Goal: Task Accomplishment & Management: Manage account settings

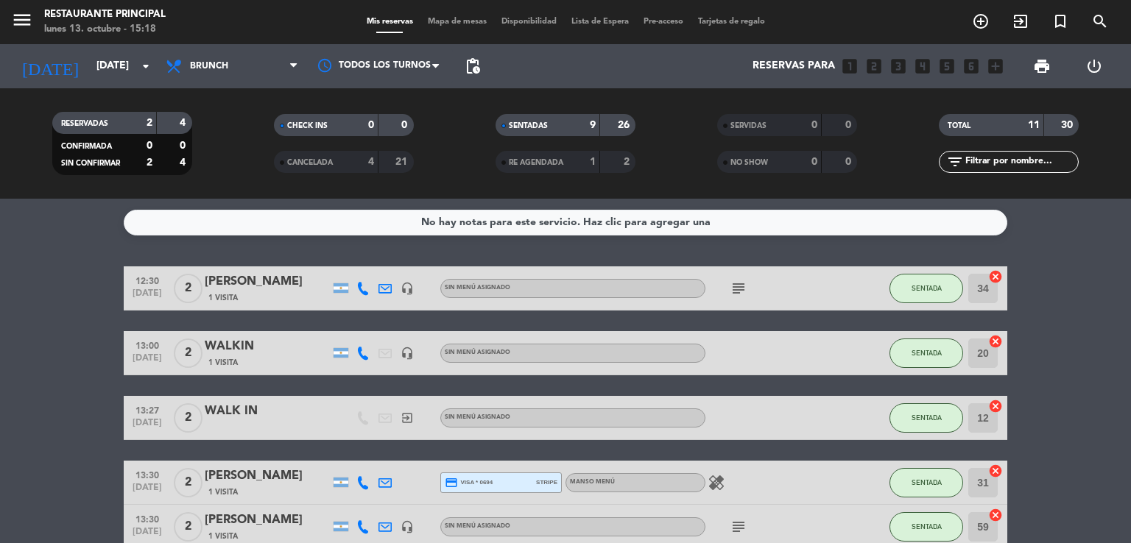
click at [107, 45] on div "[DATE] [DATE] arrow_drop_down" at bounding box center [84, 66] width 147 height 44
click at [109, 63] on input "[DATE]" at bounding box center [159, 66] width 140 height 27
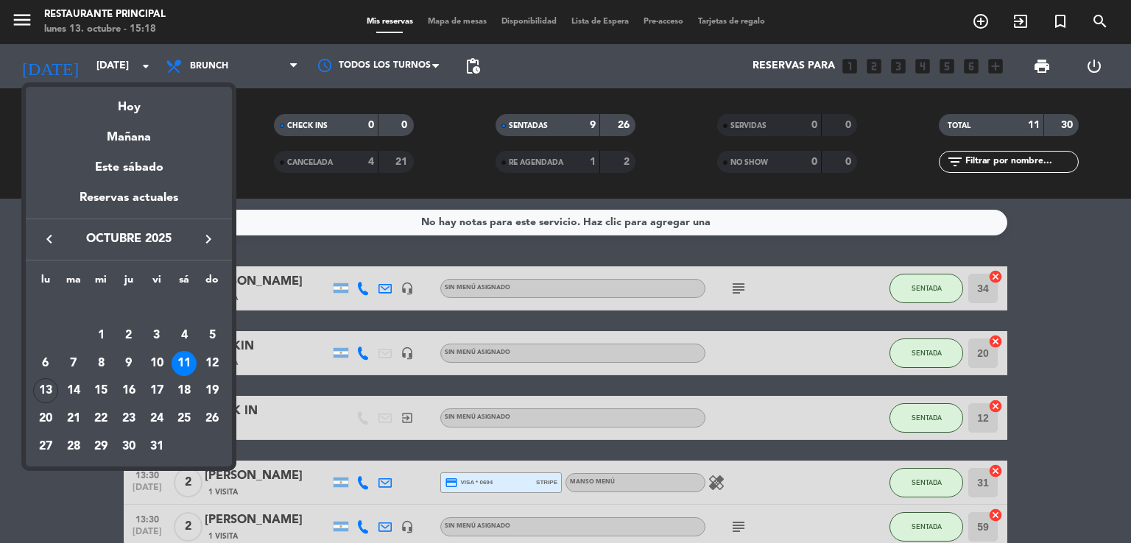
click at [206, 242] on icon "keyboard_arrow_right" at bounding box center [209, 239] width 18 height 18
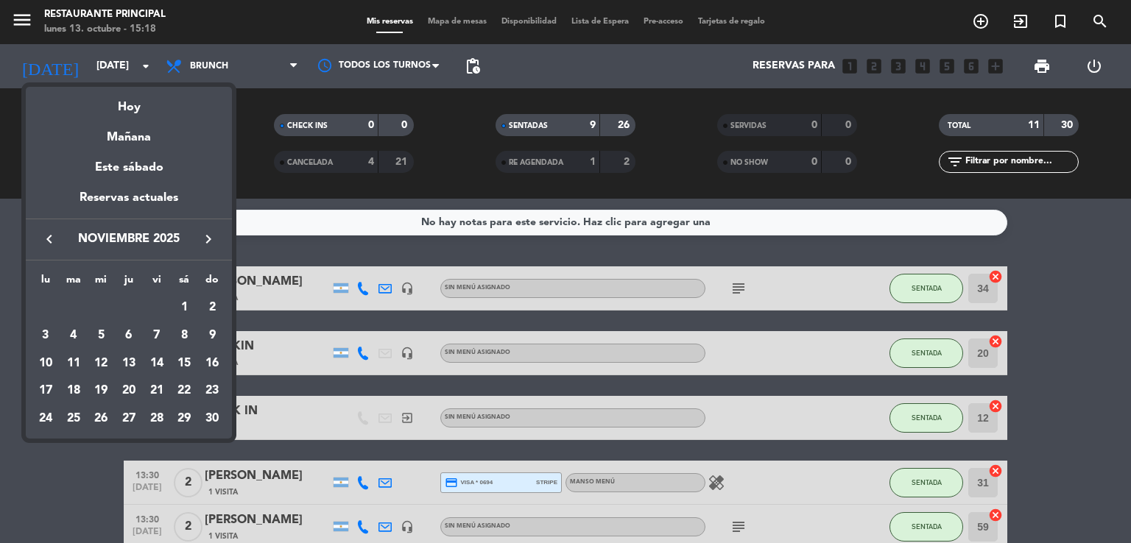
click at [53, 241] on icon "keyboard_arrow_left" at bounding box center [49, 239] width 18 height 18
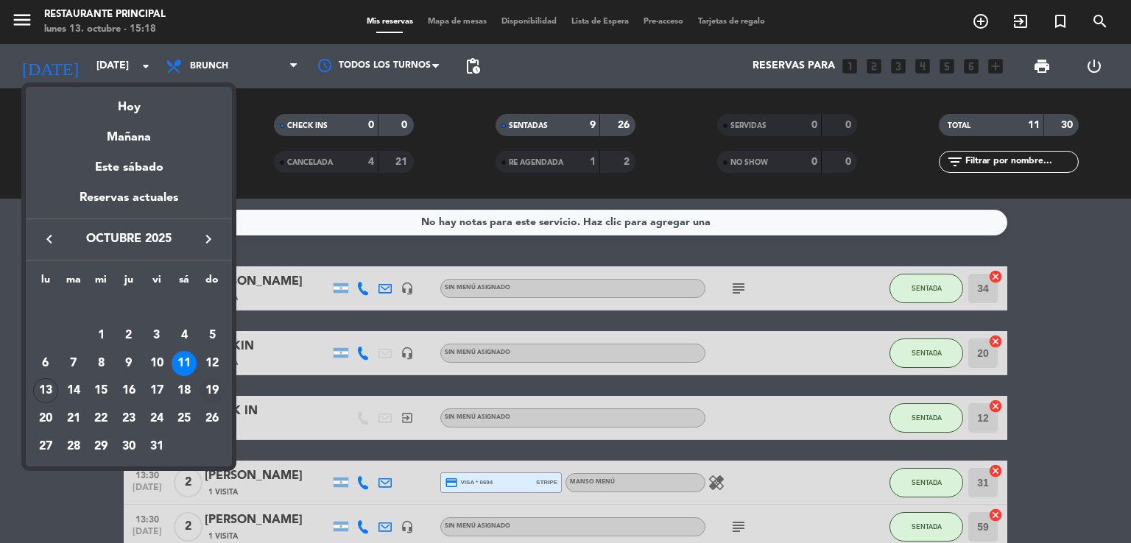
click at [210, 384] on div "19" at bounding box center [212, 390] width 25 height 25
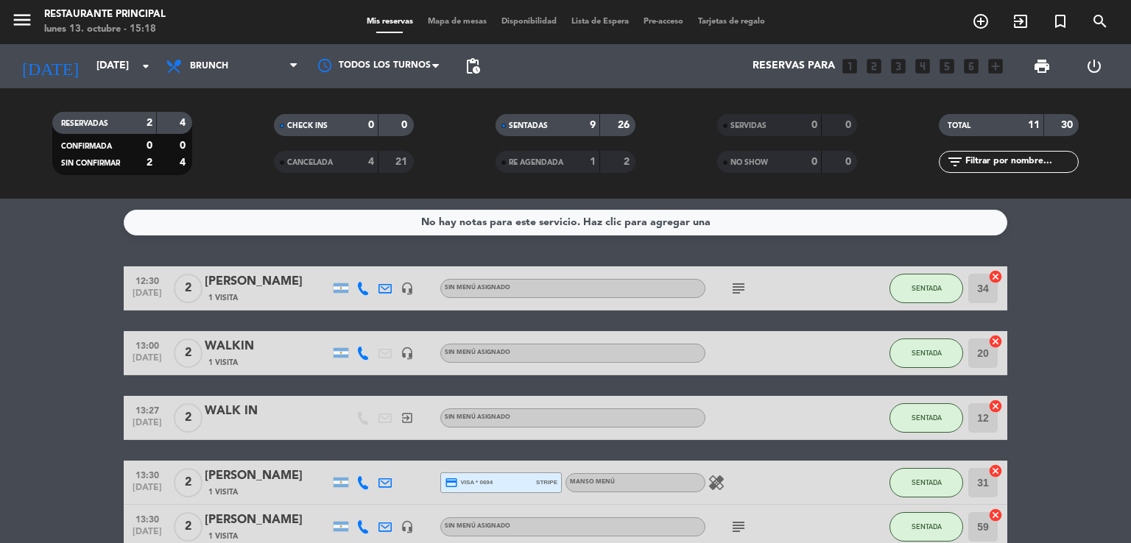
type input "[DATE]"
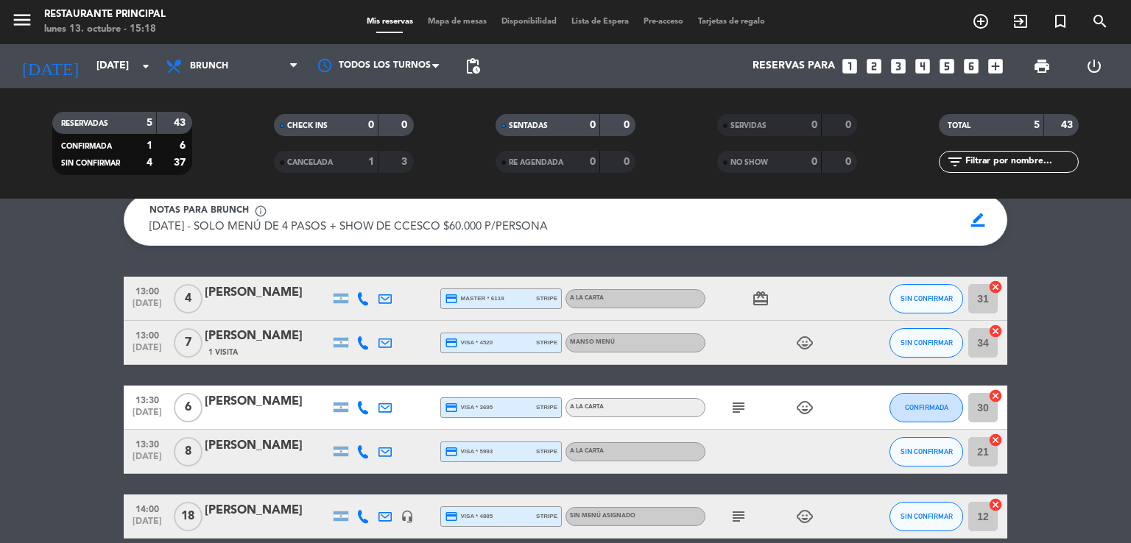
scroll to position [74, 0]
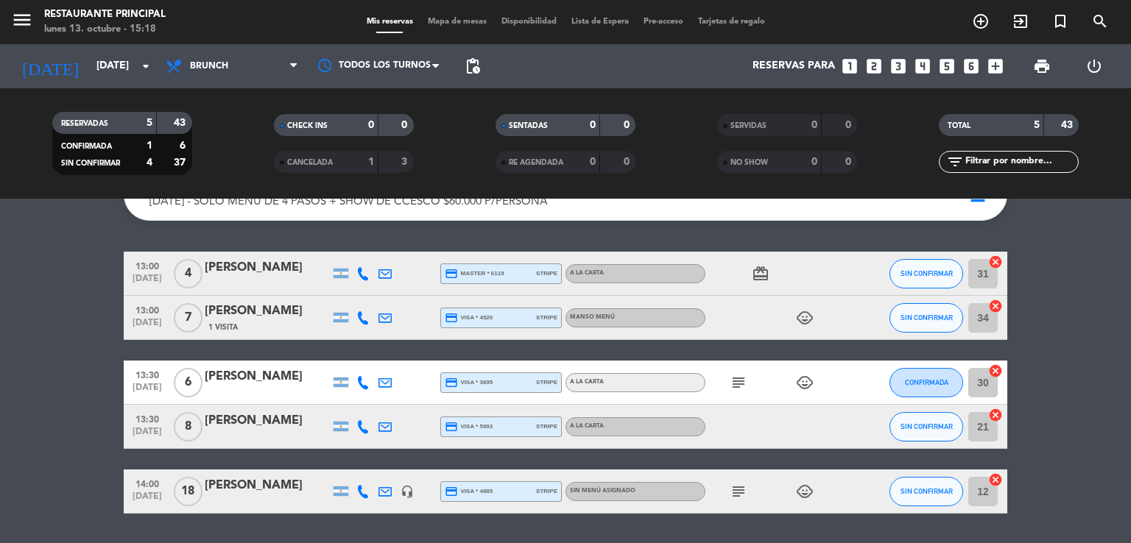
click at [362, 280] on icon at bounding box center [362, 273] width 13 height 13
click at [353, 257] on span "Copiar" at bounding box center [351, 248] width 31 height 15
click at [258, 278] on div "[PERSON_NAME]" at bounding box center [267, 267] width 125 height 19
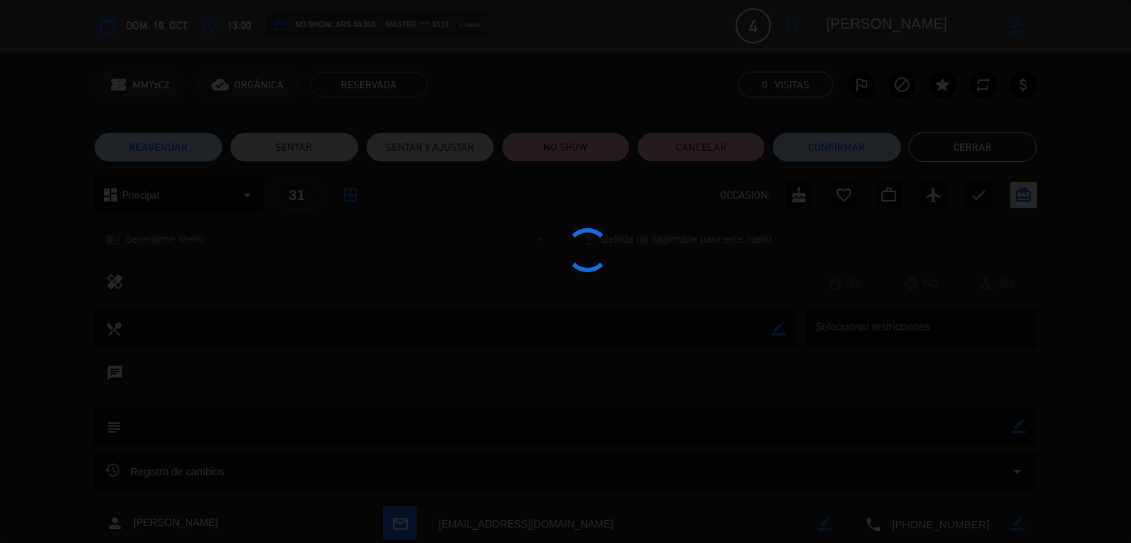
scroll to position [135, 0]
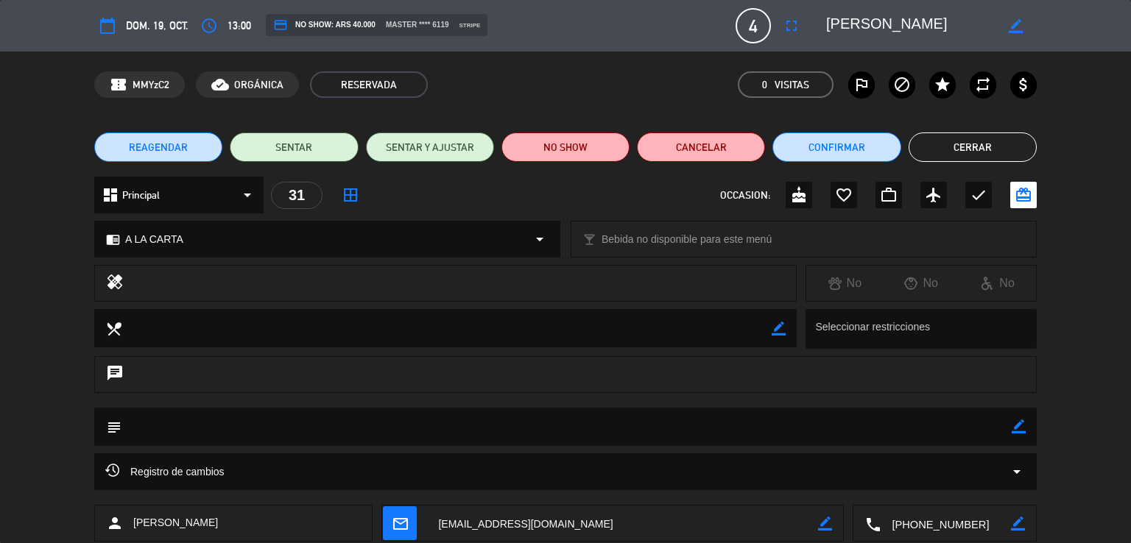
click at [987, 151] on button "Cerrar" at bounding box center [972, 147] width 128 height 29
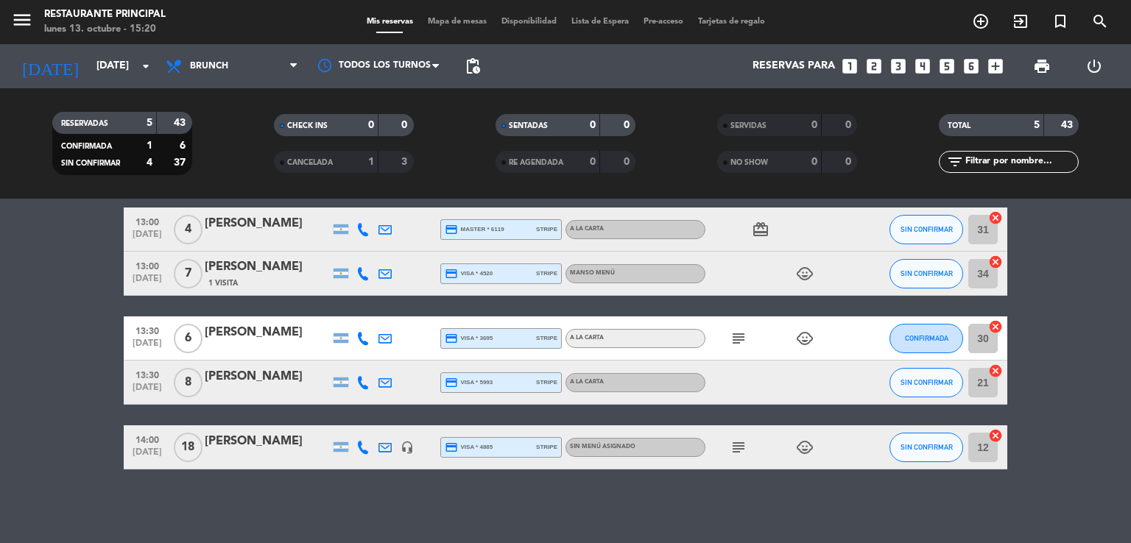
click at [362, 235] on icon at bounding box center [362, 229] width 13 height 13
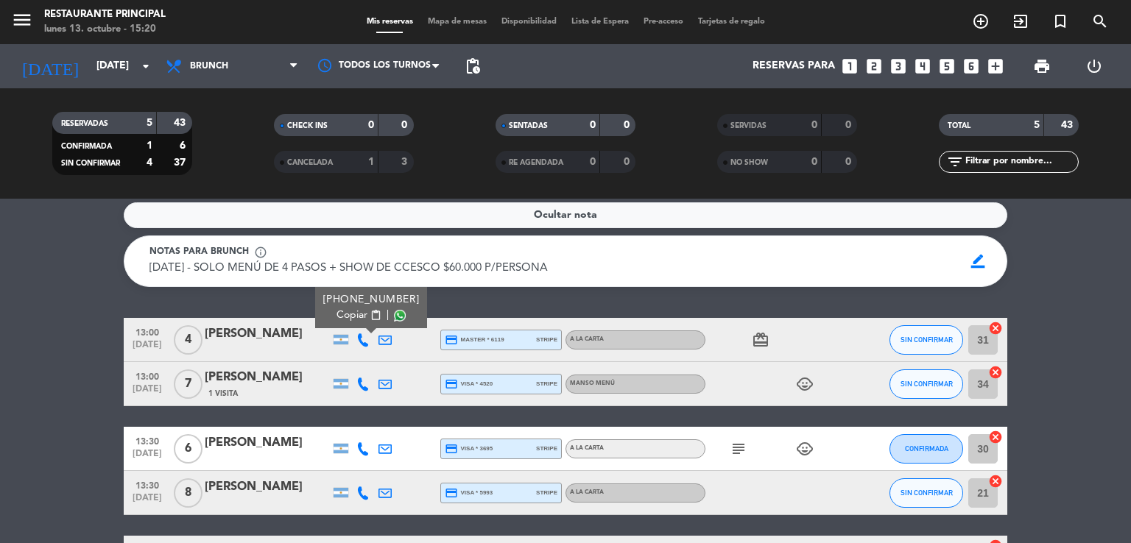
scroll to position [0, 0]
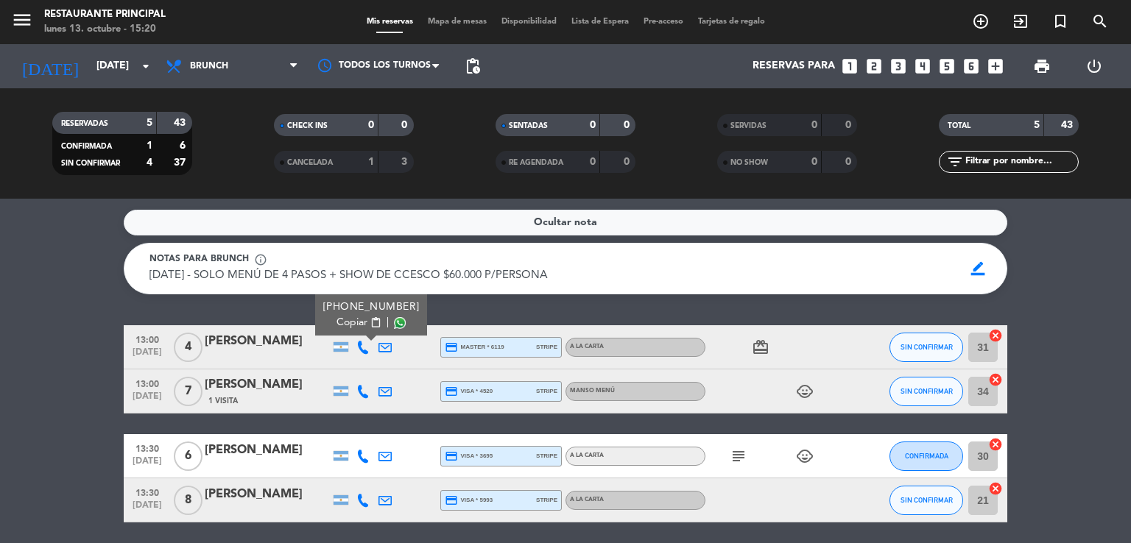
click at [367, 398] on icon at bounding box center [362, 391] width 13 height 13
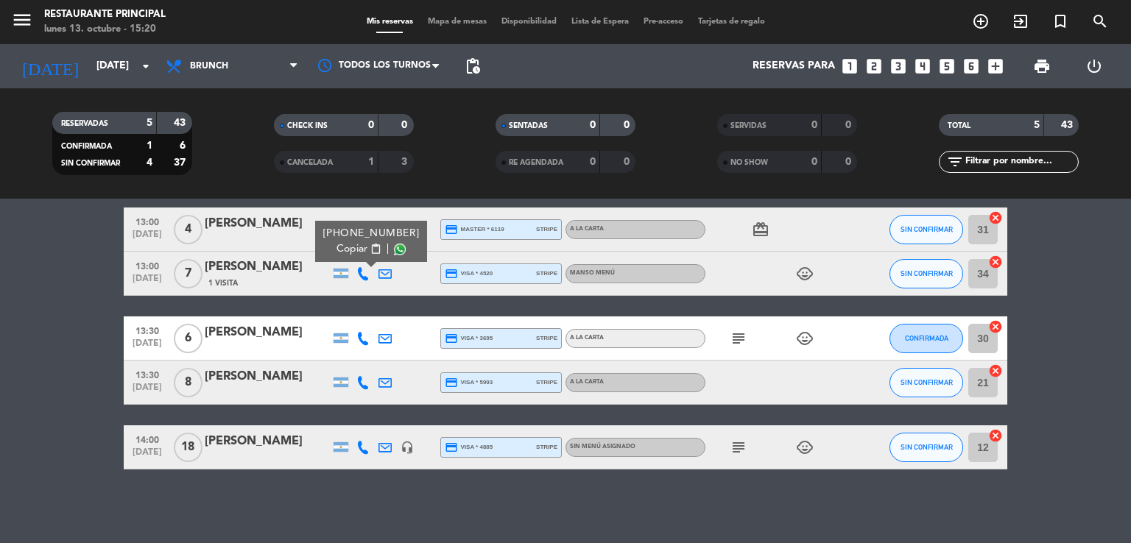
scroll to position [135, 0]
click at [368, 340] on icon at bounding box center [362, 338] width 13 height 13
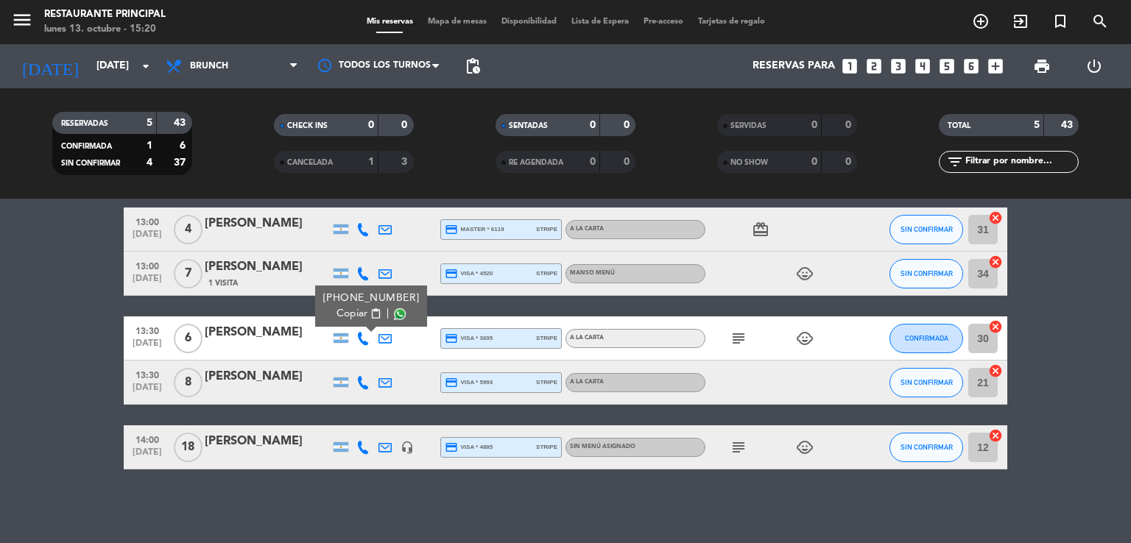
click at [356, 382] on icon at bounding box center [362, 382] width 13 height 13
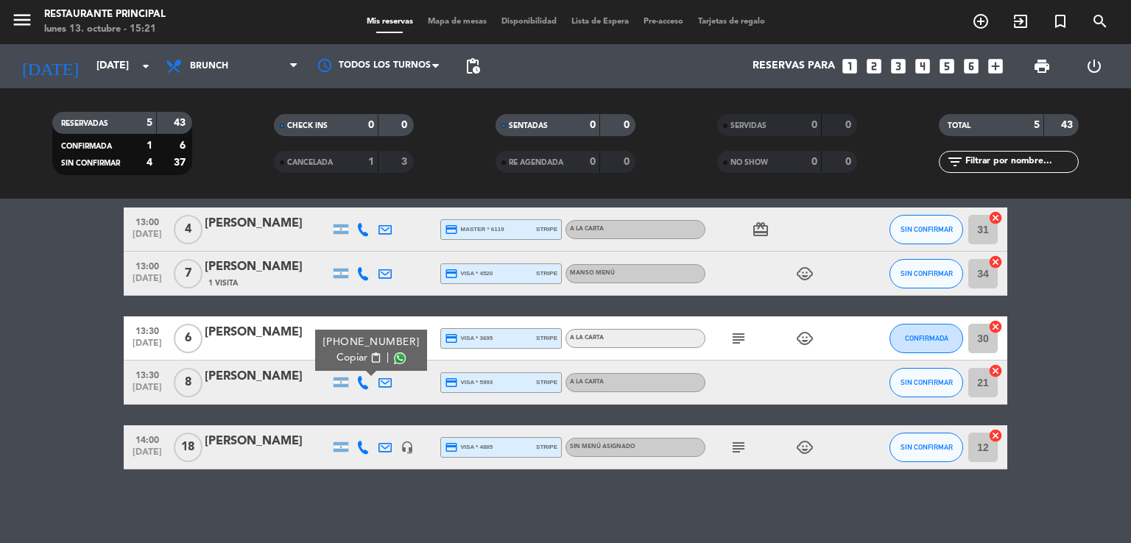
click at [363, 447] on icon at bounding box center [362, 447] width 13 height 13
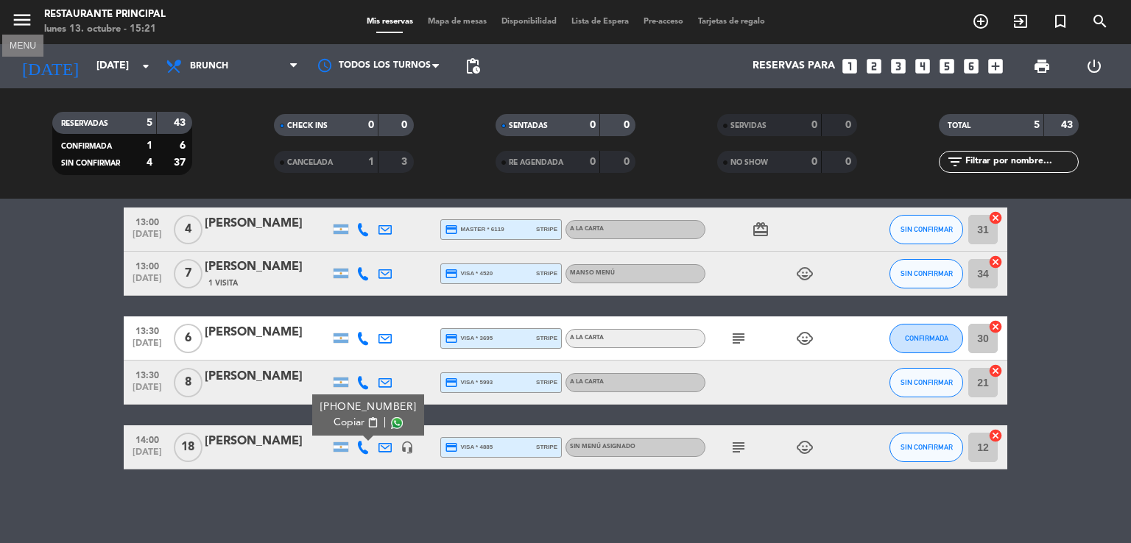
click at [32, 16] on icon "menu" at bounding box center [22, 20] width 22 height 22
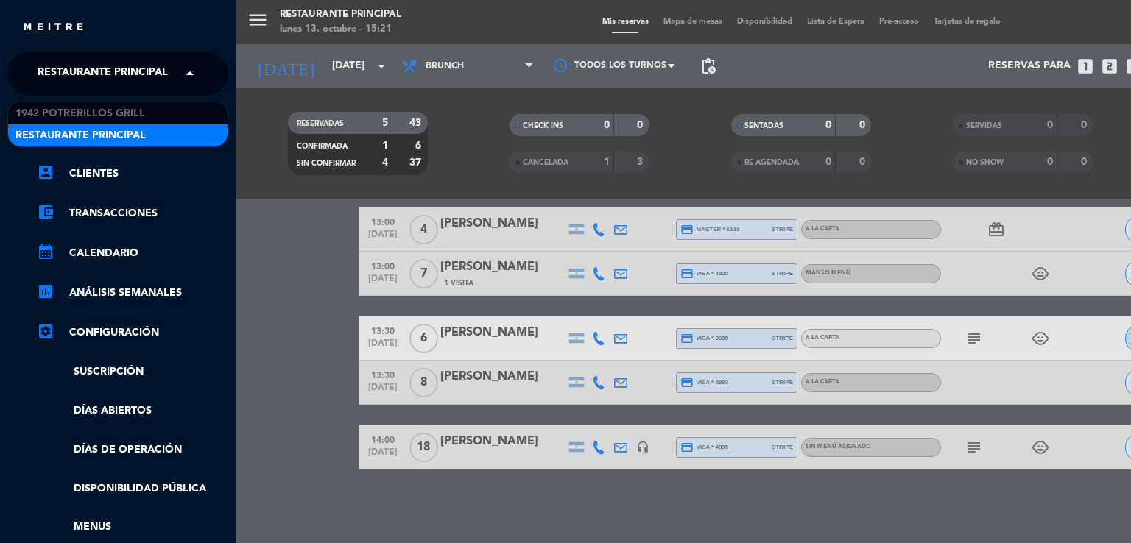
click at [144, 68] on span "Restaurante Principal" at bounding box center [103, 73] width 130 height 31
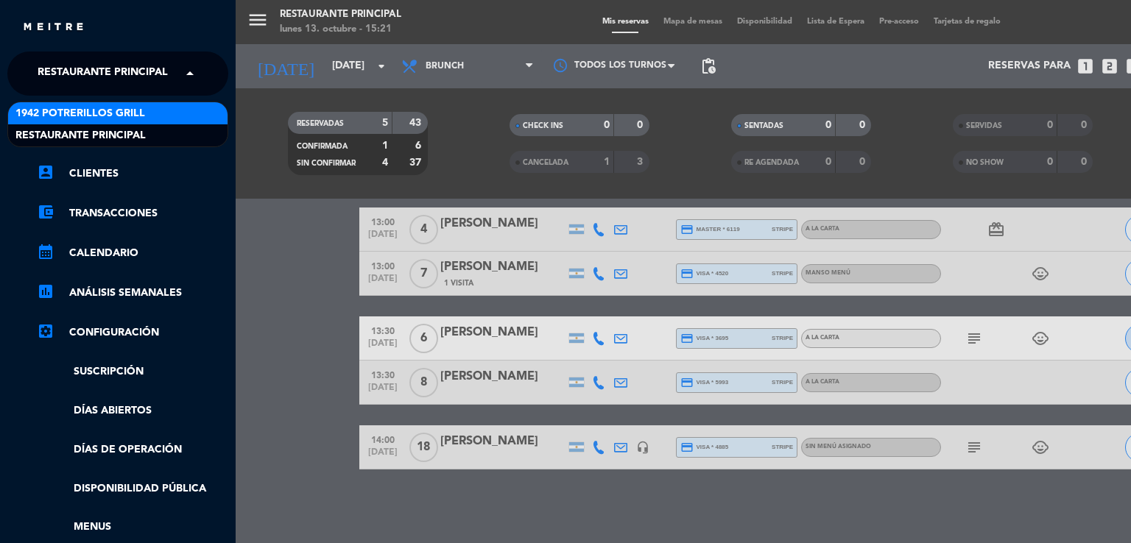
click at [144, 118] on span "1942 Potrerillos Grill" at bounding box center [80, 113] width 130 height 17
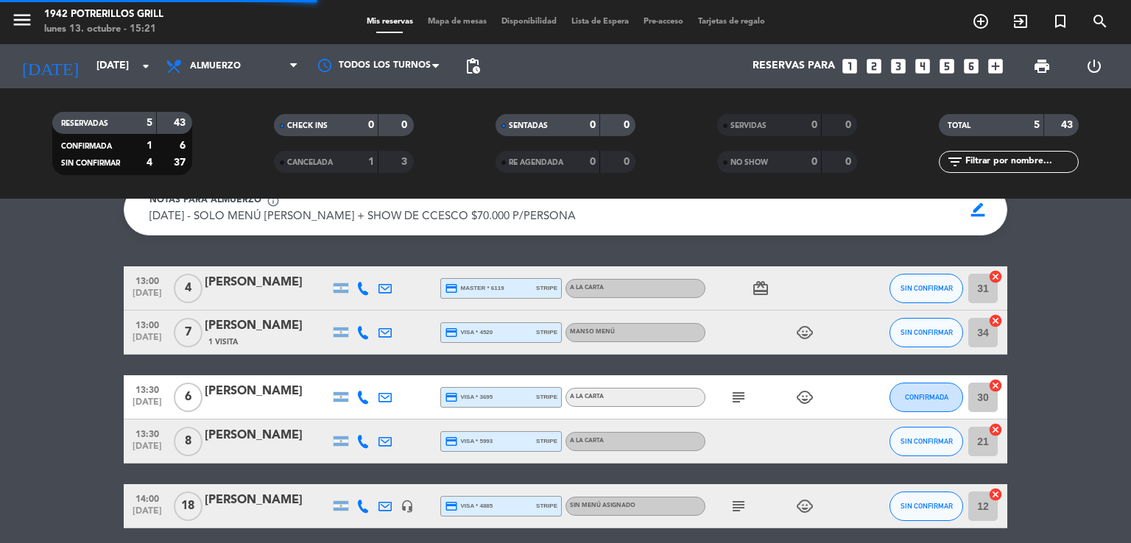
scroll to position [118, 0]
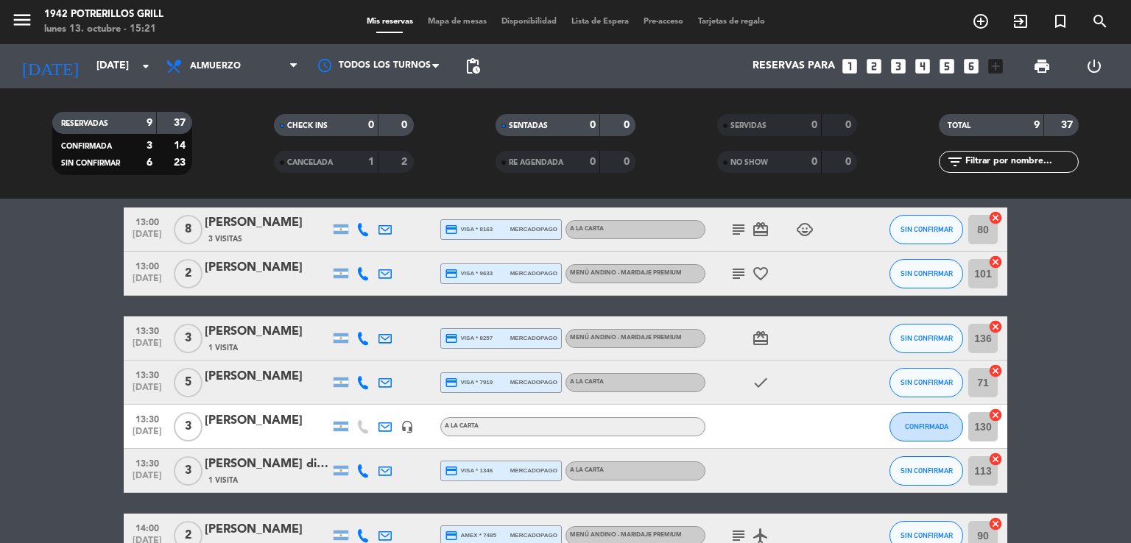
drag, startPoint x: 367, startPoint y: 233, endPoint x: 351, endPoint y: 300, distance: 68.8
click at [367, 232] on icon at bounding box center [362, 229] width 13 height 13
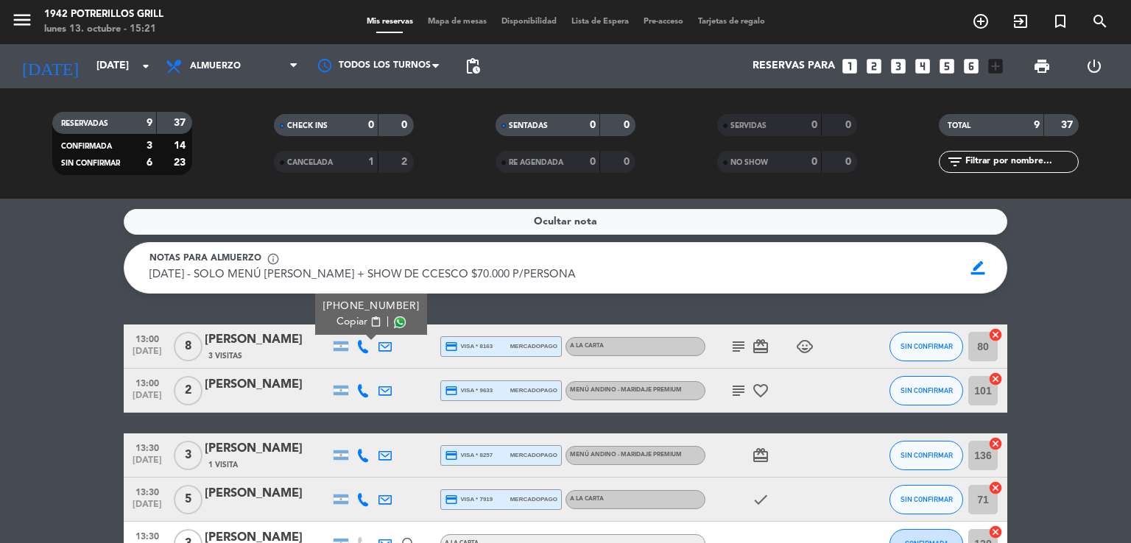
scroll to position [0, 0]
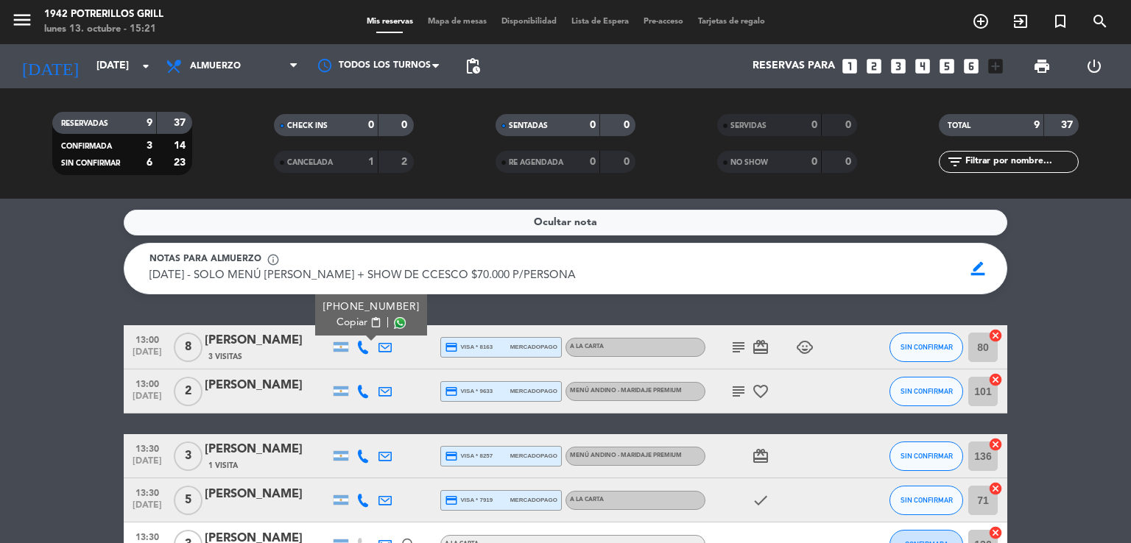
click at [365, 386] on icon at bounding box center [362, 391] width 13 height 13
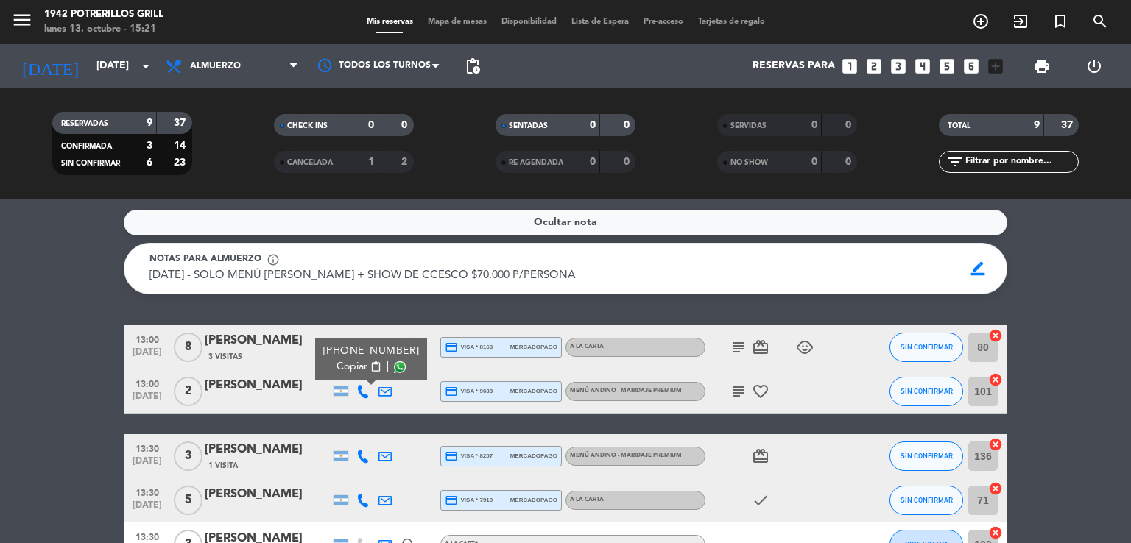
click at [362, 462] on icon at bounding box center [362, 456] width 13 height 13
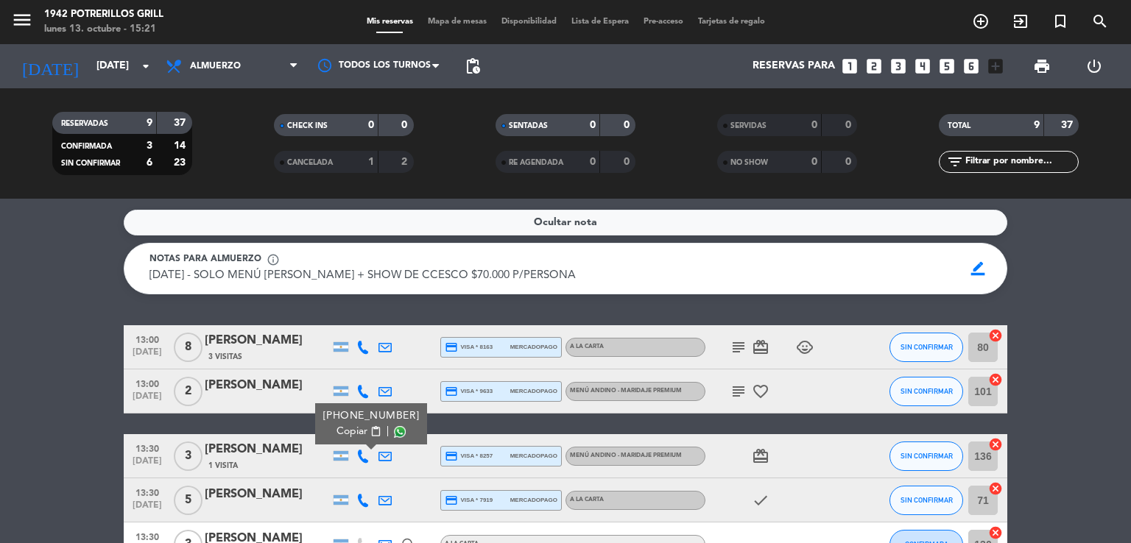
click at [361, 494] on icon at bounding box center [362, 500] width 13 height 13
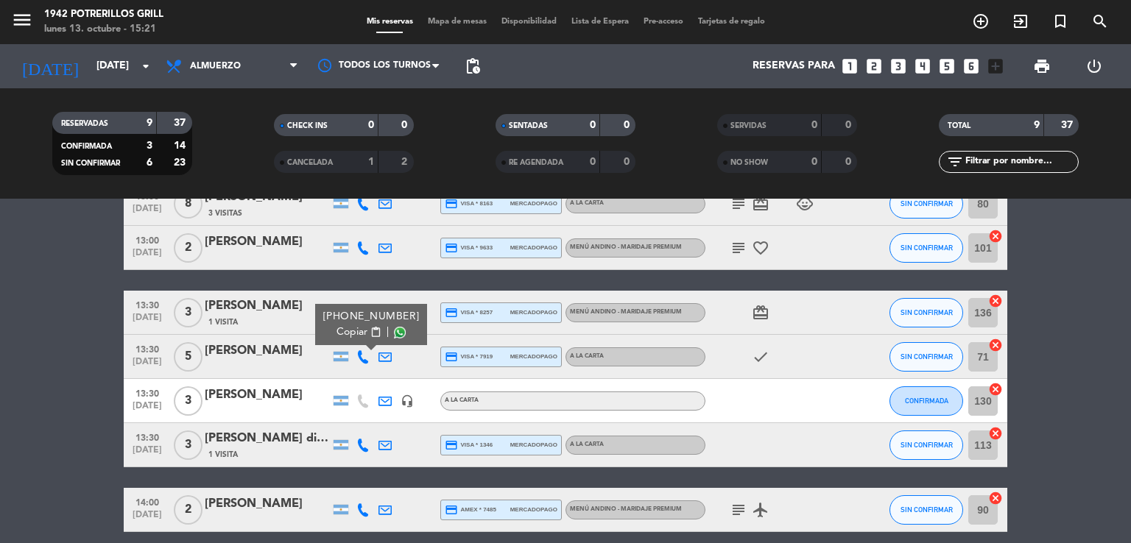
scroll to position [147, 0]
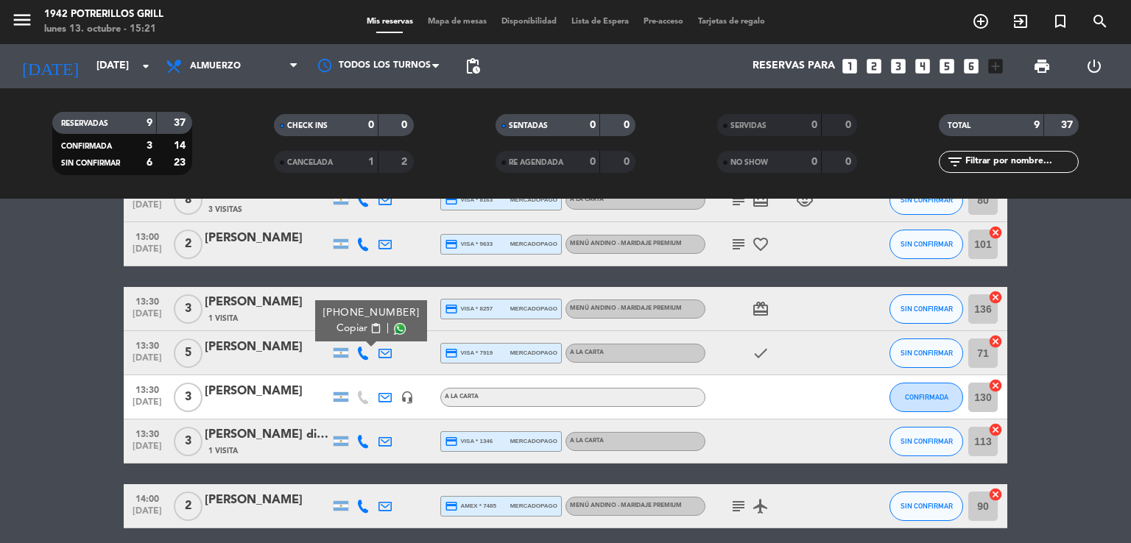
click at [406, 396] on icon "headset_mic" at bounding box center [406, 397] width 13 height 13
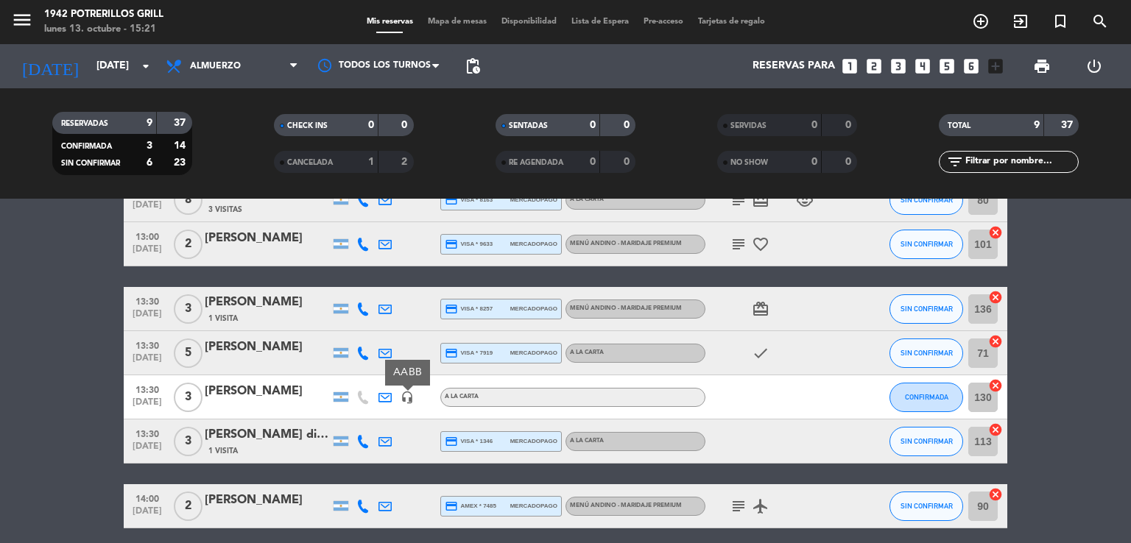
click at [361, 444] on icon at bounding box center [362, 441] width 13 height 13
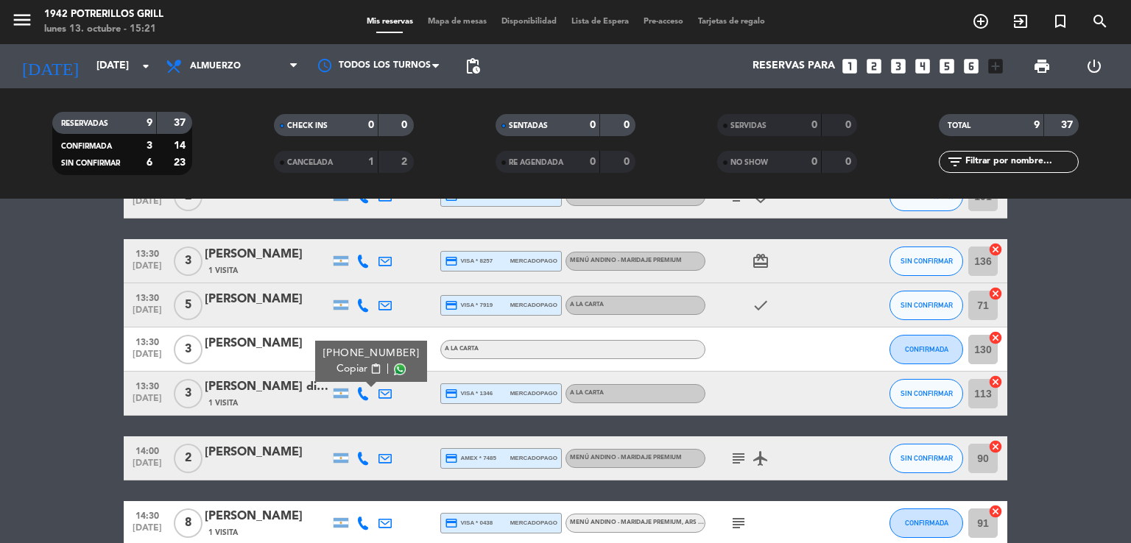
scroll to position [221, 0]
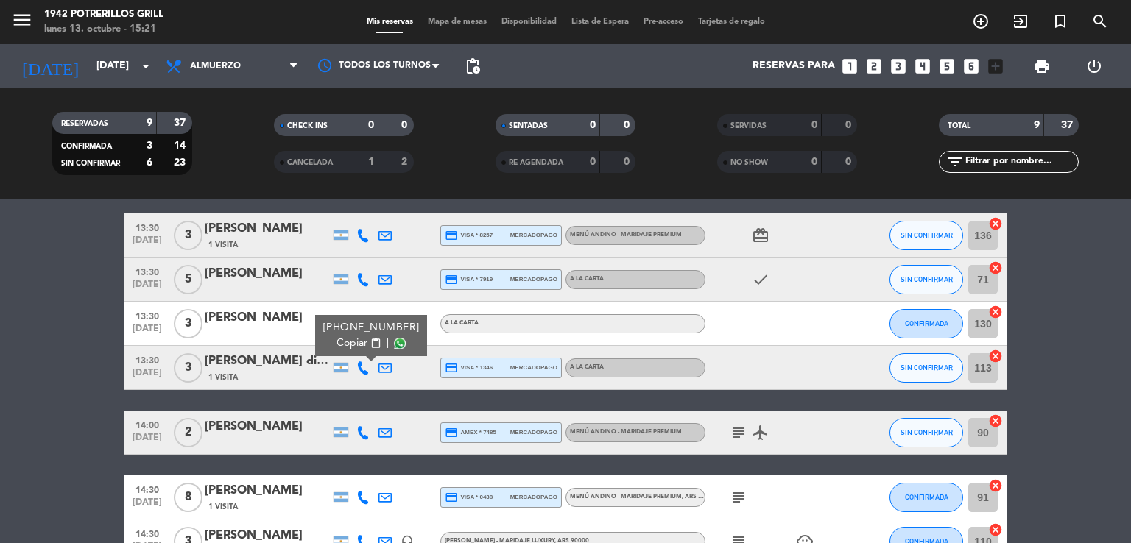
click at [363, 437] on icon at bounding box center [362, 432] width 13 height 13
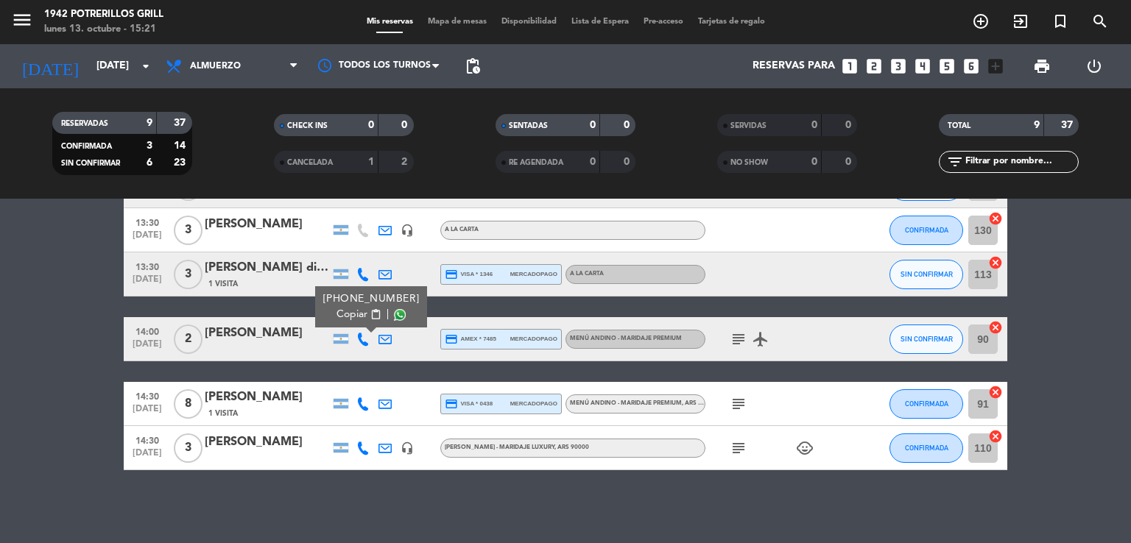
scroll to position [315, 0]
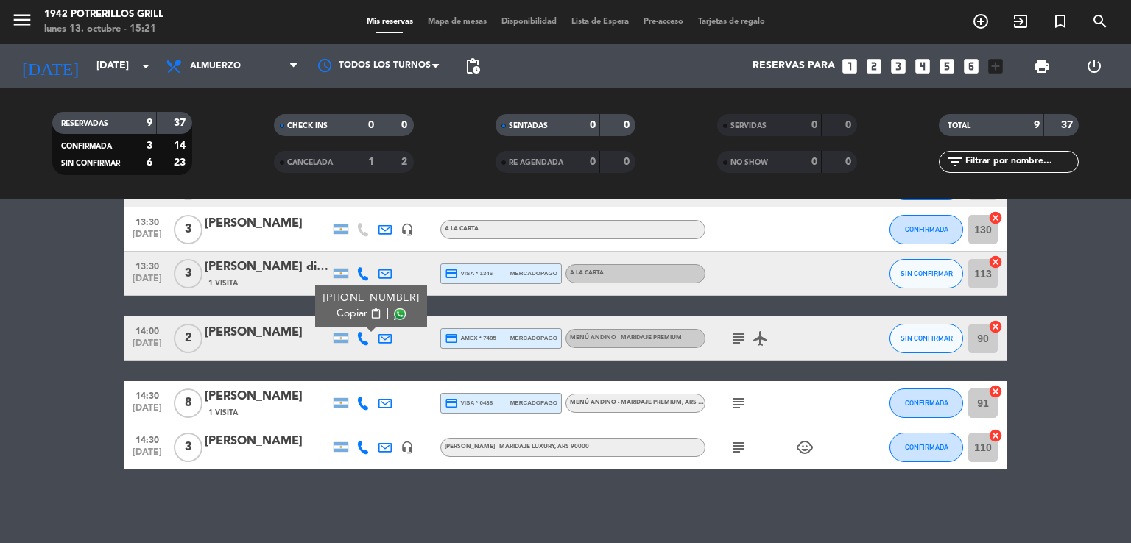
click at [361, 409] on icon at bounding box center [362, 403] width 13 height 13
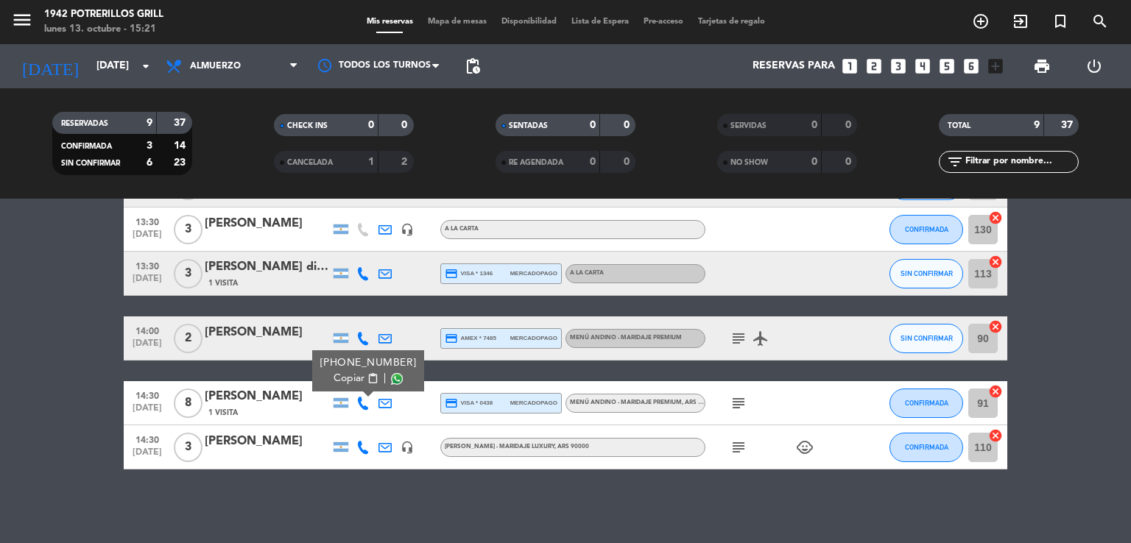
click at [360, 448] on icon at bounding box center [362, 447] width 13 height 13
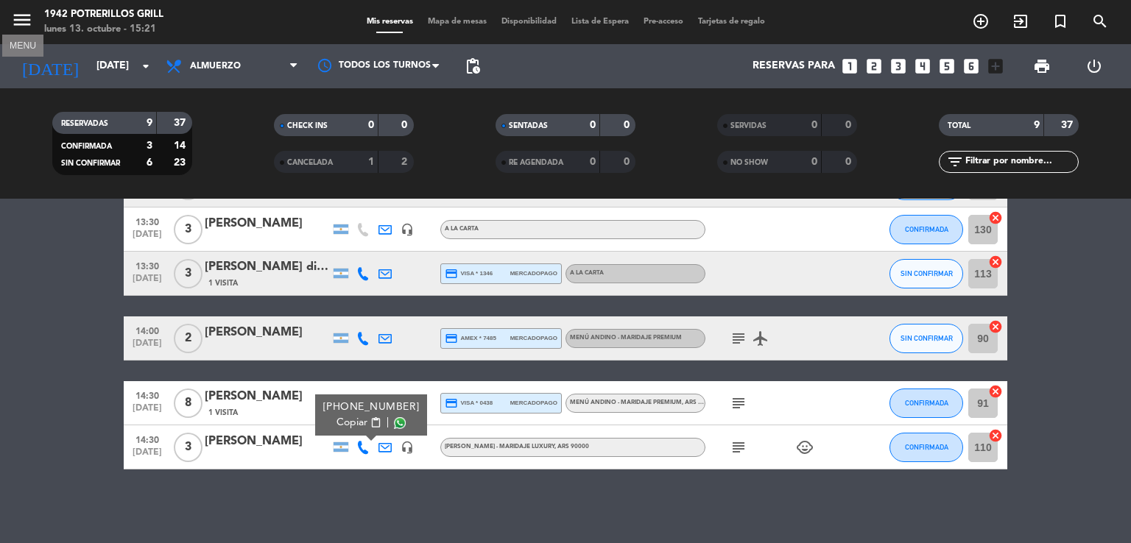
click at [26, 27] on icon "menu" at bounding box center [22, 20] width 22 height 22
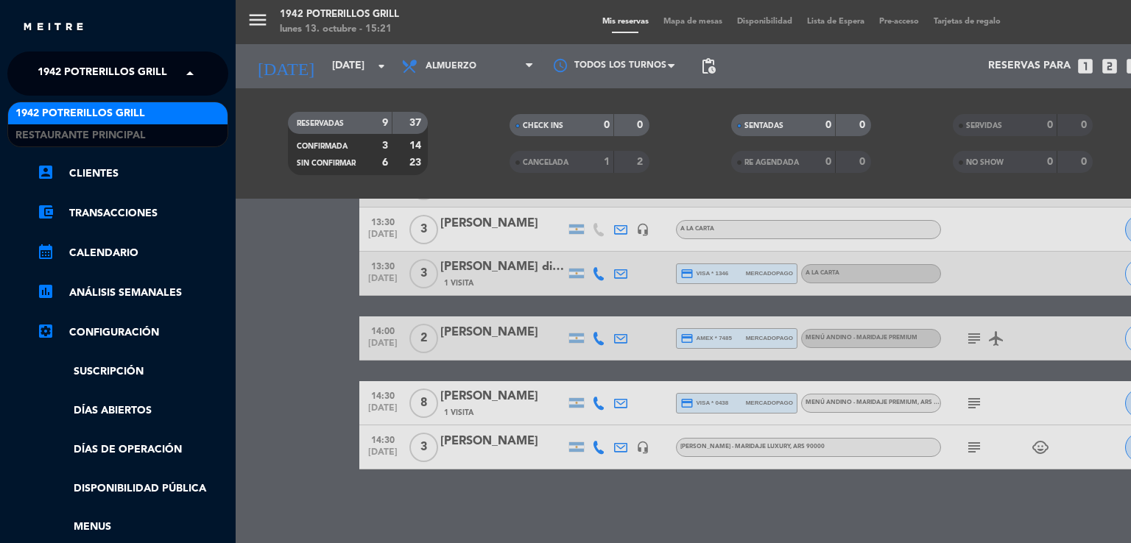
drag, startPoint x: 79, startPoint y: 74, endPoint x: 97, endPoint y: 110, distance: 39.8
click at [80, 74] on span "1942 Potrerillos Grill" at bounding box center [103, 73] width 130 height 31
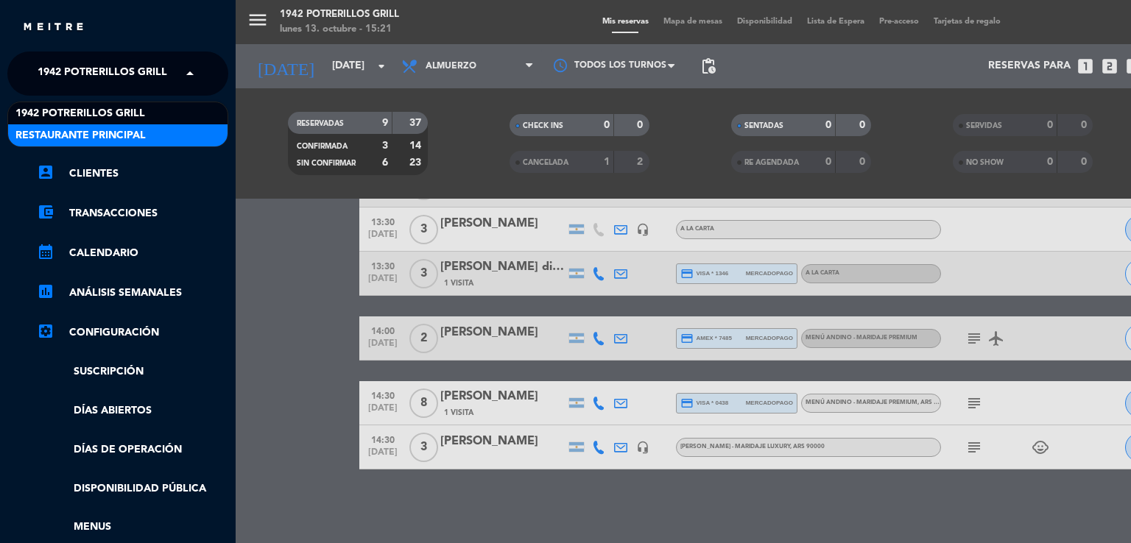
click at [97, 144] on div "Restaurante Principal" at bounding box center [117, 135] width 219 height 22
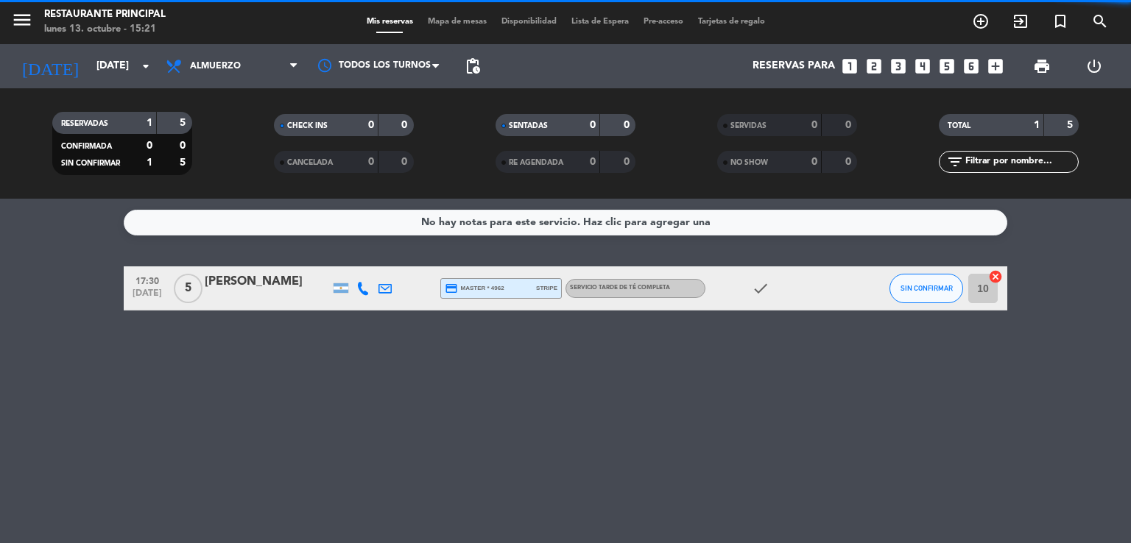
scroll to position [0, 0]
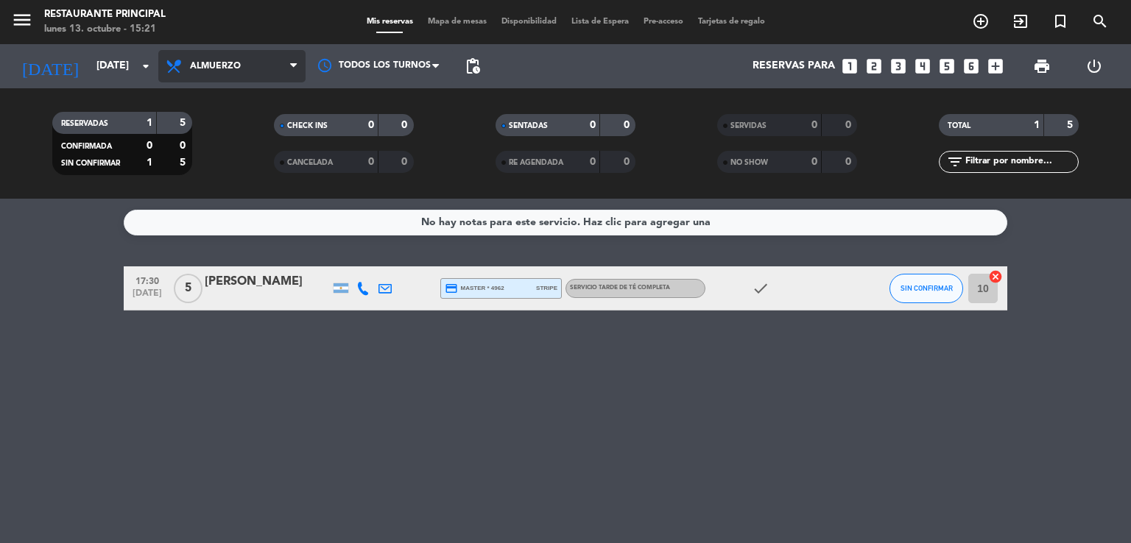
click at [283, 73] on span "Almuerzo" at bounding box center [231, 66] width 147 height 32
click at [223, 138] on div "menu Restaurante Principal [DATE] 13. octubre - 15:21 Mis reservas Mapa de mesa…" at bounding box center [565, 99] width 1131 height 199
click at [241, 73] on span "Desayuno" at bounding box center [231, 66] width 147 height 32
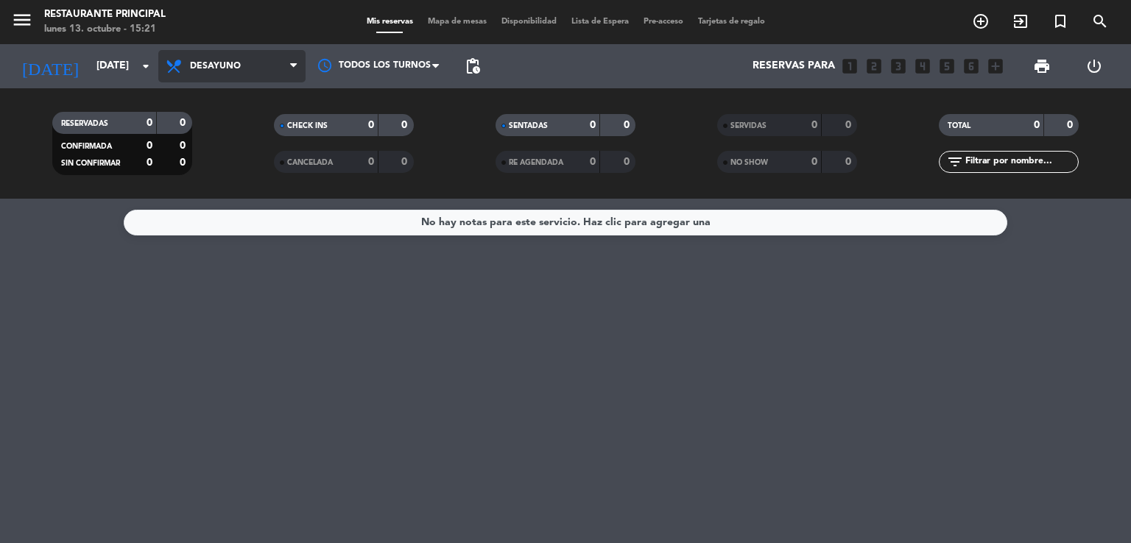
click at [244, 71] on span "Desayuno" at bounding box center [231, 66] width 147 height 32
click at [241, 159] on div "menu Restaurante Principal [DATE] 13. octubre - 15:21 Mis reservas Mapa de mesa…" at bounding box center [565, 99] width 1131 height 199
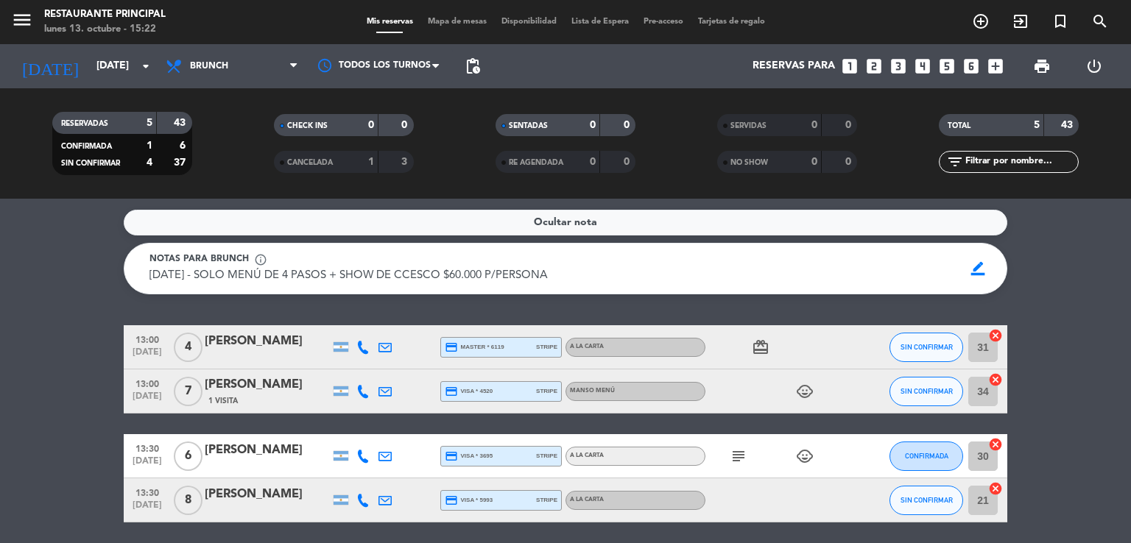
click at [286, 351] on div "[PERSON_NAME]" at bounding box center [267, 341] width 125 height 19
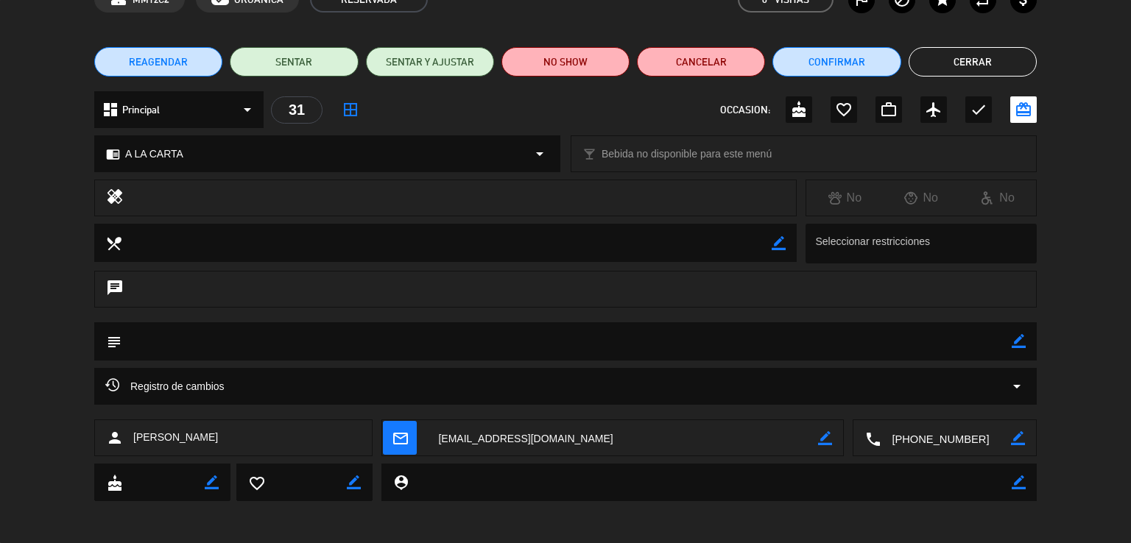
scroll to position [88, 0]
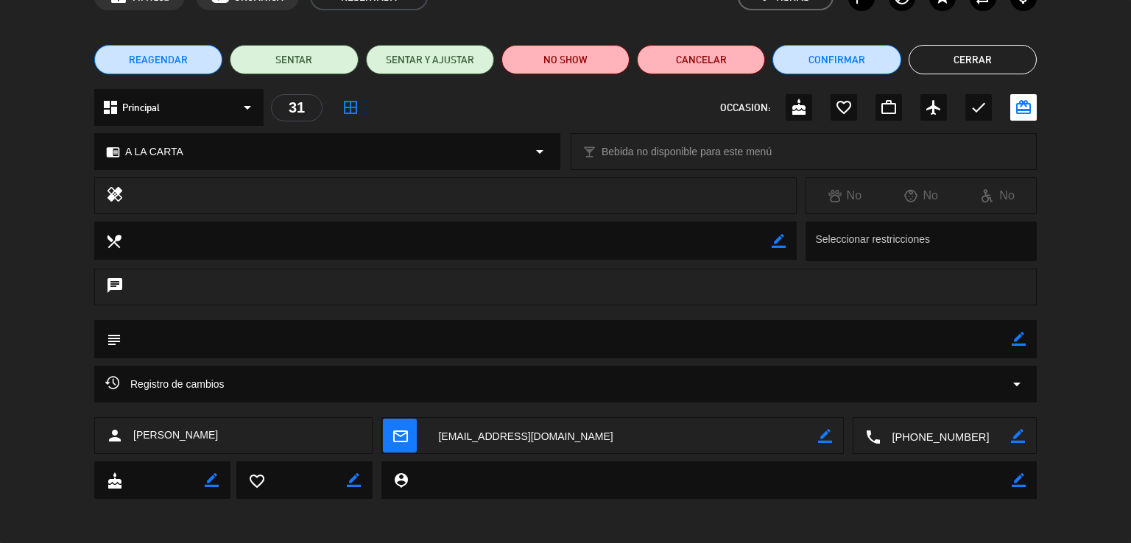
click at [967, 59] on button "Cerrar" at bounding box center [972, 59] width 128 height 29
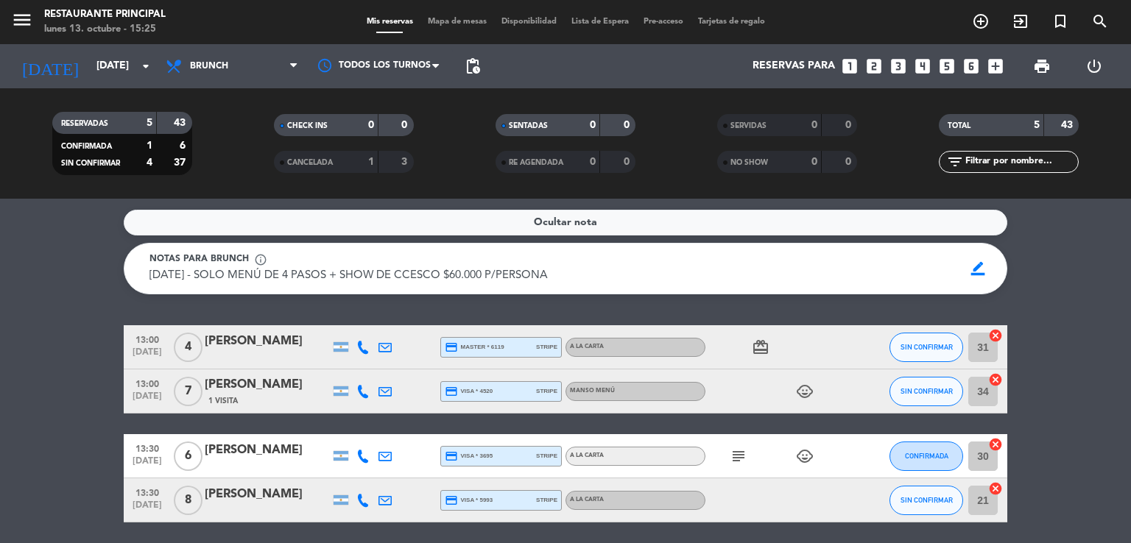
click at [366, 398] on icon at bounding box center [362, 391] width 13 height 13
click at [353, 375] on span "Copiar" at bounding box center [351, 366] width 31 height 15
click at [347, 375] on span "Copiar" at bounding box center [351, 366] width 31 height 15
click at [69, 354] on bookings-row "13:00 [DATE] 4 [PERSON_NAME] credit_card master * 6119 stripe A LA CARTA card_g…" at bounding box center [565, 456] width 1131 height 262
click at [368, 354] on icon at bounding box center [362, 347] width 13 height 13
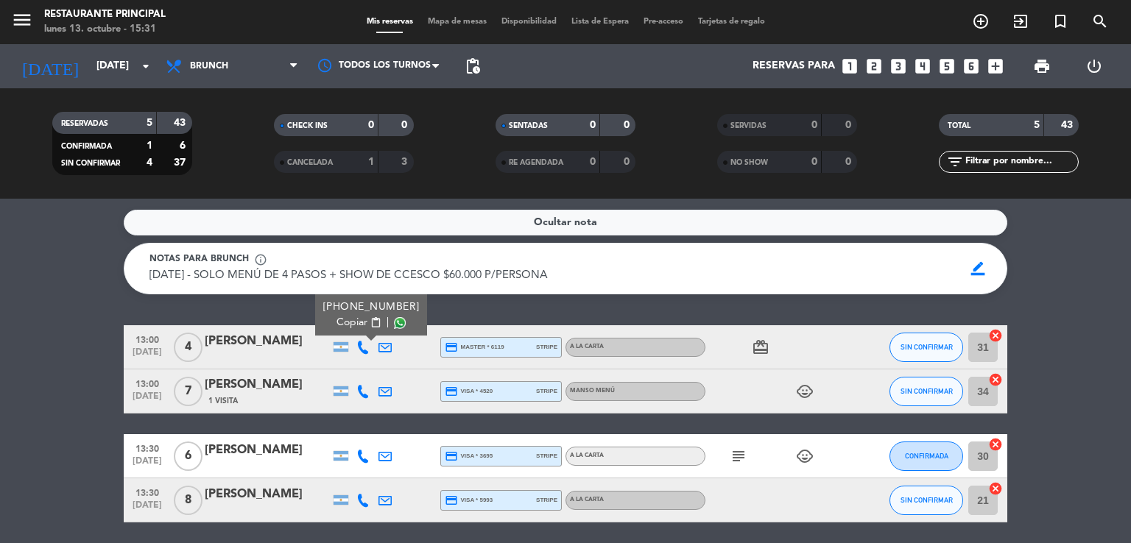
drag, startPoint x: 349, startPoint y: 339, endPoint x: 321, endPoint y: 234, distance: 108.9
click at [349, 331] on span "Copiar" at bounding box center [351, 322] width 31 height 15
click at [368, 398] on icon at bounding box center [362, 391] width 13 height 13
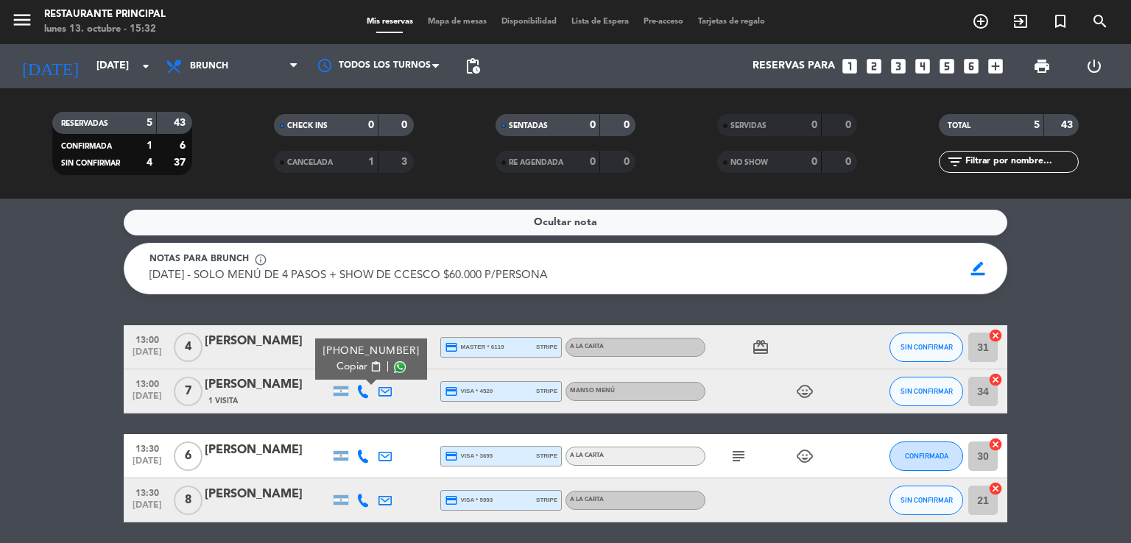
click at [359, 375] on button "Copiar content_paste" at bounding box center [358, 366] width 45 height 15
click at [368, 463] on icon at bounding box center [362, 456] width 13 height 13
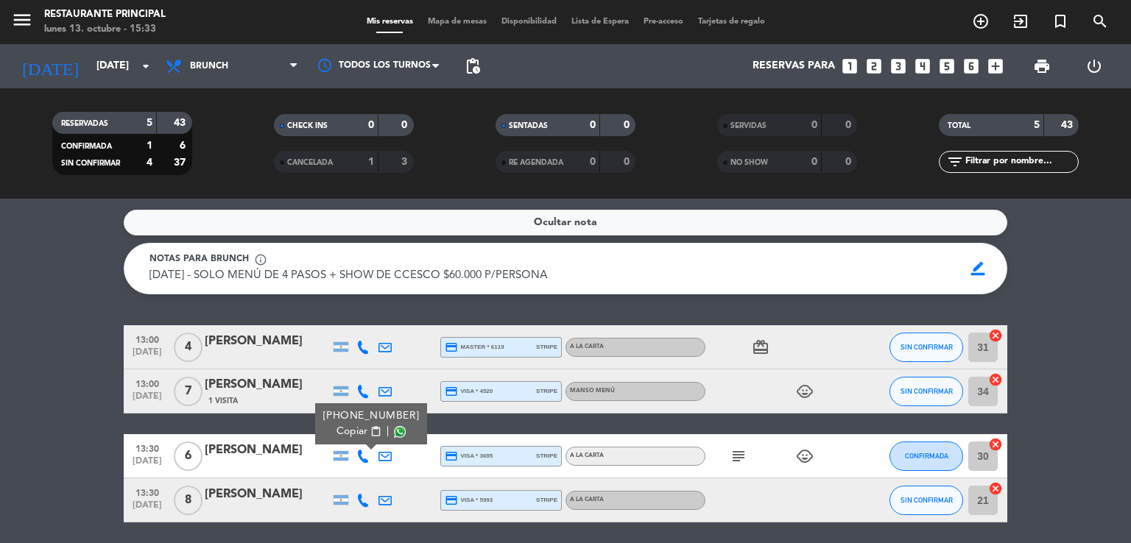
click at [737, 465] on icon "subject" at bounding box center [739, 457] width 18 height 18
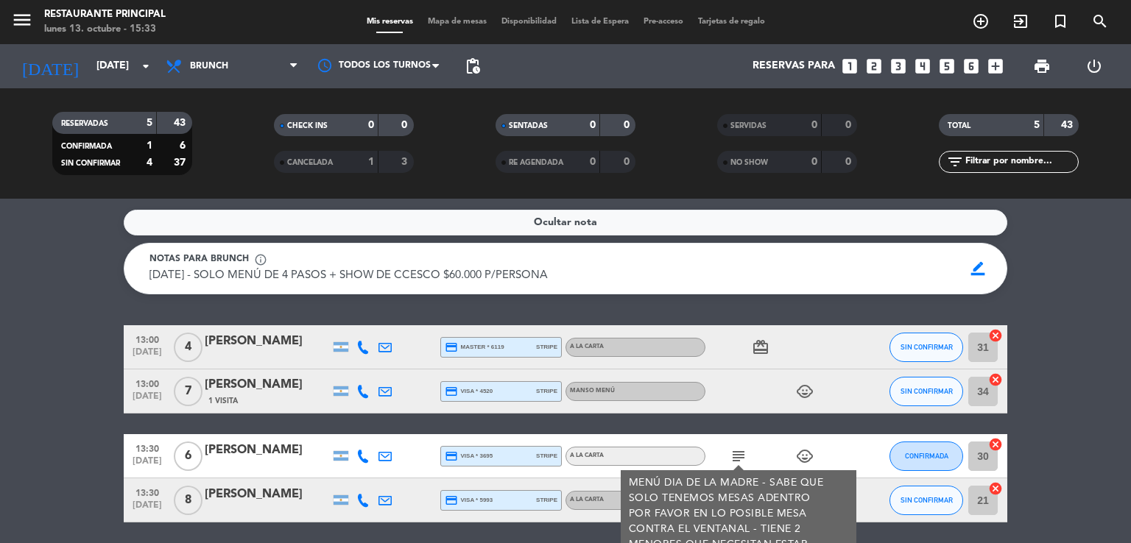
scroll to position [135, 0]
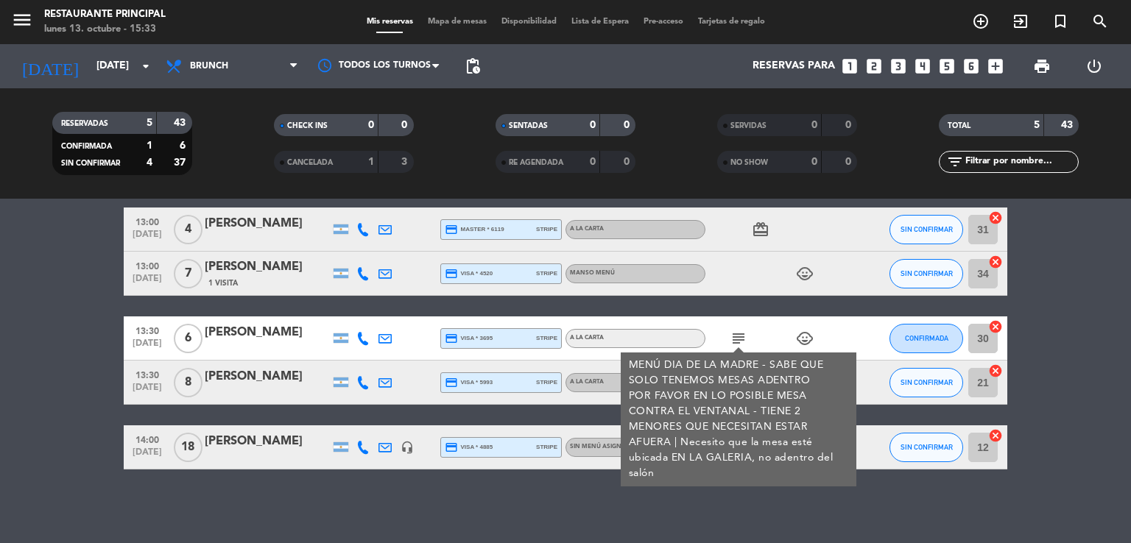
click at [361, 387] on icon at bounding box center [362, 382] width 13 height 13
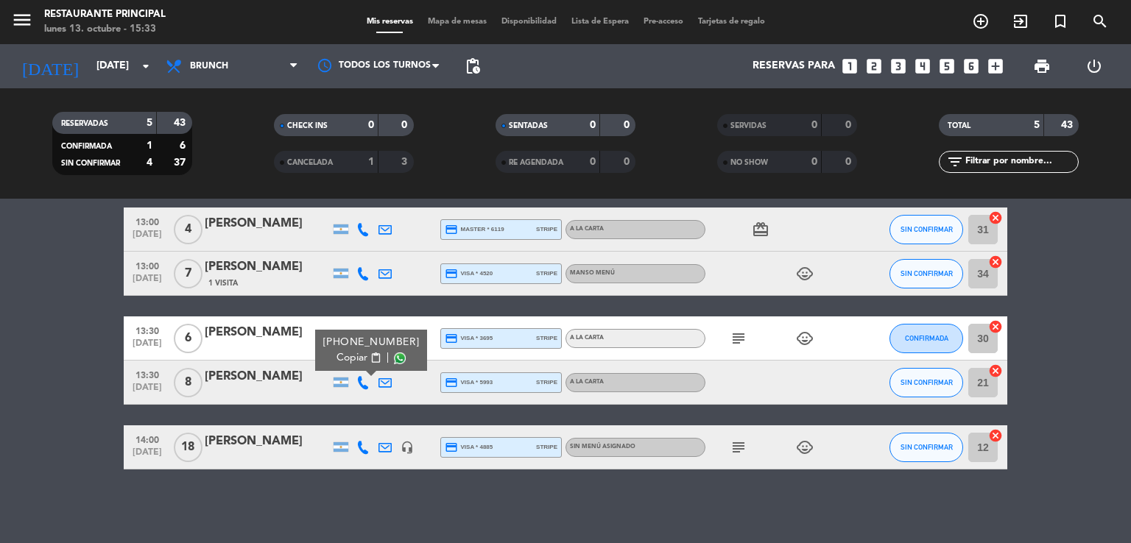
click at [345, 359] on span "Copiar" at bounding box center [351, 357] width 31 height 15
click at [367, 504] on div "Ocultar nota Notas para brunch info_outline [DATE] - SOLO MENÚ DE 4 PASOS + SHO…" at bounding box center [565, 371] width 1131 height 345
click at [358, 339] on icon at bounding box center [362, 338] width 13 height 13
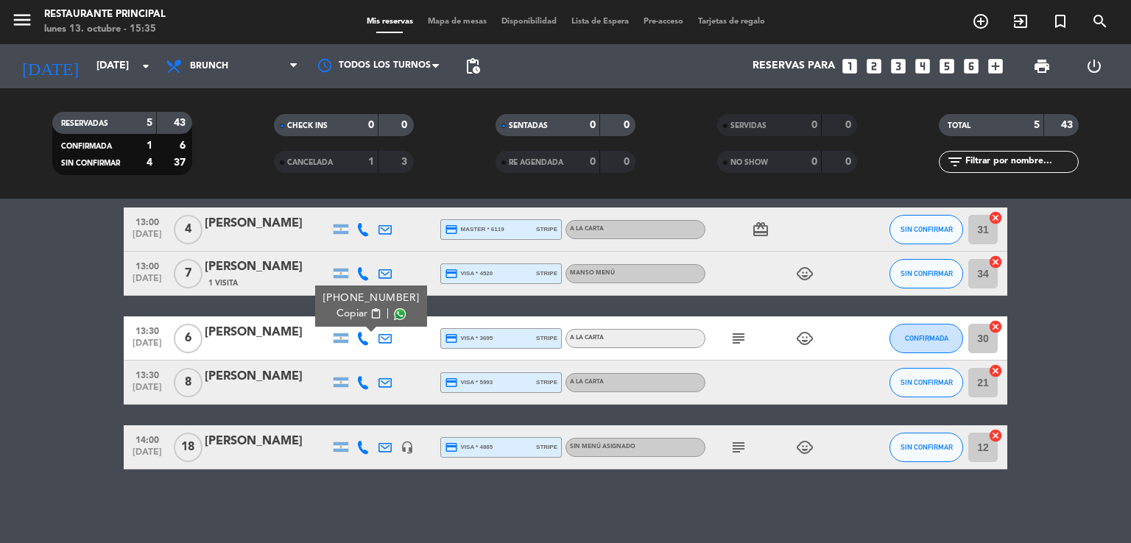
click at [354, 317] on span "Copiar" at bounding box center [351, 313] width 31 height 15
click at [342, 313] on span "Copiar" at bounding box center [351, 313] width 31 height 15
click at [86, 347] on bookings-row "13:00 [DATE] 4 [PERSON_NAME] credit_card master * 6119 stripe A LA CARTA card_g…" at bounding box center [565, 339] width 1131 height 262
click at [366, 387] on icon at bounding box center [362, 382] width 13 height 13
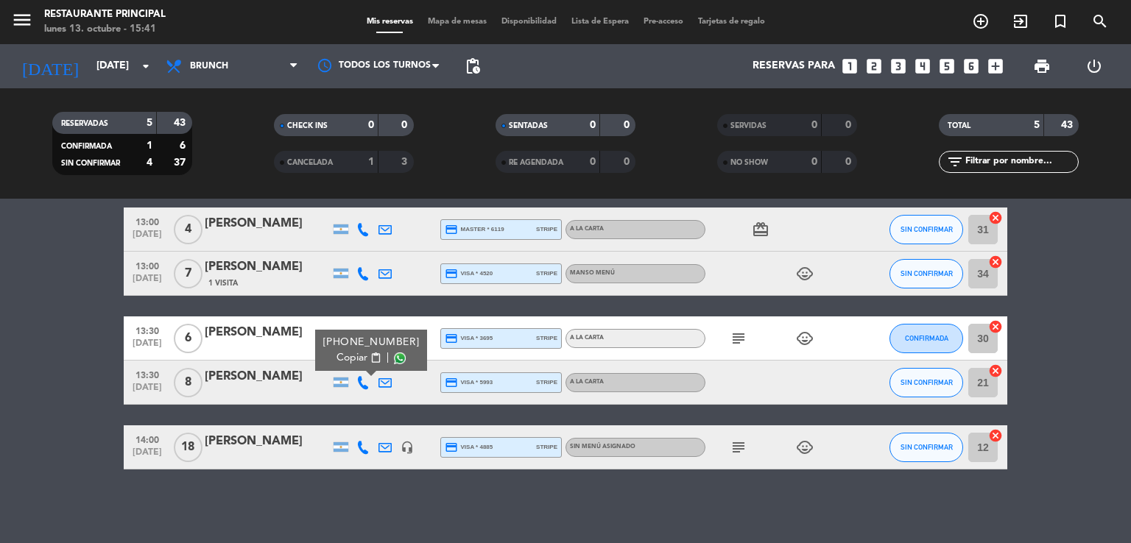
click at [253, 385] on div "[PERSON_NAME]" at bounding box center [267, 376] width 125 height 19
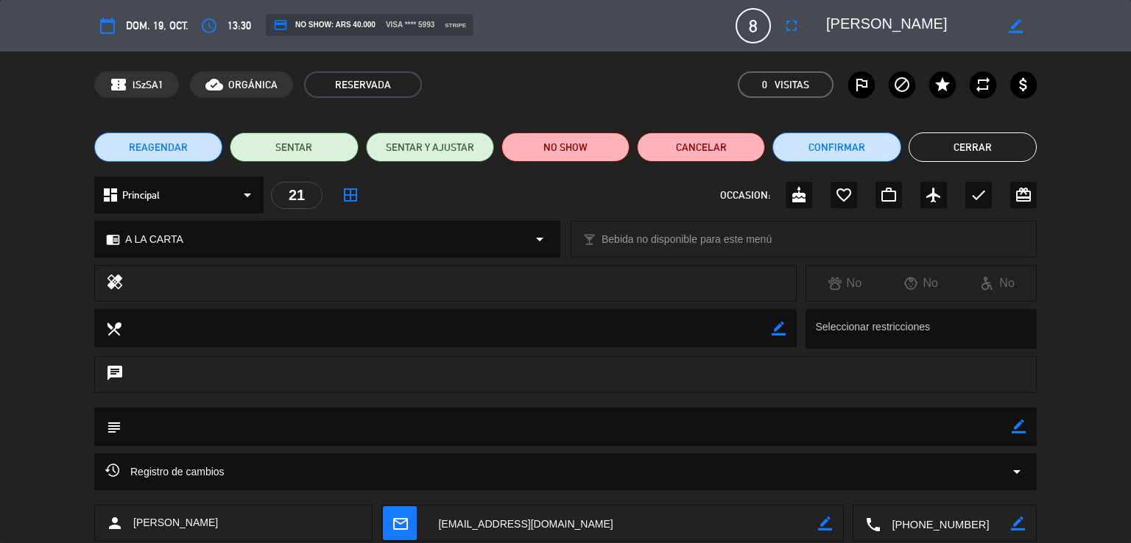
click at [27, 343] on div "local_dining border_color Seleccionar restricciones" at bounding box center [565, 332] width 1131 height 47
click at [833, 135] on button "Confirmar" at bounding box center [836, 147] width 128 height 29
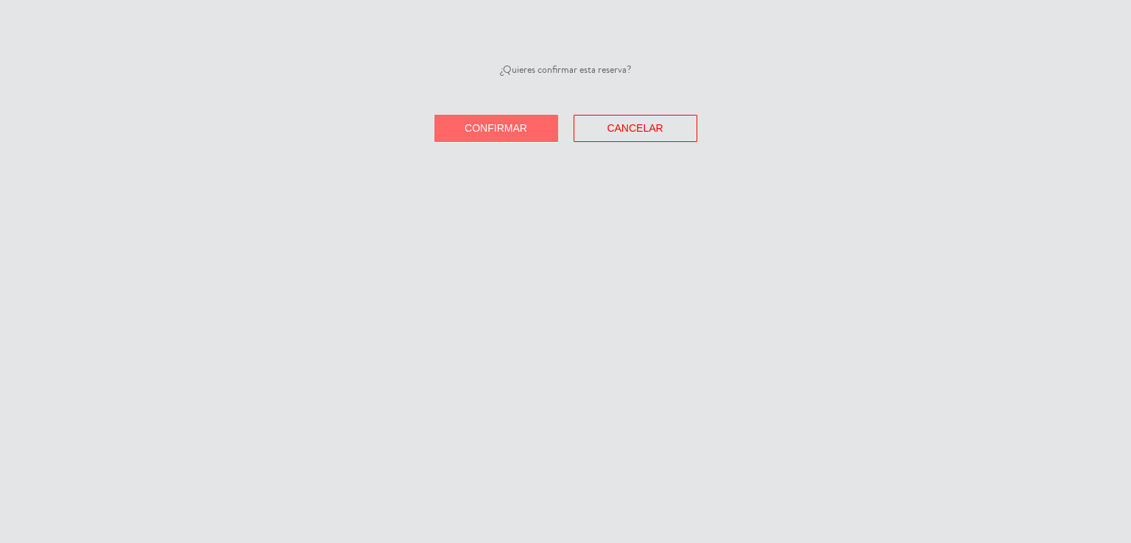
click at [507, 127] on span "Confirmar" at bounding box center [496, 128] width 63 height 12
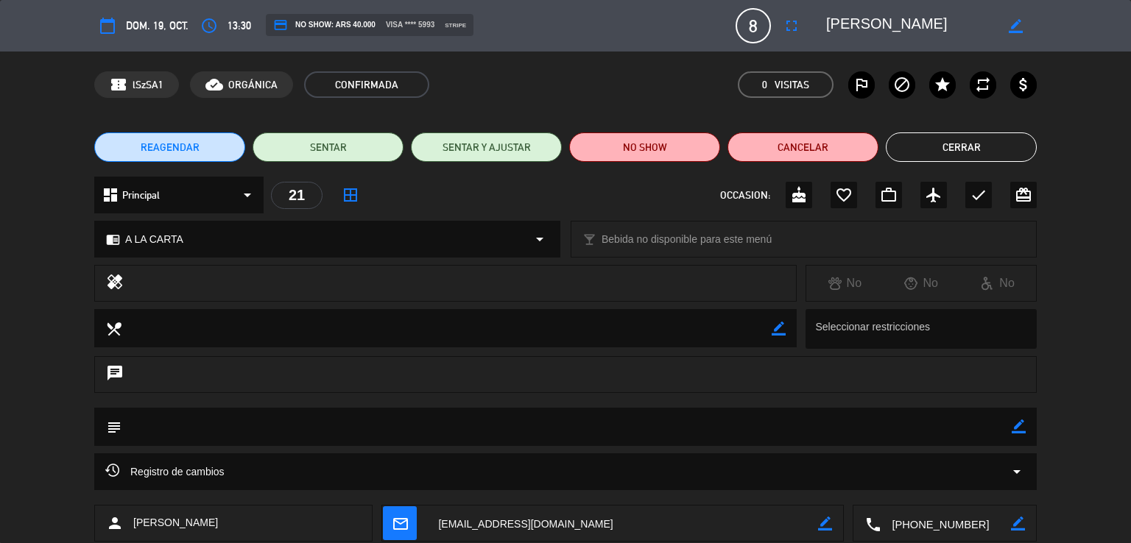
click at [1017, 434] on icon "border_color" at bounding box center [1019, 427] width 14 height 14
type textarea "m"
type textarea "MENÚ [DATE] (3 madres)"
drag, startPoint x: 1018, startPoint y: 424, endPoint x: 1001, endPoint y: 382, distance: 45.5
click at [1018, 423] on icon at bounding box center [1019, 427] width 14 height 14
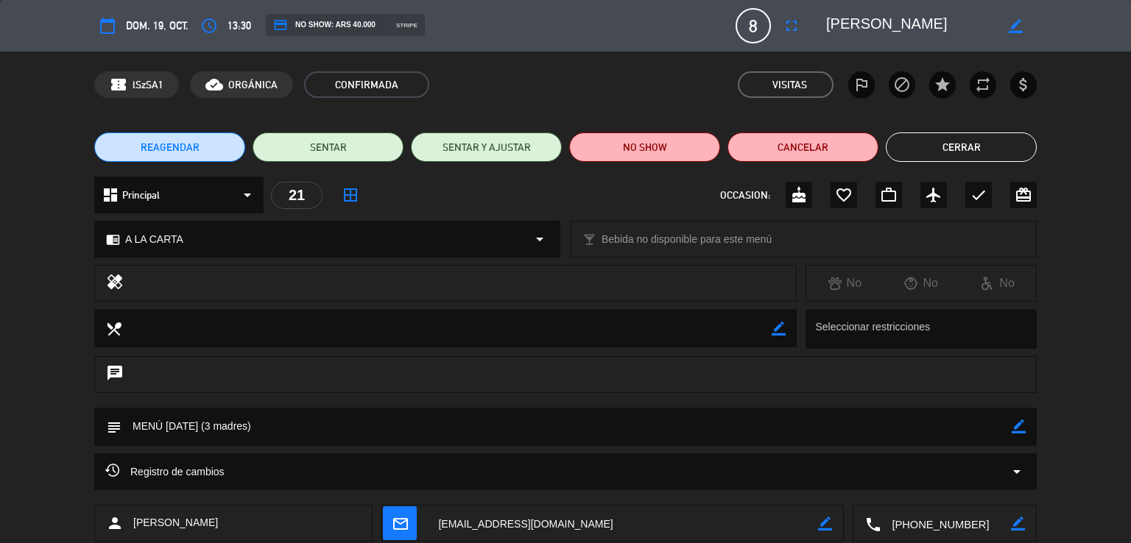
click at [949, 147] on button "Cerrar" at bounding box center [961, 147] width 151 height 29
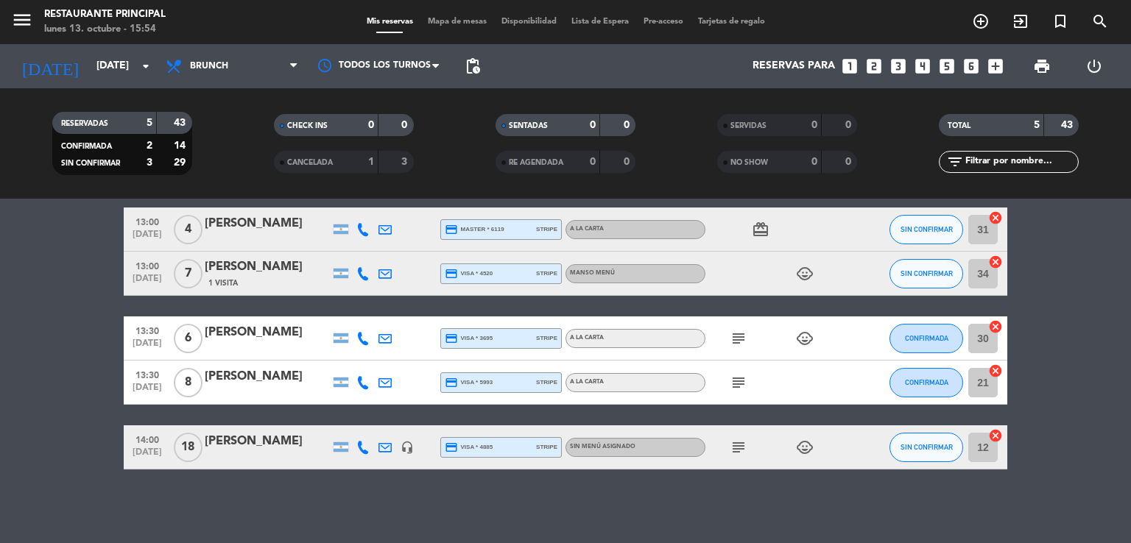
click at [741, 382] on icon "subject" at bounding box center [739, 383] width 18 height 18
click at [737, 383] on icon "subject" at bounding box center [739, 383] width 18 height 18
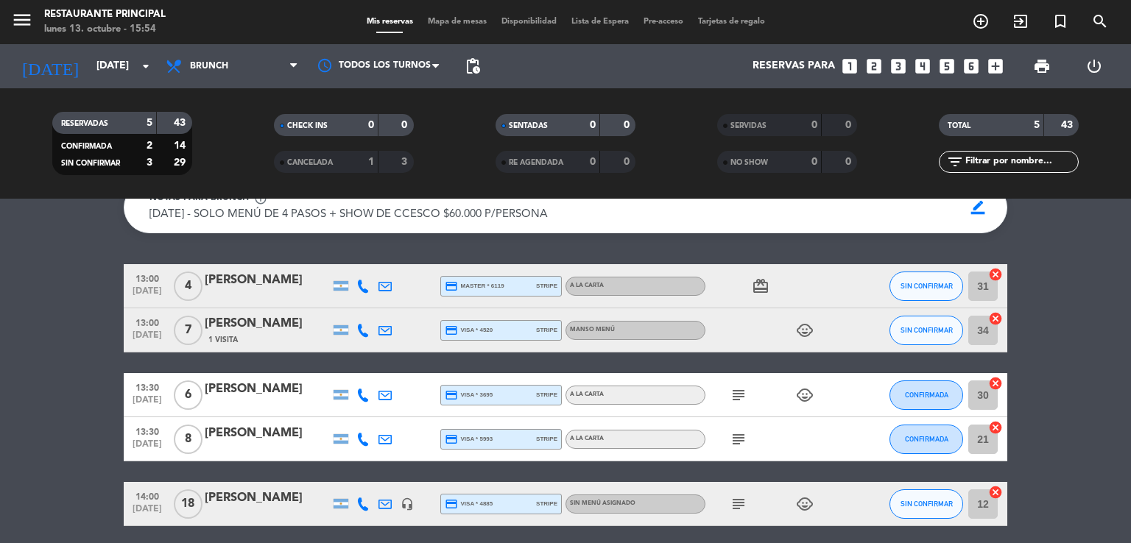
scroll to position [0, 0]
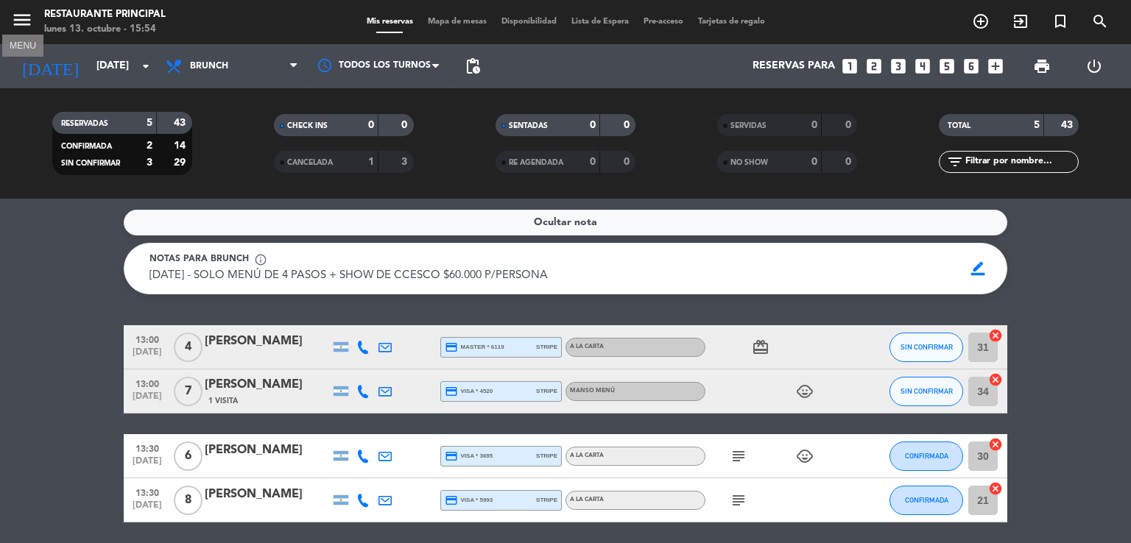
click at [25, 18] on icon "menu" at bounding box center [22, 20] width 22 height 22
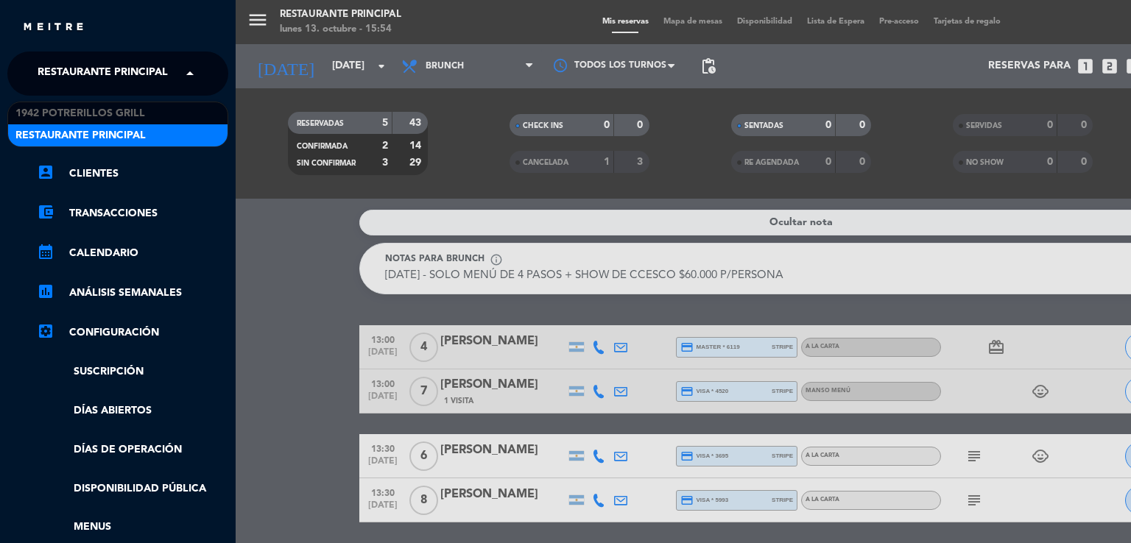
click at [136, 77] on span "Restaurante Principal" at bounding box center [103, 73] width 130 height 31
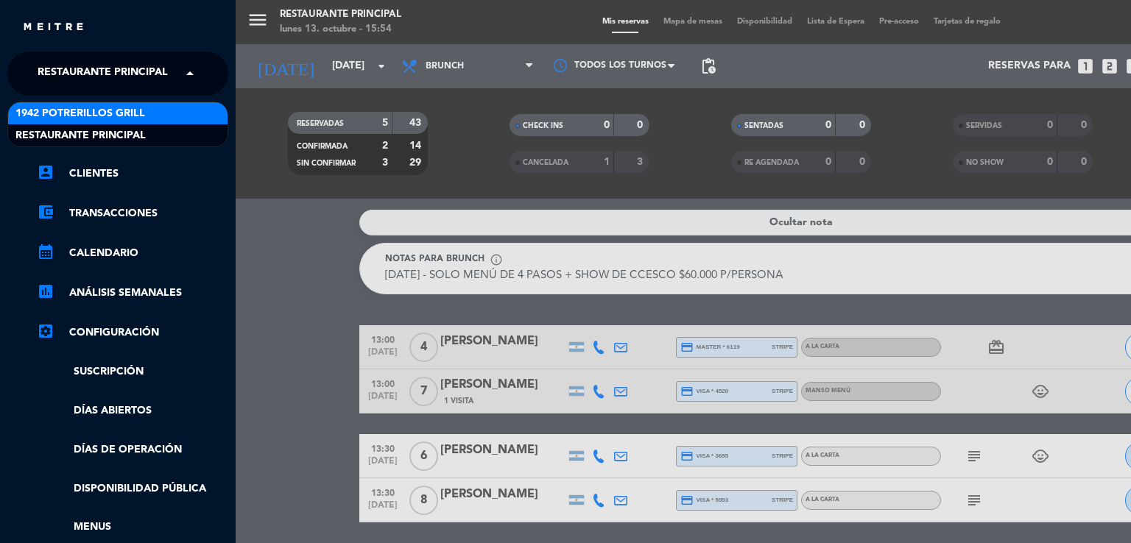
click at [163, 117] on div "1942 Potrerillos Grill" at bounding box center [117, 113] width 219 height 22
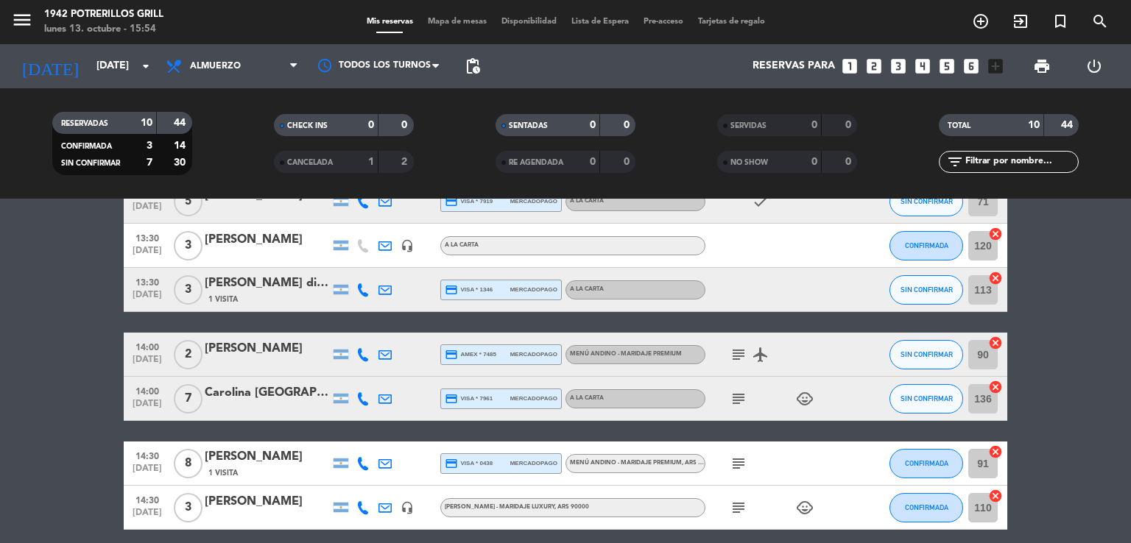
scroll to position [359, 0]
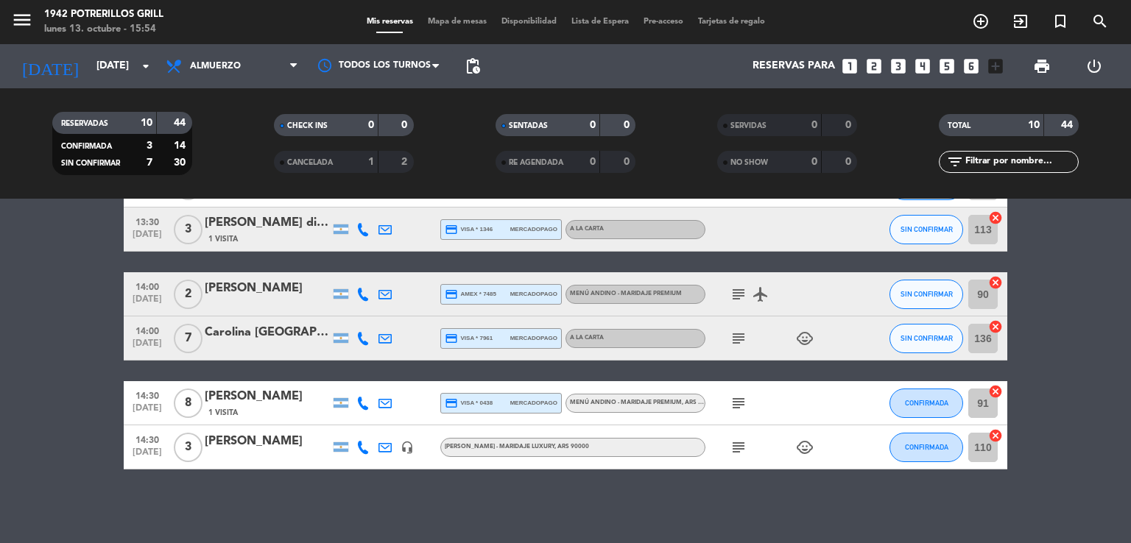
click at [741, 341] on icon "subject" at bounding box center [739, 339] width 18 height 18
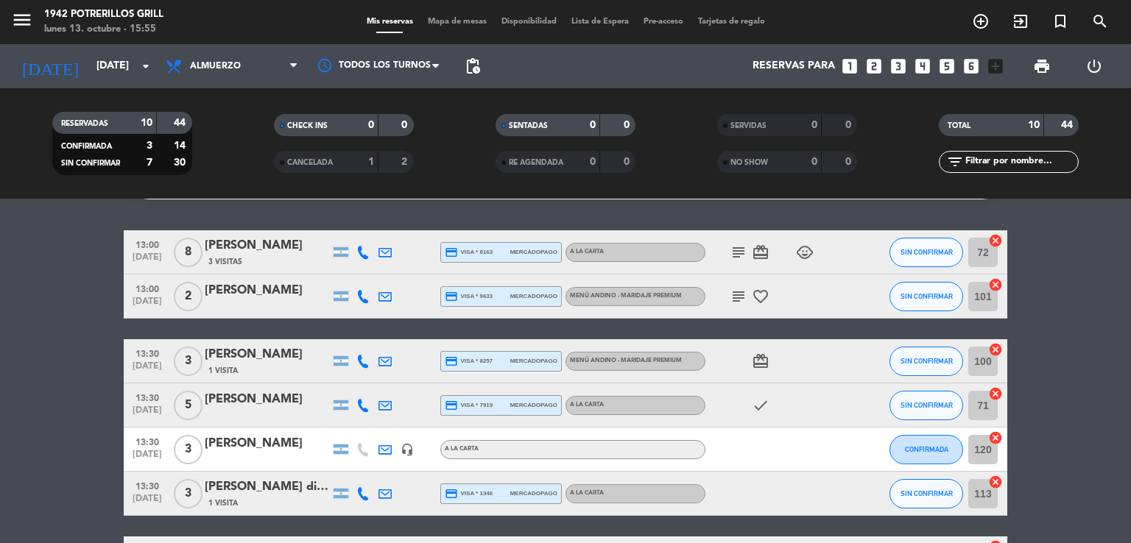
scroll to position [65, 0]
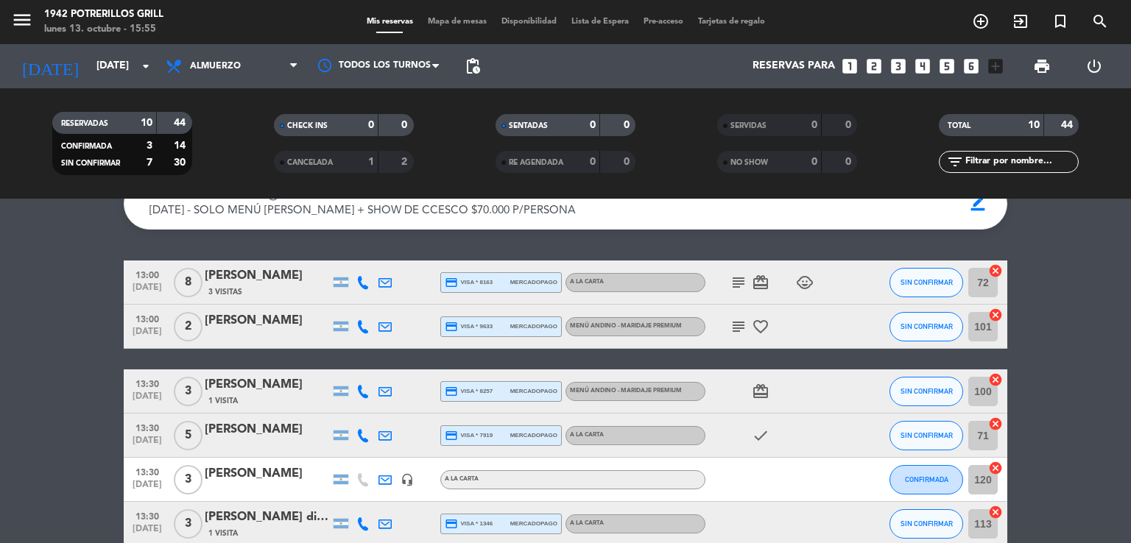
click at [410, 475] on icon "headset_mic" at bounding box center [406, 479] width 13 height 13
click at [742, 277] on icon "subject" at bounding box center [739, 283] width 18 height 18
click at [256, 280] on div "[PERSON_NAME]" at bounding box center [267, 276] width 125 height 19
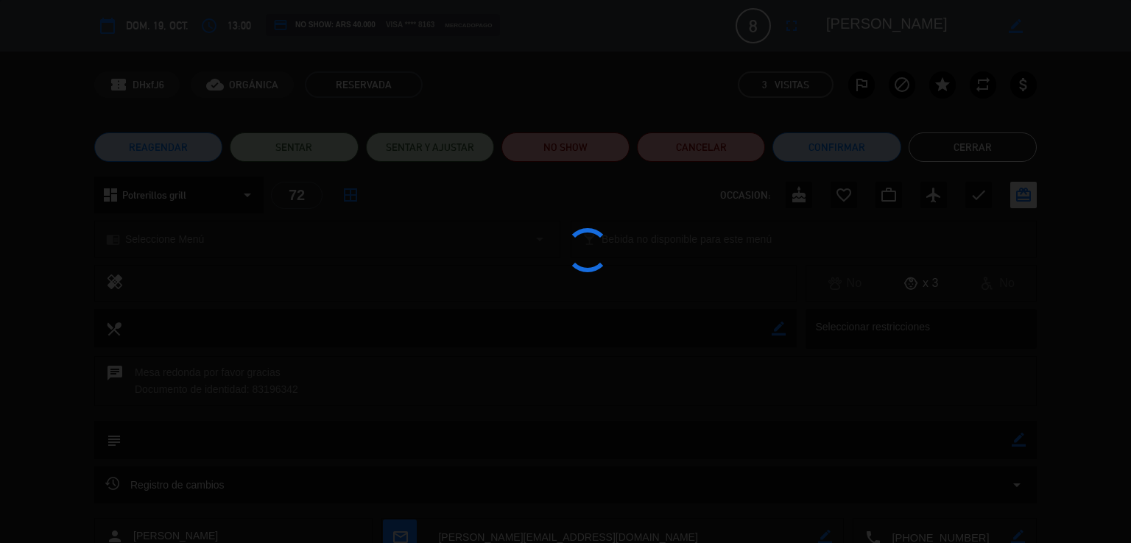
scroll to position [140, 0]
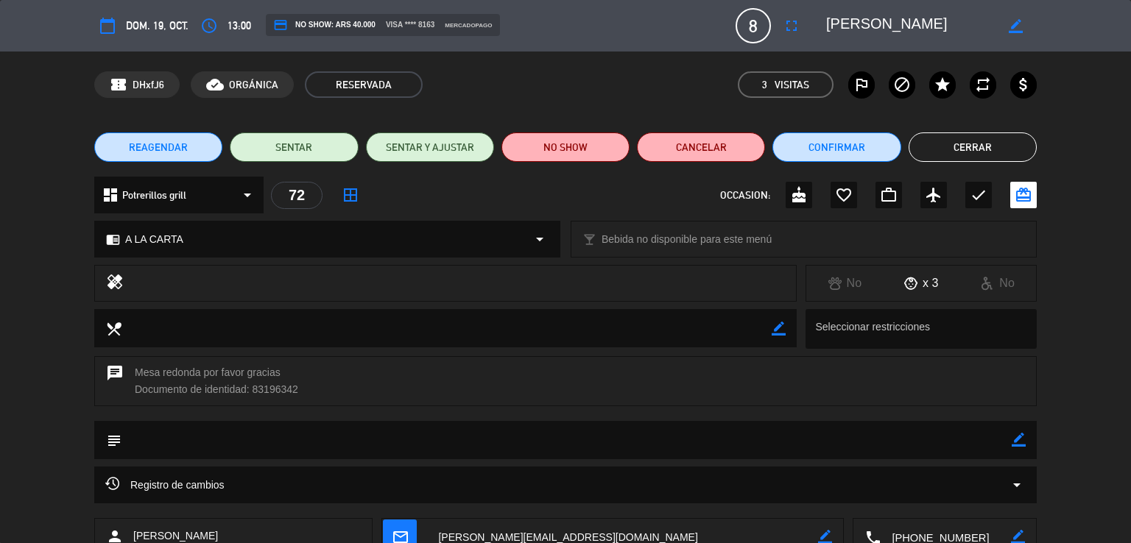
click at [948, 146] on button "Cerrar" at bounding box center [972, 147] width 128 height 29
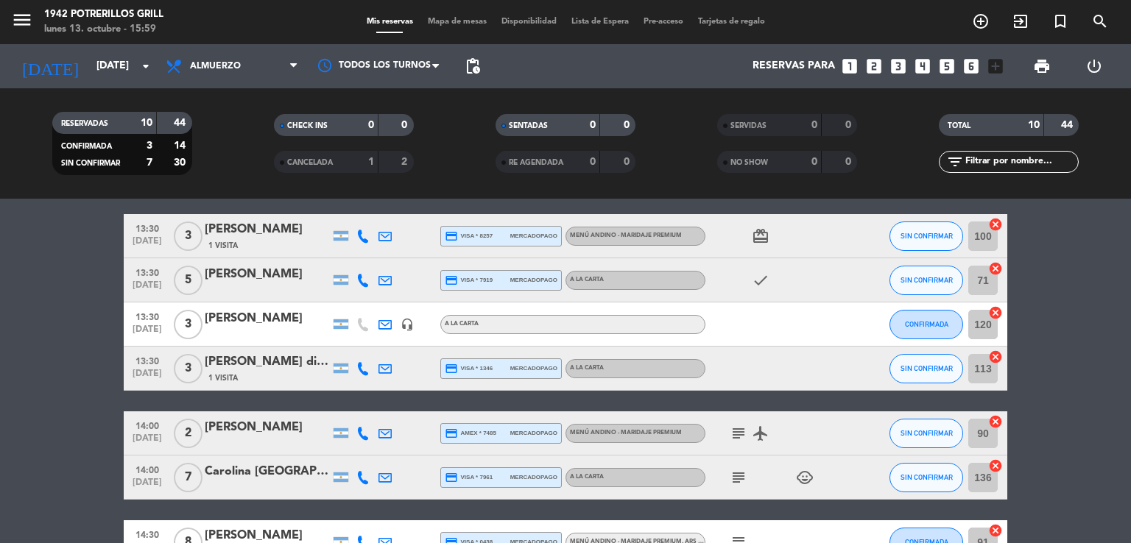
scroll to position [221, 0]
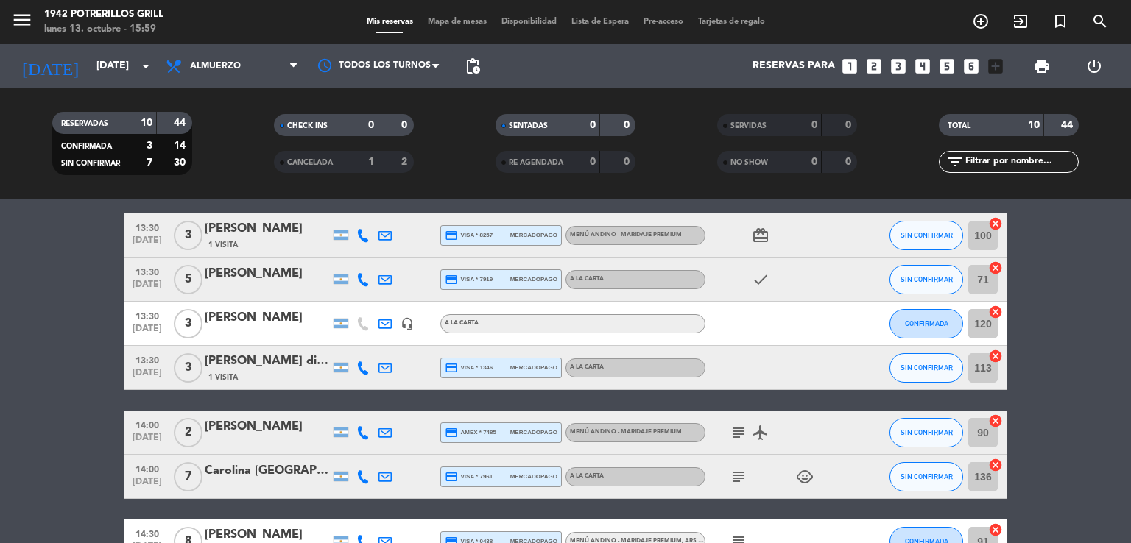
click at [389, 322] on icon at bounding box center [384, 323] width 13 height 13
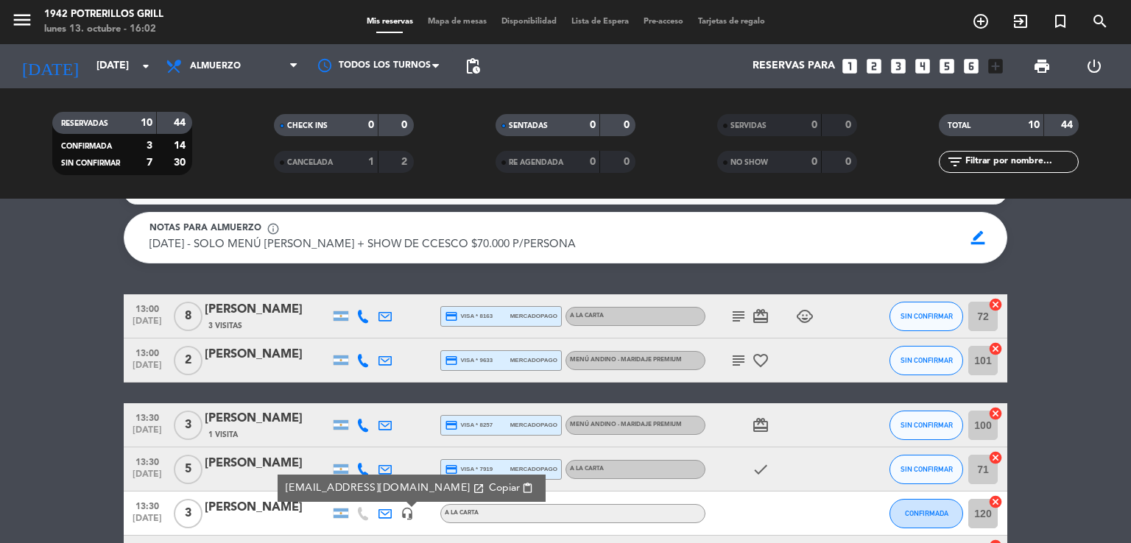
scroll to position [0, 0]
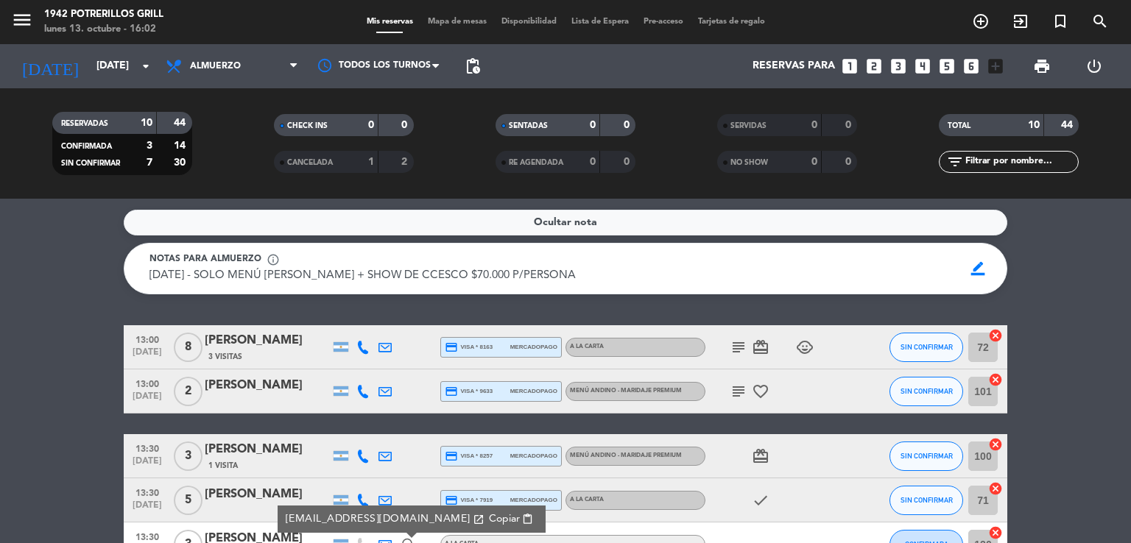
click at [736, 393] on icon "subject" at bounding box center [739, 392] width 18 height 18
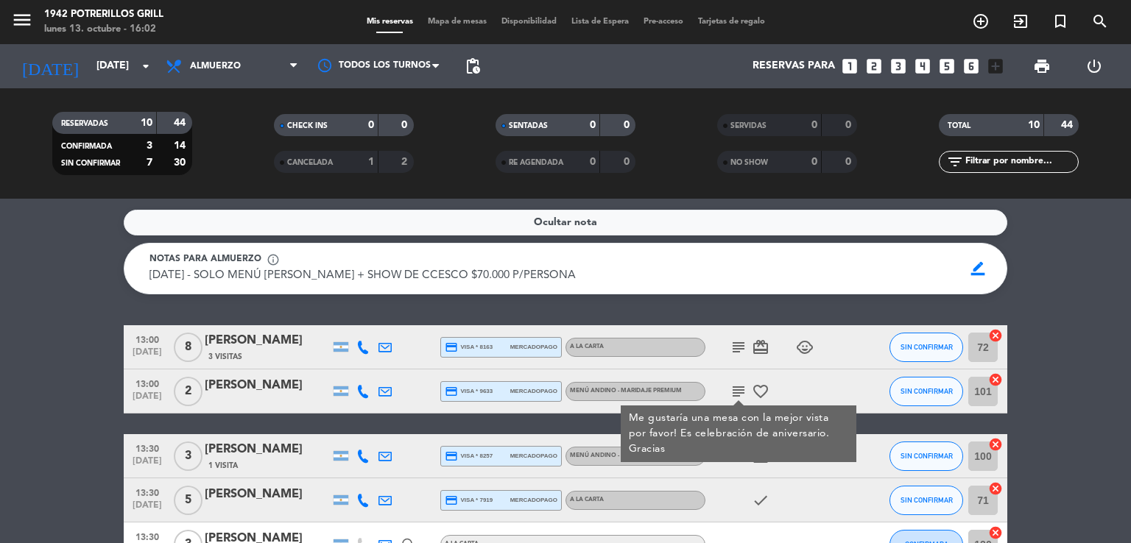
click at [736, 393] on icon "subject" at bounding box center [739, 392] width 18 height 18
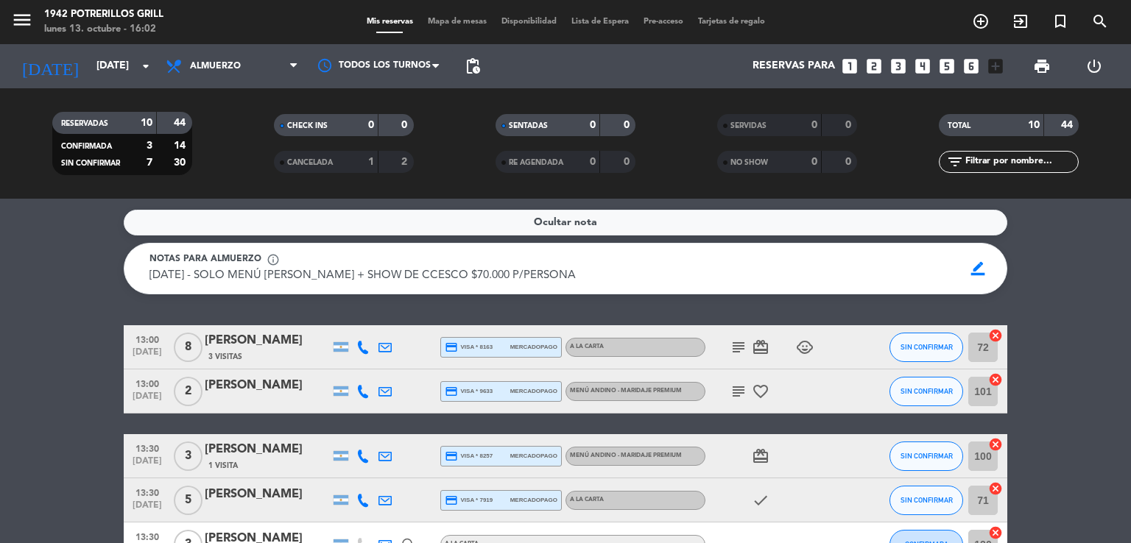
click at [23, 14] on icon "menu" at bounding box center [22, 20] width 22 height 22
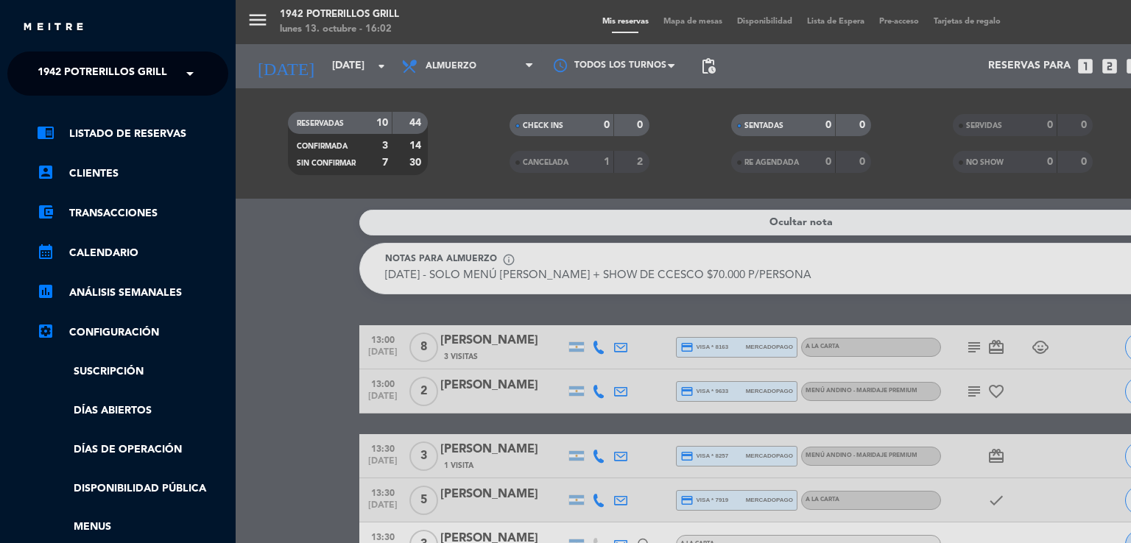
click at [99, 67] on span "1942 Potrerillos Grill" at bounding box center [103, 73] width 130 height 31
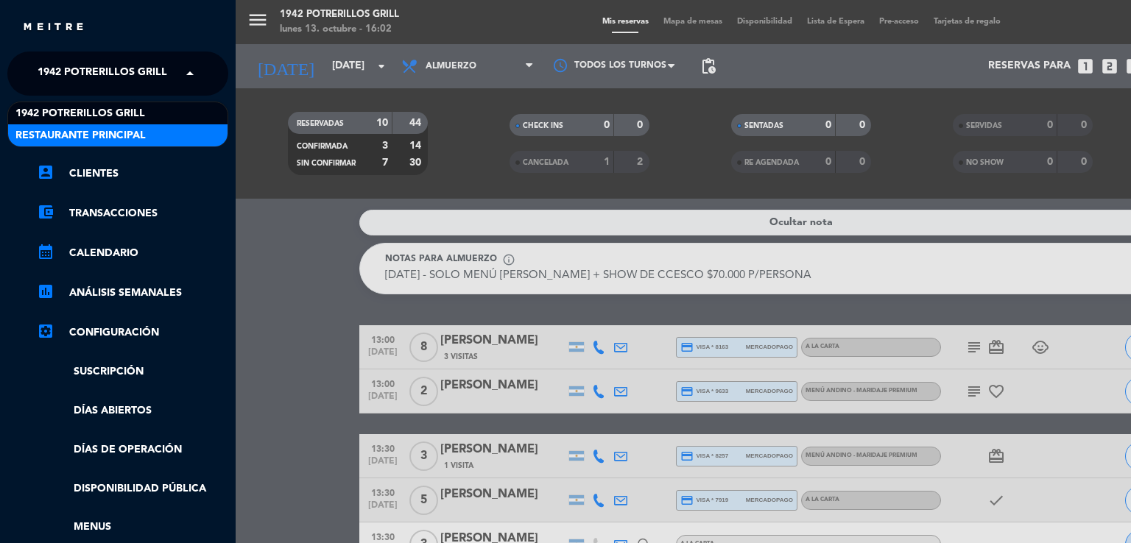
click at [102, 128] on span "Restaurante Principal" at bounding box center [80, 135] width 130 height 17
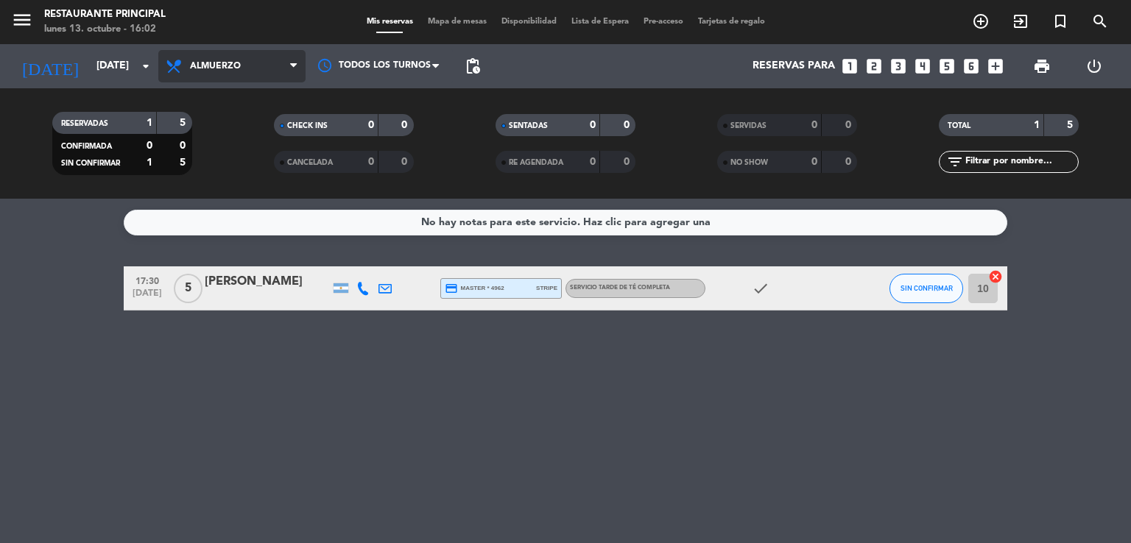
click at [280, 60] on span "Almuerzo" at bounding box center [231, 66] width 147 height 32
click at [250, 172] on div "menu Restaurante Principal [DATE] 13. octubre - 16:02 Mis reservas Mapa de mesa…" at bounding box center [565, 99] width 1131 height 199
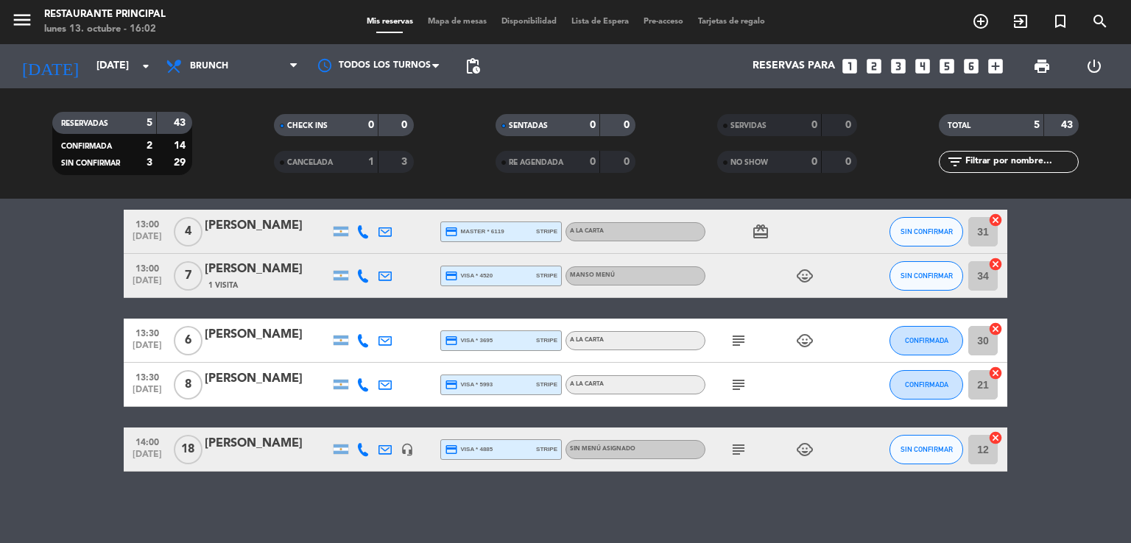
scroll to position [135, 0]
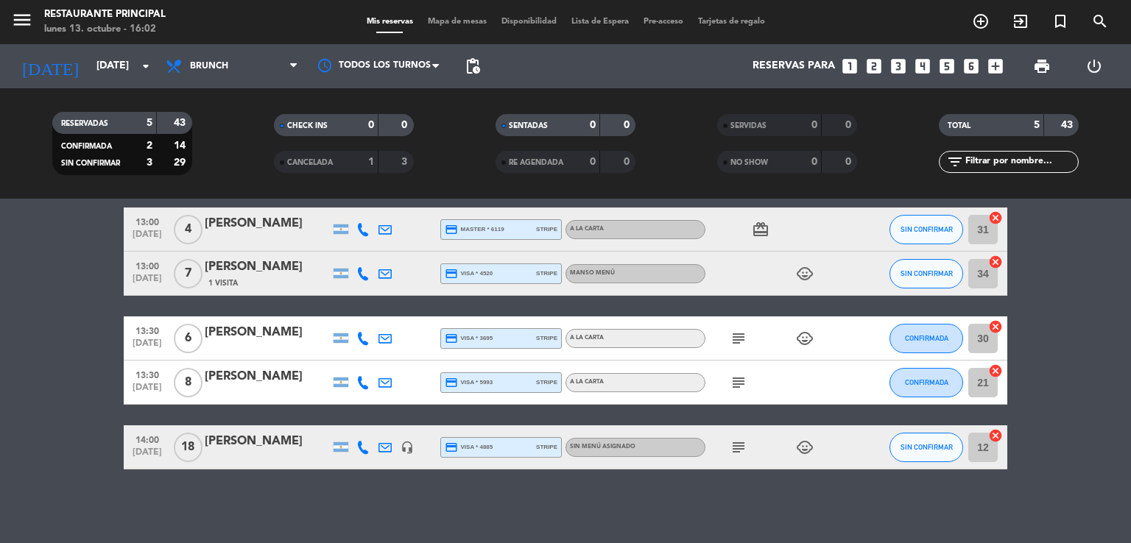
click at [253, 334] on div "[PERSON_NAME]" at bounding box center [267, 332] width 125 height 19
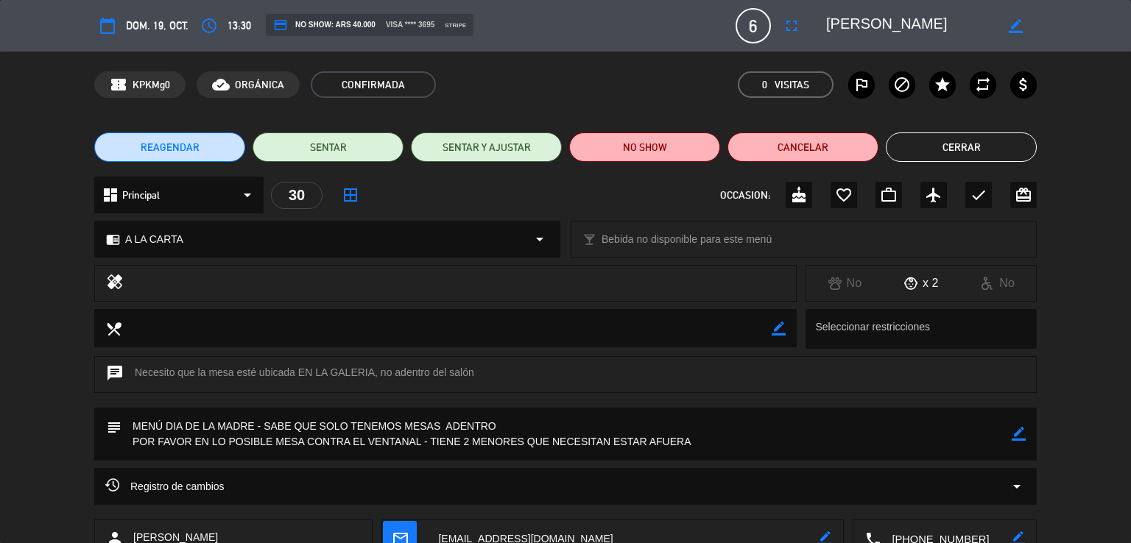
click at [1021, 434] on icon "border_color" at bounding box center [1019, 434] width 14 height 14
click at [257, 426] on textarea at bounding box center [566, 434] width 890 height 53
type textarea "MENÚ DIA DE LA MADRE (2 madres) - SABE QUE SOLO TENEMOS MESAS ADENTRO POR FAVOR…"
click at [1012, 436] on icon at bounding box center [1019, 434] width 14 height 14
click at [942, 146] on button "Cerrar" at bounding box center [961, 147] width 151 height 29
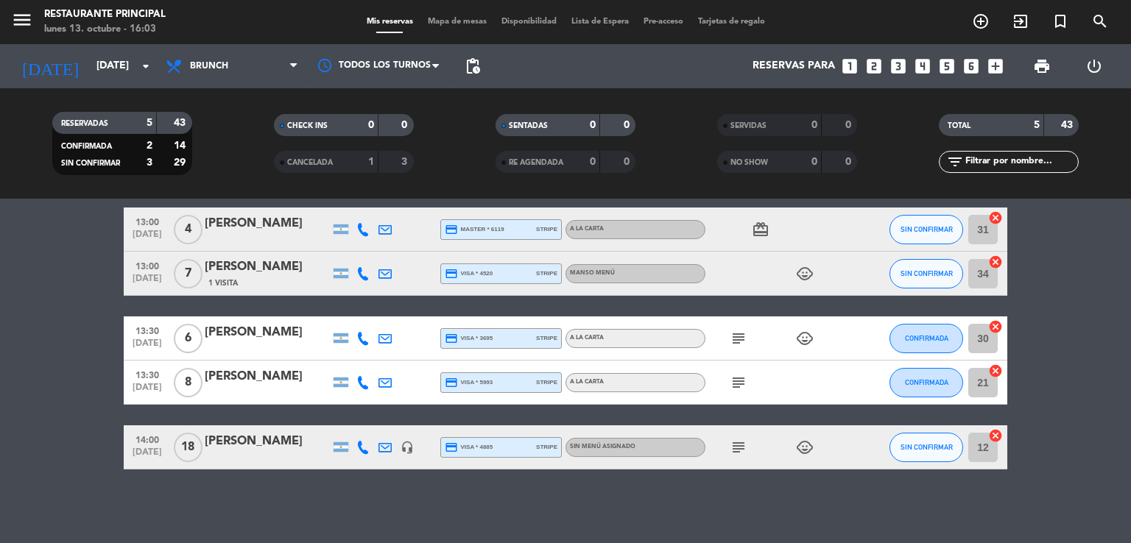
click at [742, 342] on icon "subject" at bounding box center [739, 339] width 18 height 18
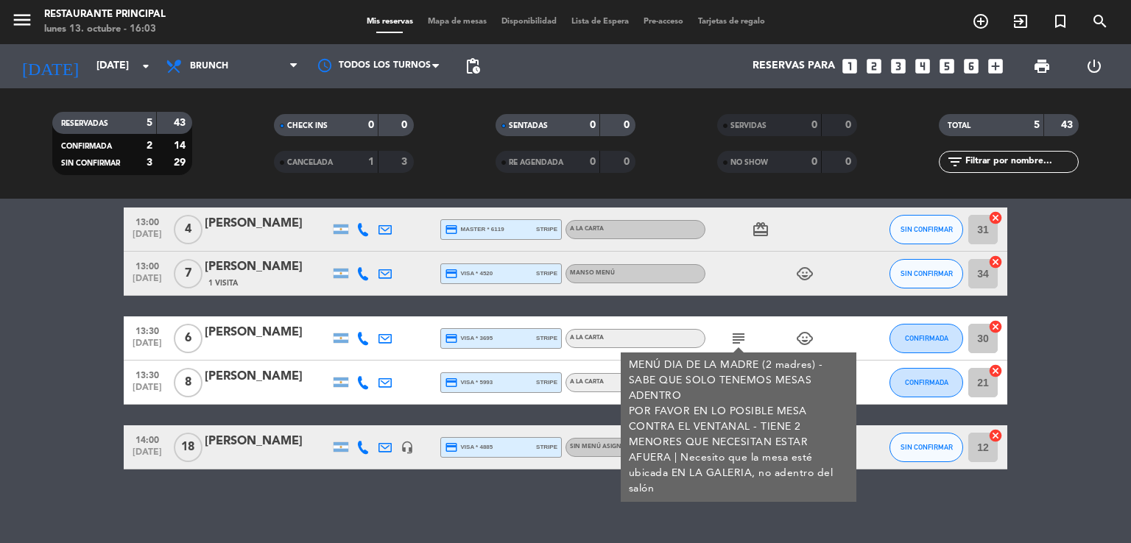
click at [742, 339] on icon "subject" at bounding box center [739, 339] width 18 height 18
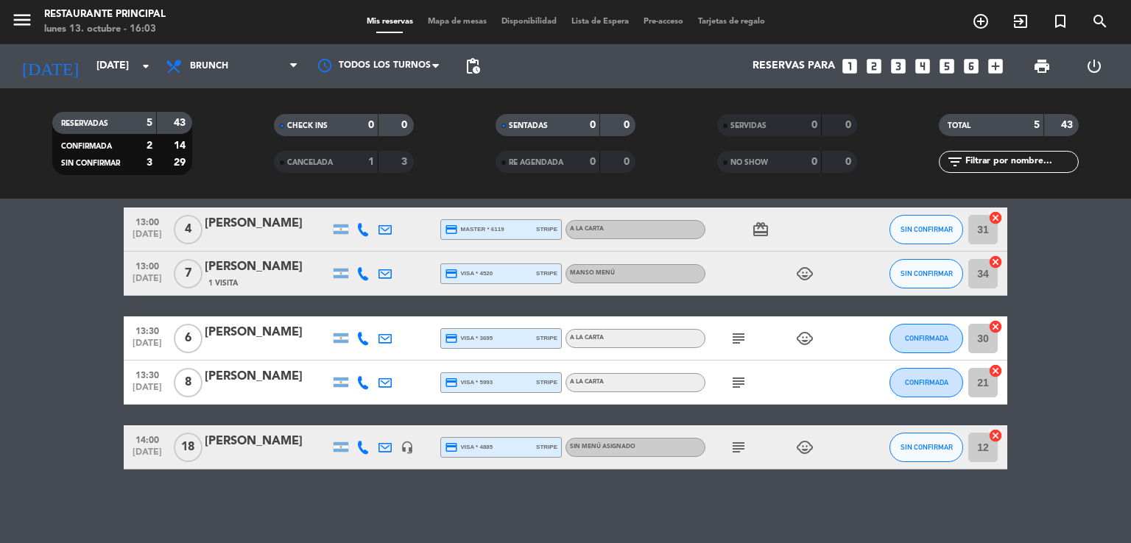
click at [744, 381] on icon "subject" at bounding box center [739, 383] width 18 height 18
click at [738, 446] on icon "subject" at bounding box center [739, 448] width 18 height 18
click at [742, 336] on icon "subject" at bounding box center [739, 339] width 18 height 18
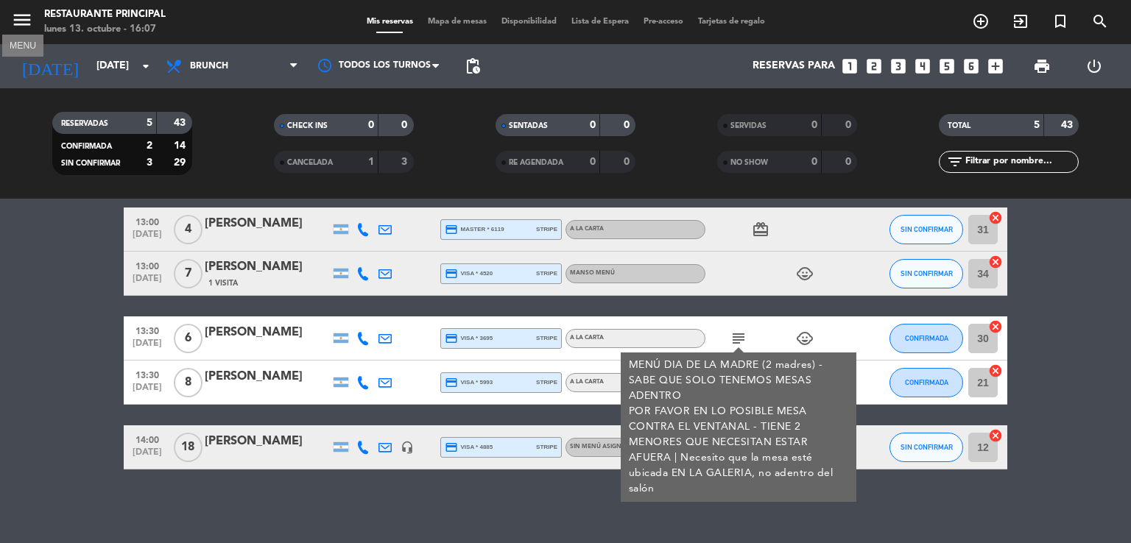
click at [18, 22] on icon "menu" at bounding box center [22, 20] width 22 height 22
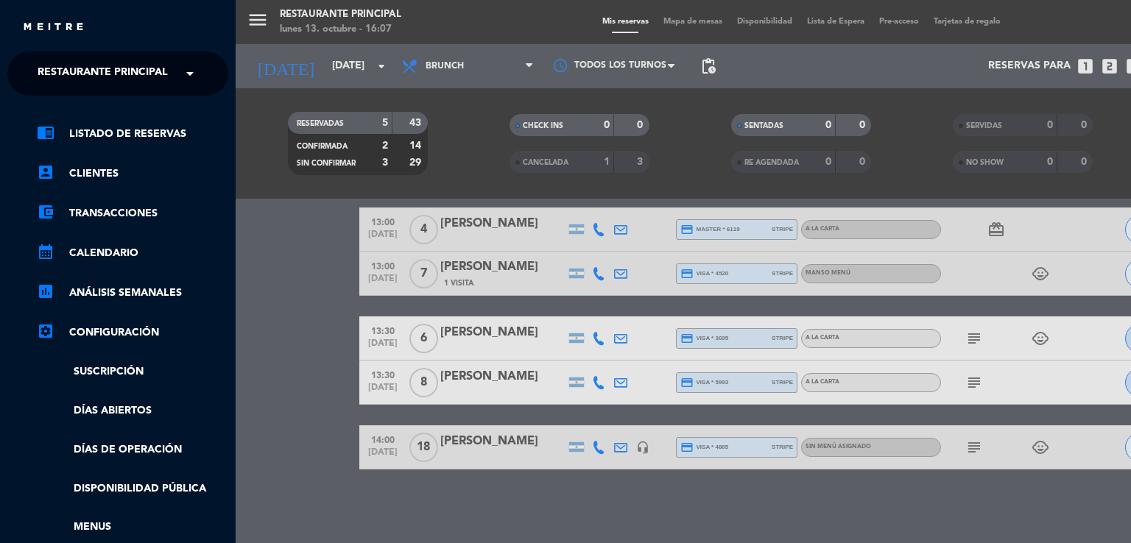
click at [65, 78] on span "Restaurante Principal" at bounding box center [103, 73] width 130 height 31
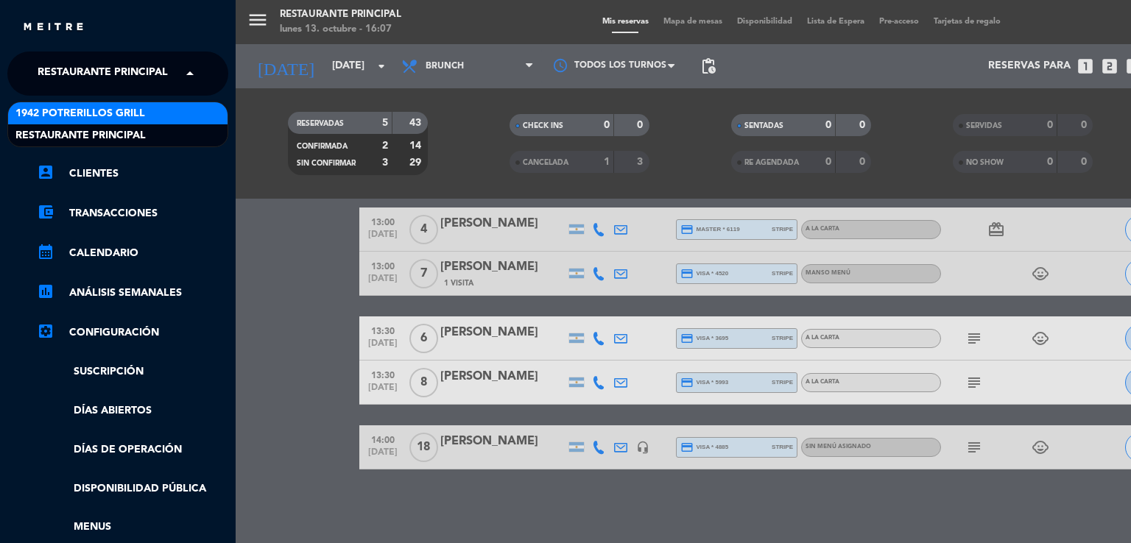
click at [63, 105] on span "1942 Potrerillos Grill" at bounding box center [80, 113] width 130 height 17
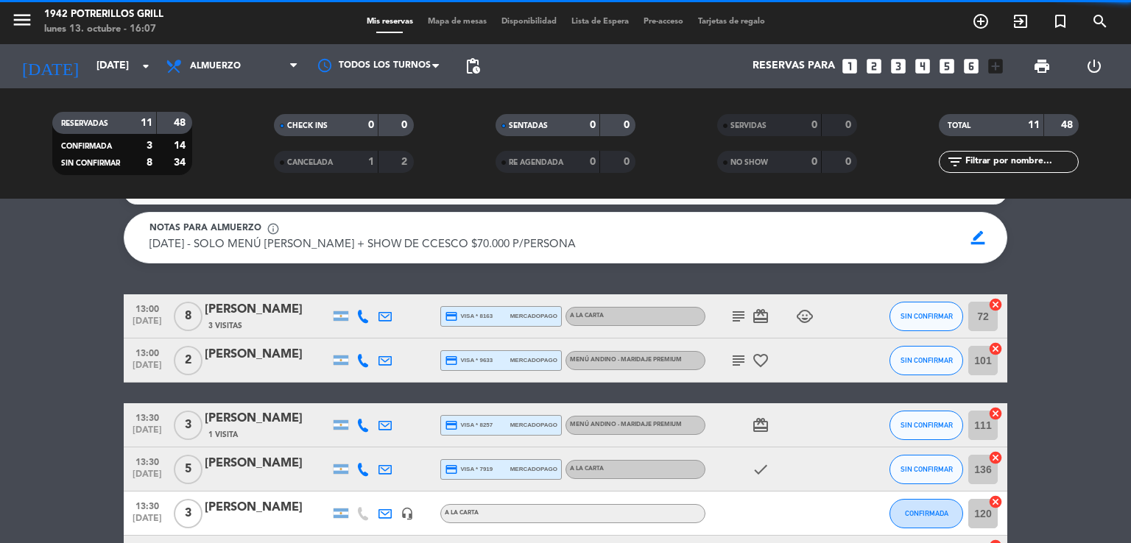
scroll to position [0, 0]
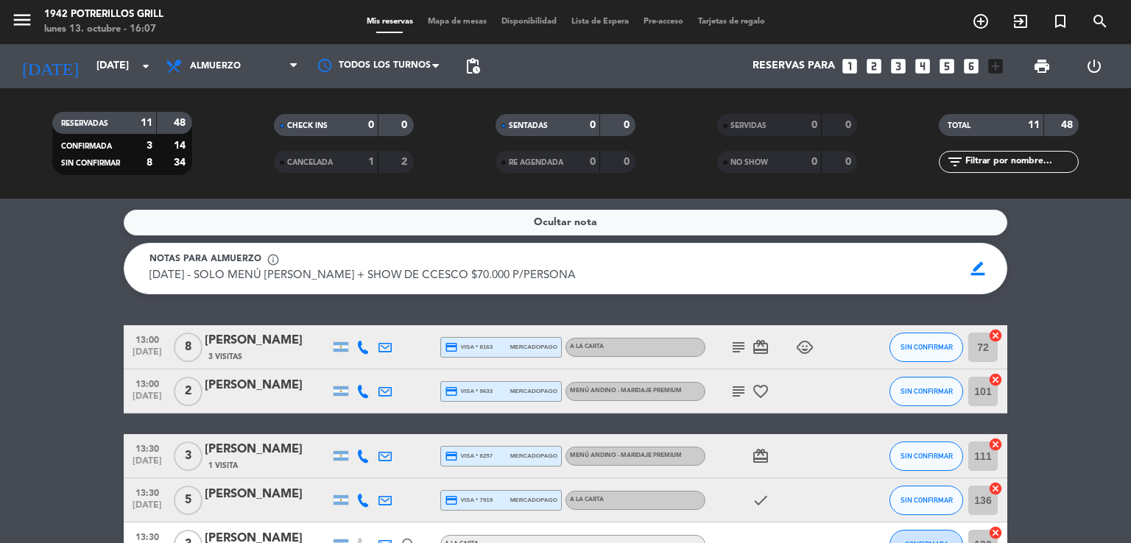
click at [361, 348] on icon at bounding box center [362, 347] width 13 height 13
click at [342, 320] on span "Copiar" at bounding box center [351, 322] width 31 height 15
click at [367, 392] on icon at bounding box center [362, 391] width 13 height 13
click at [342, 370] on span "Copiar" at bounding box center [351, 366] width 31 height 15
click at [362, 454] on icon at bounding box center [362, 456] width 13 height 13
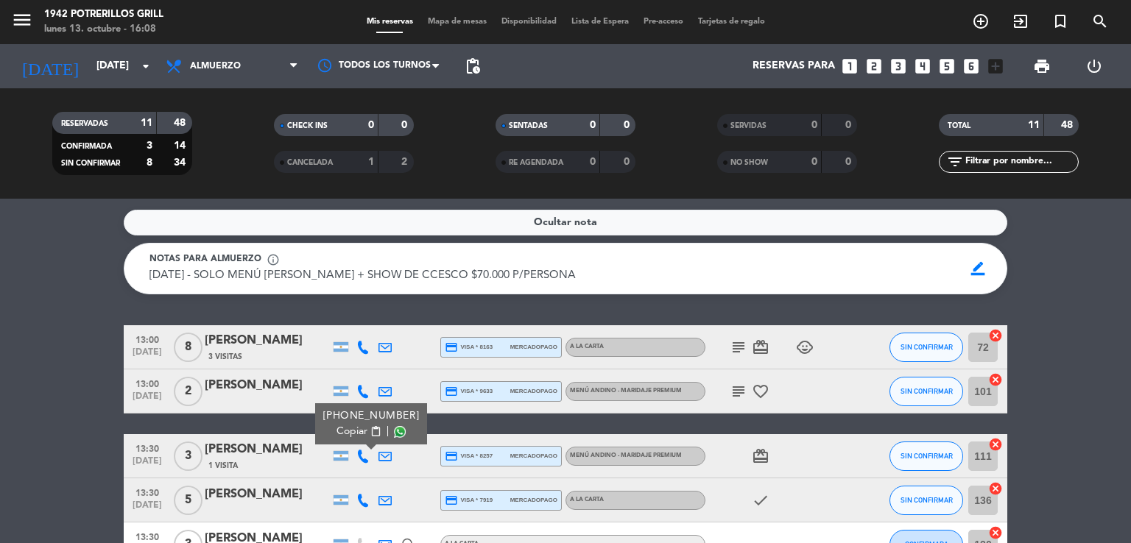
click at [347, 437] on span "Copiar" at bounding box center [351, 431] width 31 height 15
click at [810, 345] on icon "child_care" at bounding box center [805, 348] width 18 height 18
click at [743, 350] on icon "subject" at bounding box center [739, 348] width 18 height 18
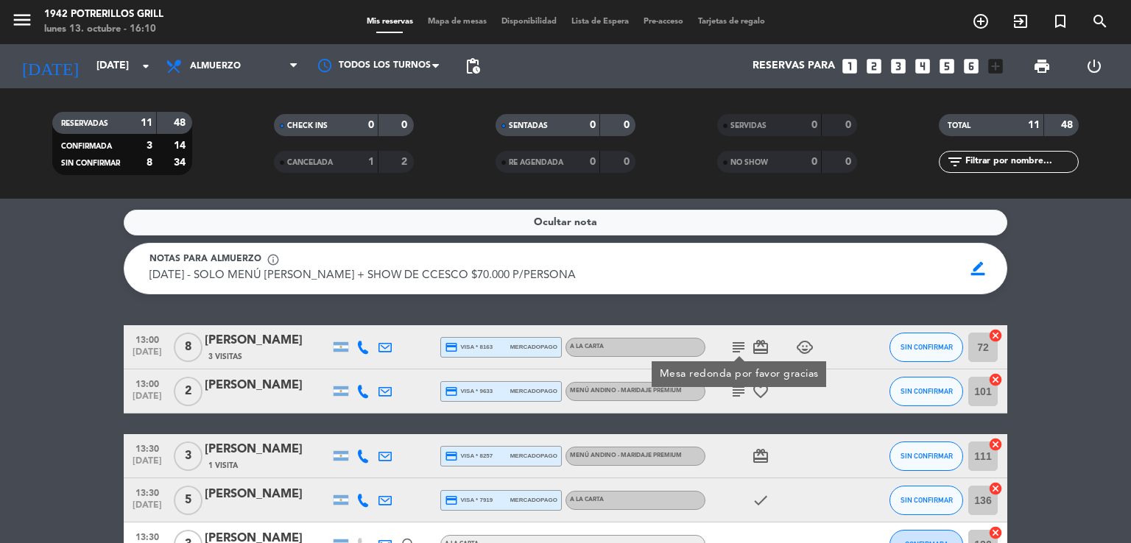
click at [275, 344] on div "[PERSON_NAME]" at bounding box center [267, 340] width 125 height 19
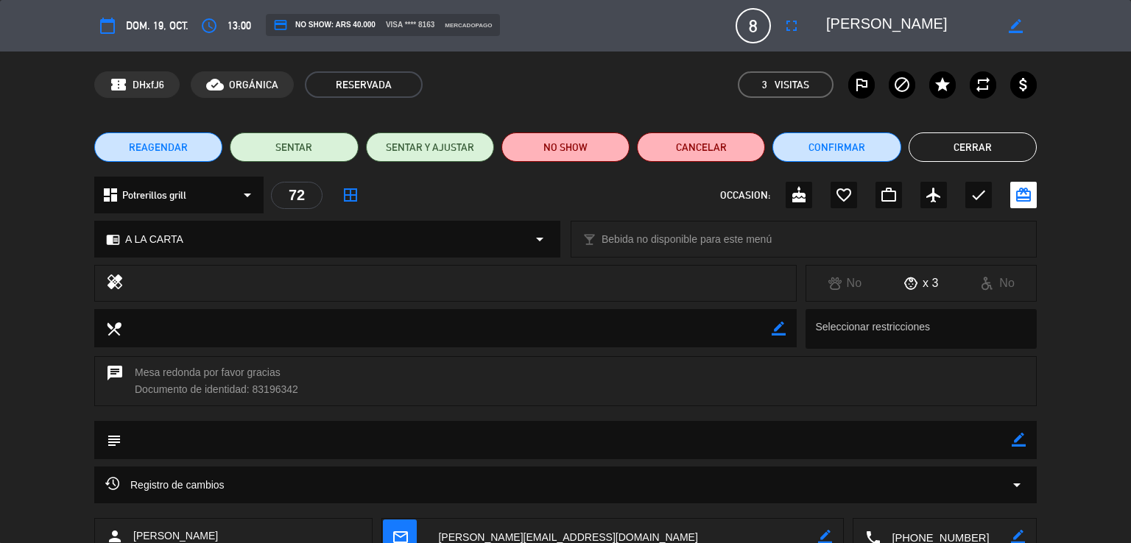
click at [433, 239] on div "chrome_reader_mode A LA CARTA arrow_drop_down" at bounding box center [327, 239] width 465 height 35
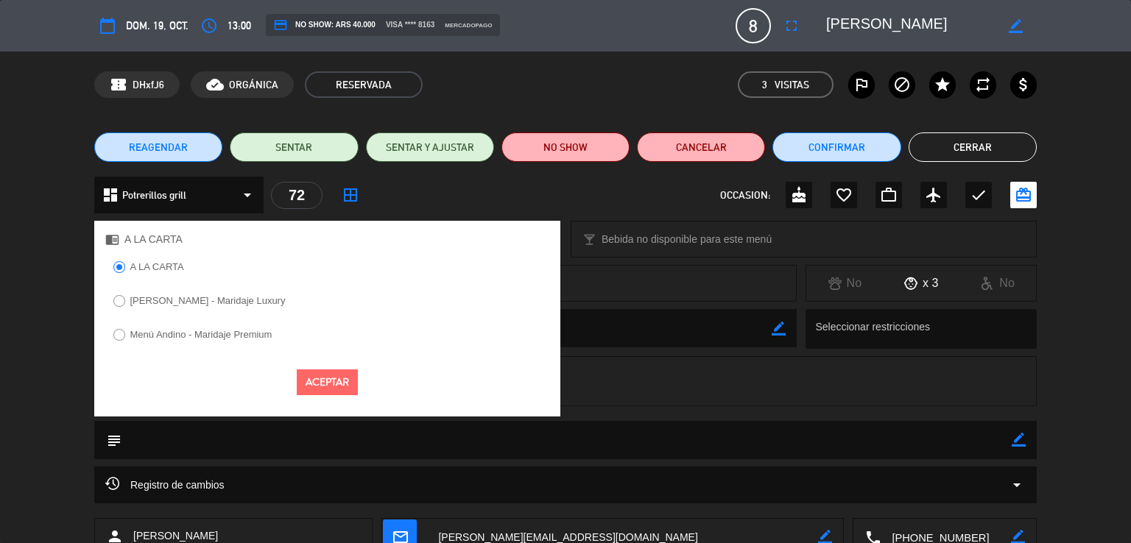
click at [236, 331] on label "Menú Andino - Maridaje Premium" at bounding box center [201, 335] width 142 height 10
select select
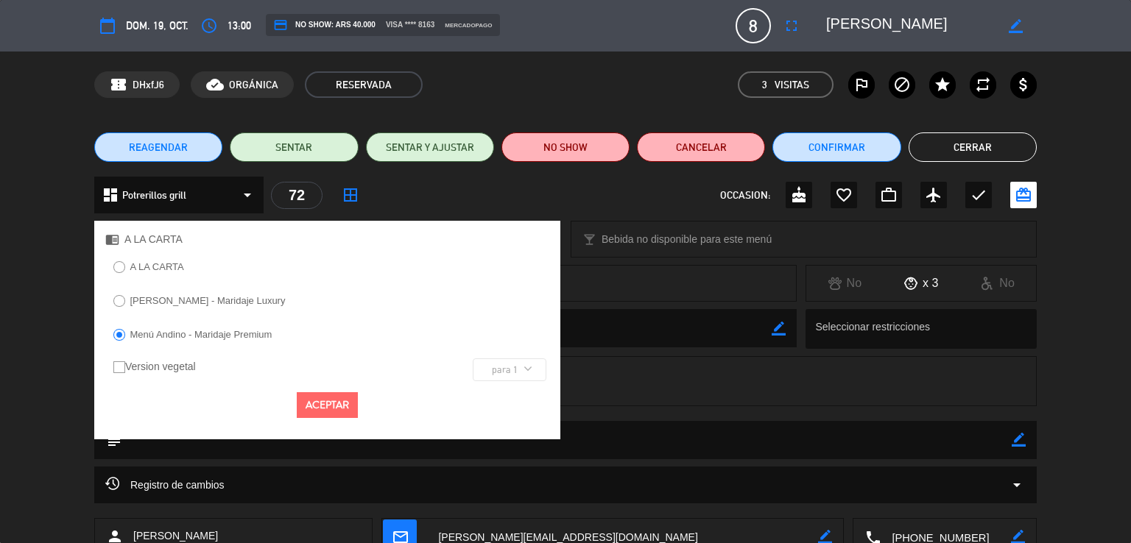
click at [322, 409] on button "Aceptar" at bounding box center [327, 405] width 61 height 26
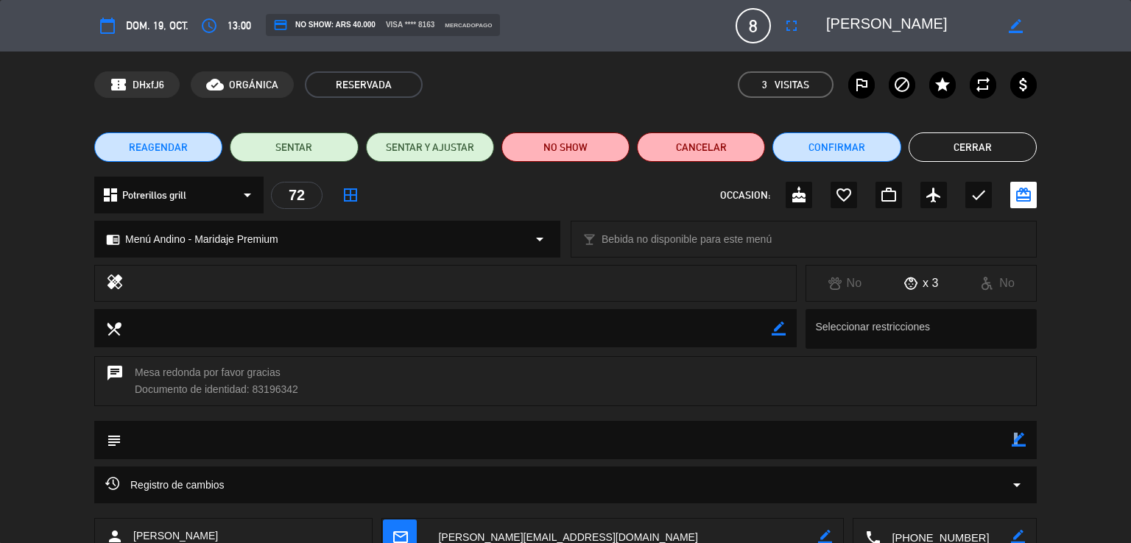
click at [1016, 437] on icon "border_color" at bounding box center [1019, 440] width 14 height 14
type textarea "MENÚ [DATE] - (1 madre)"
click at [1022, 447] on div at bounding box center [1019, 440] width 14 height 38
click at [1022, 445] on icon at bounding box center [1019, 440] width 14 height 14
click at [848, 145] on button "Confirmar" at bounding box center [836, 147] width 128 height 29
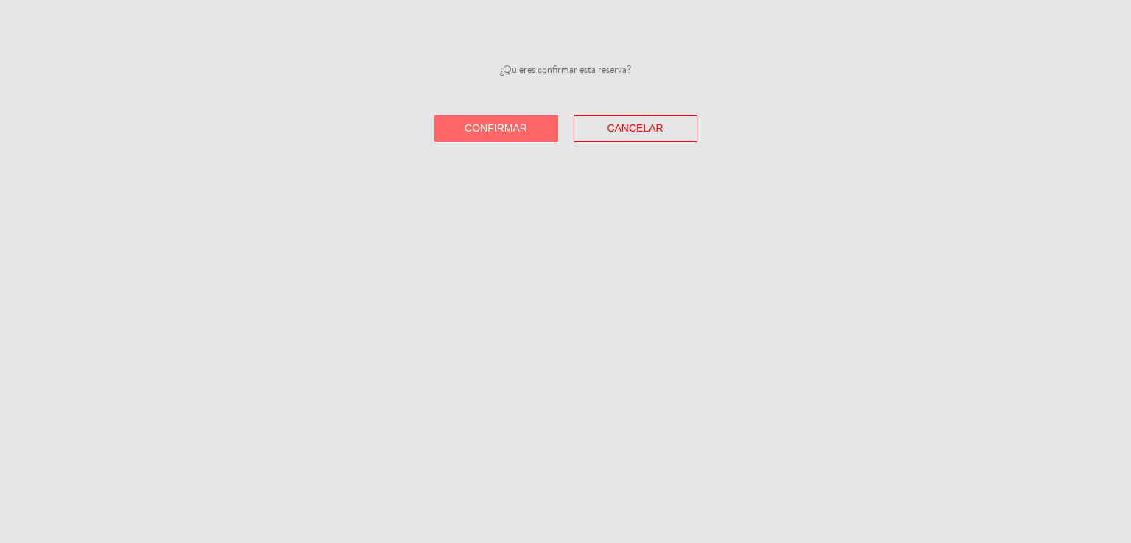
click at [534, 133] on button "Confirmar" at bounding box center [496, 128] width 124 height 27
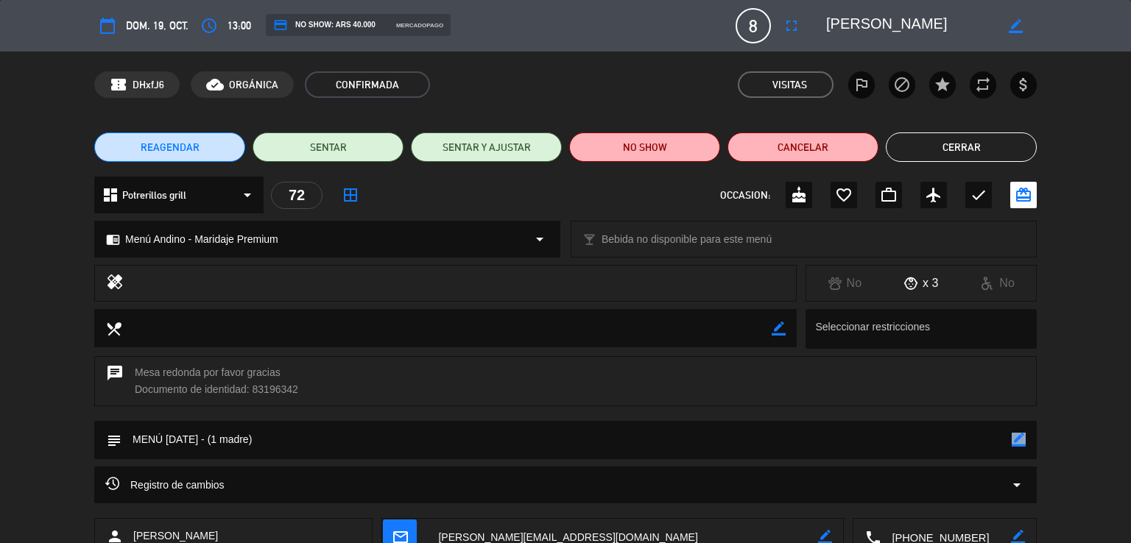
drag, startPoint x: 978, startPoint y: 148, endPoint x: 968, endPoint y: 163, distance: 18.0
click at [978, 149] on button "Cerrar" at bounding box center [961, 147] width 151 height 29
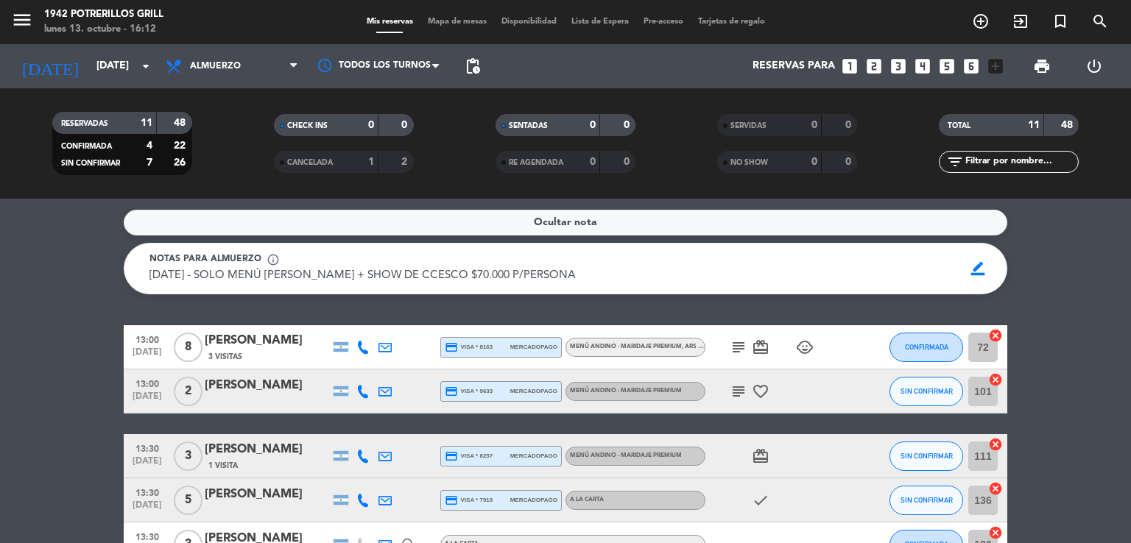
click at [738, 350] on icon "subject" at bounding box center [739, 348] width 18 height 18
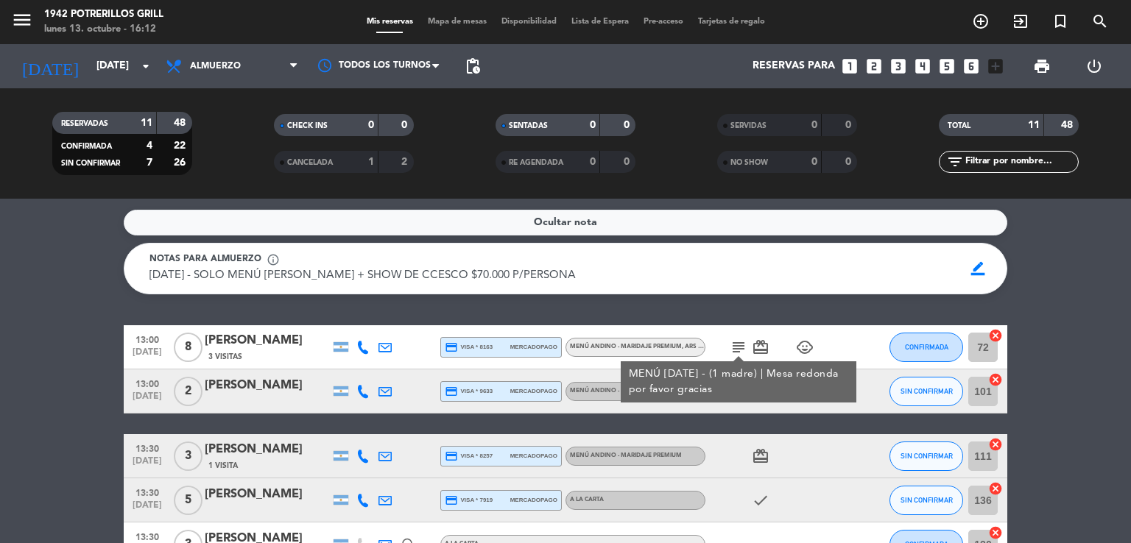
click at [738, 350] on icon "subject" at bounding box center [739, 348] width 18 height 18
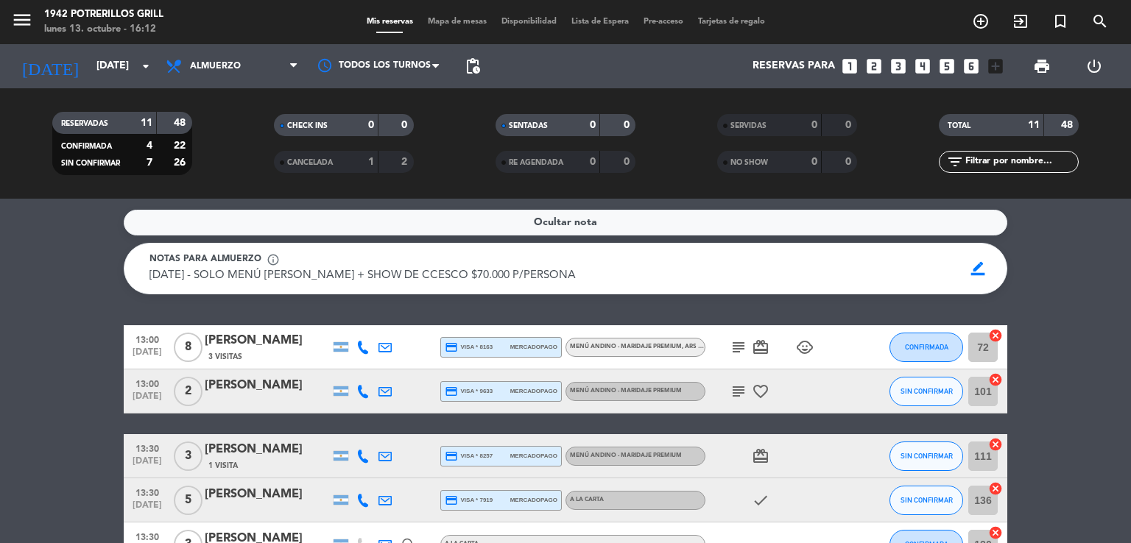
click at [802, 348] on icon "child_care" at bounding box center [805, 348] width 18 height 18
click at [257, 454] on div "[PERSON_NAME]" at bounding box center [267, 449] width 125 height 19
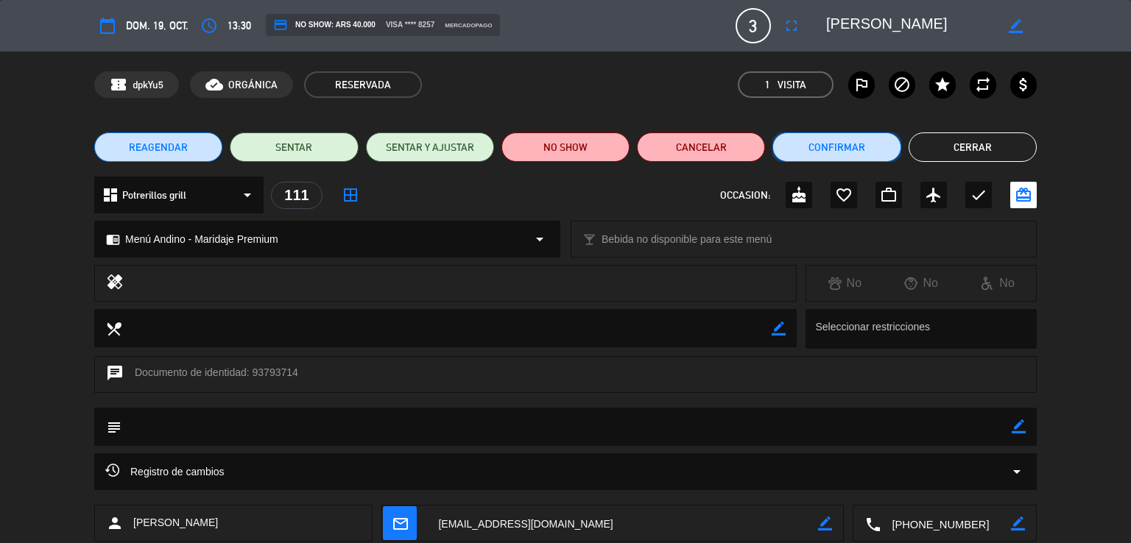
click at [861, 151] on button "Confirmar" at bounding box center [836, 147] width 128 height 29
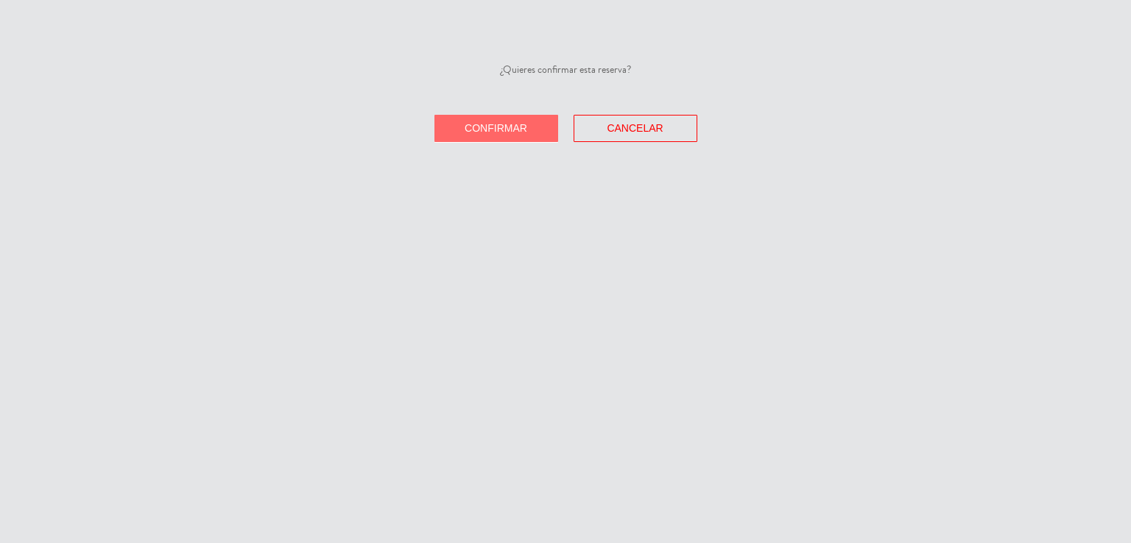
click at [509, 130] on span "Confirmar" at bounding box center [496, 128] width 63 height 12
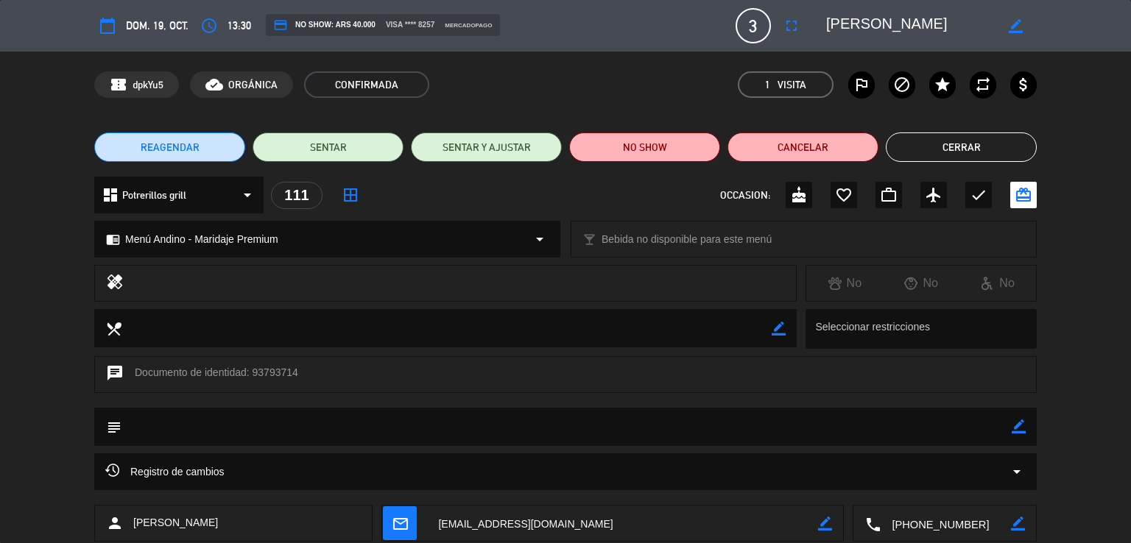
click at [1017, 430] on icon "border_color" at bounding box center [1019, 427] width 14 height 14
click at [528, 428] on textarea at bounding box center [566, 427] width 890 height 38
type textarea "MENÚ [DATE] (1 madre)"
click at [936, 142] on button "Cerrar" at bounding box center [961, 147] width 151 height 29
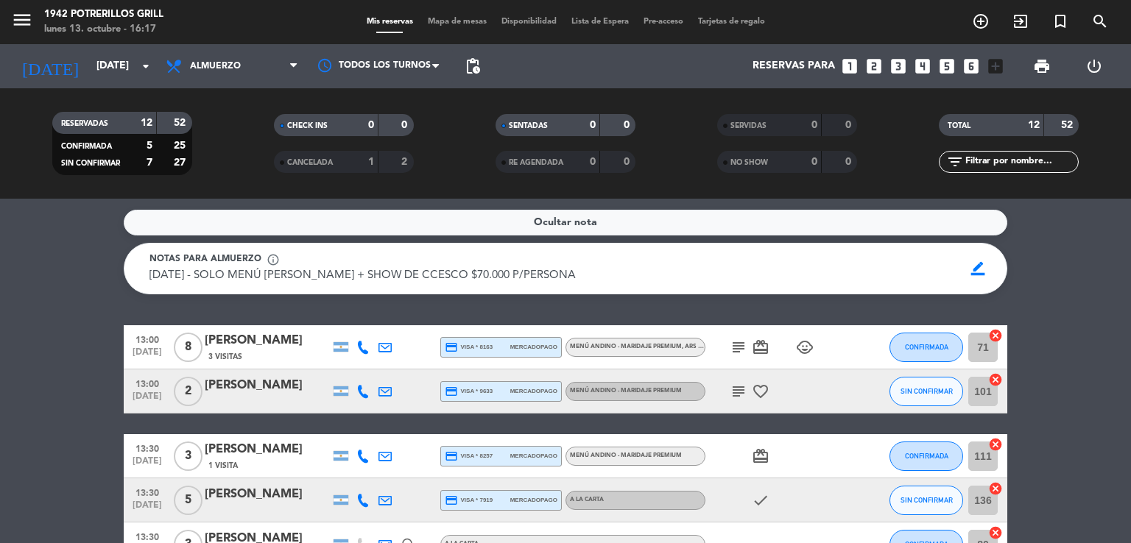
click at [736, 388] on icon "subject" at bounding box center [739, 392] width 18 height 18
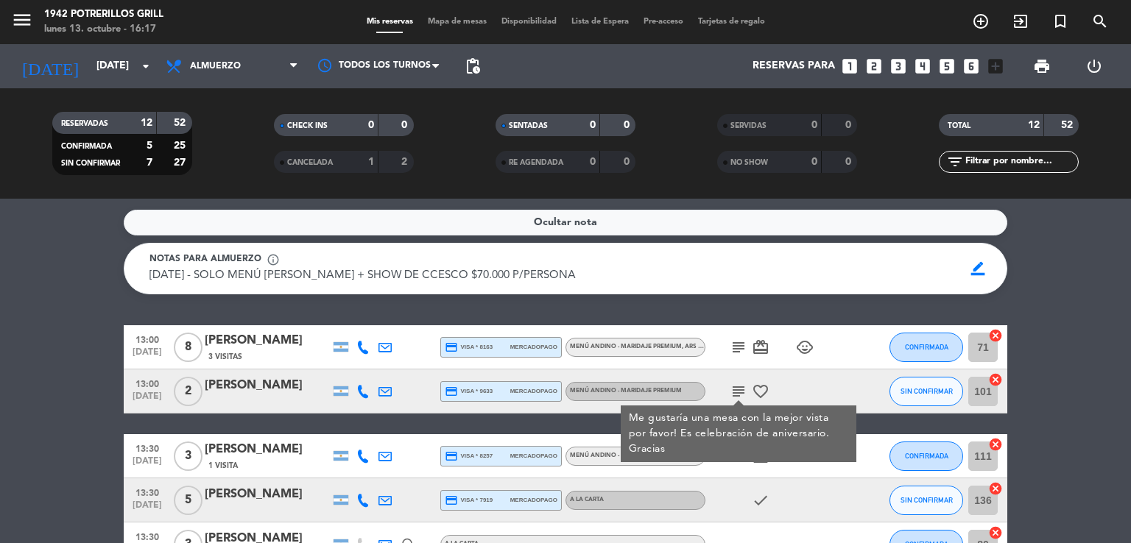
click at [230, 382] on div "[PERSON_NAME]" at bounding box center [267, 385] width 125 height 19
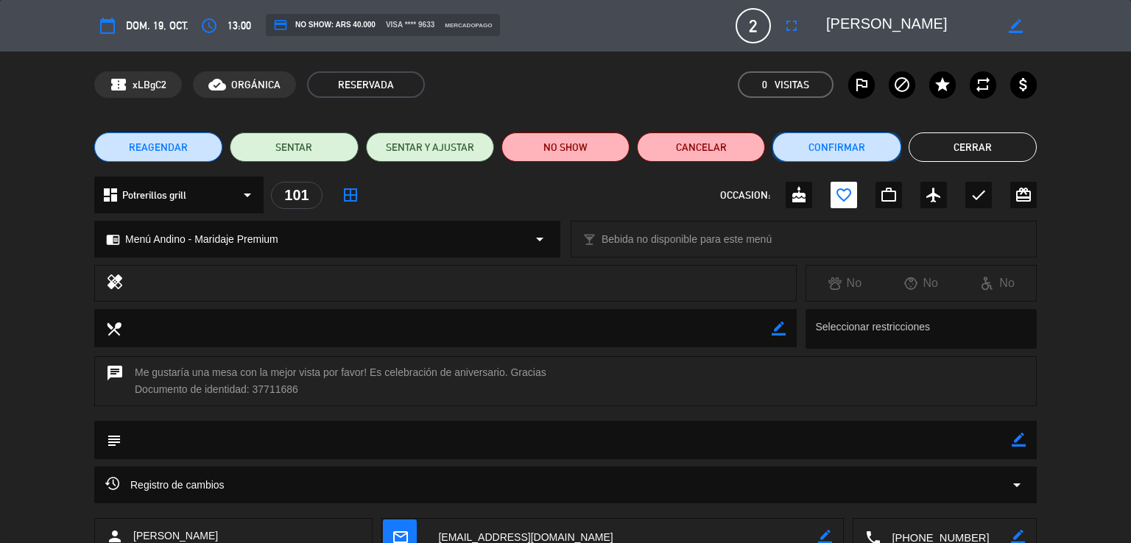
click at [850, 144] on button "Confirmar" at bounding box center [836, 147] width 128 height 29
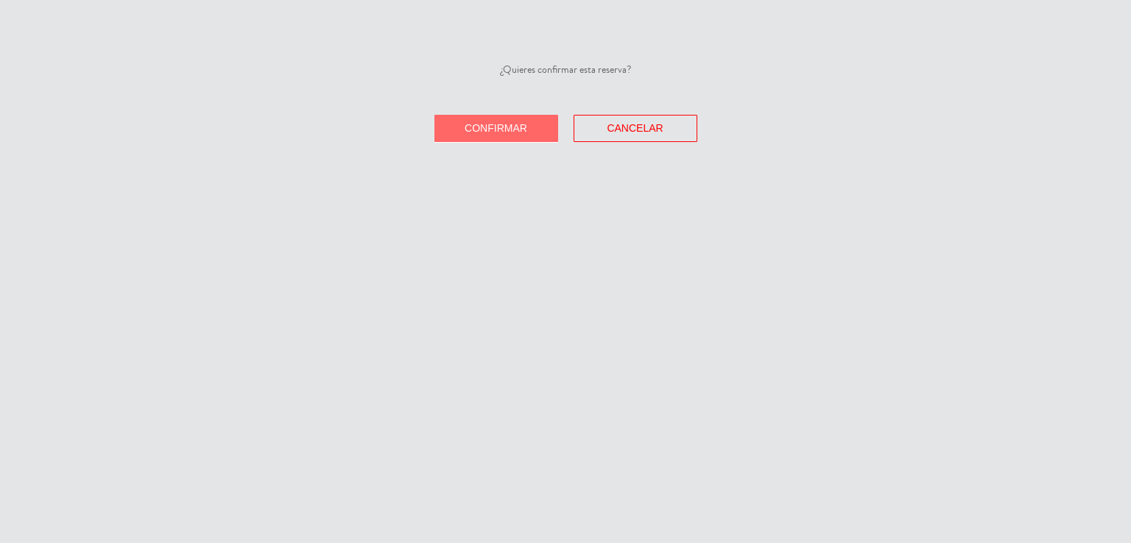
click at [524, 124] on span "Confirmar" at bounding box center [496, 128] width 63 height 12
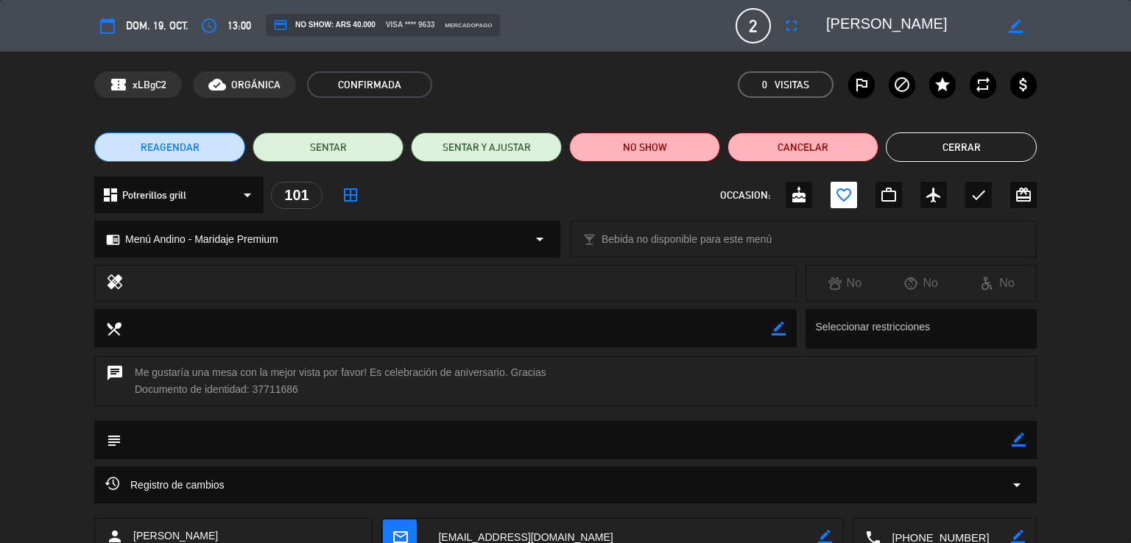
click at [1019, 444] on icon "border_color" at bounding box center [1019, 440] width 14 height 14
type textarea "MENÚ [DATE] (1 madre)"
click at [1012, 443] on icon at bounding box center [1019, 440] width 14 height 14
click at [931, 145] on button "Cerrar" at bounding box center [961, 147] width 151 height 29
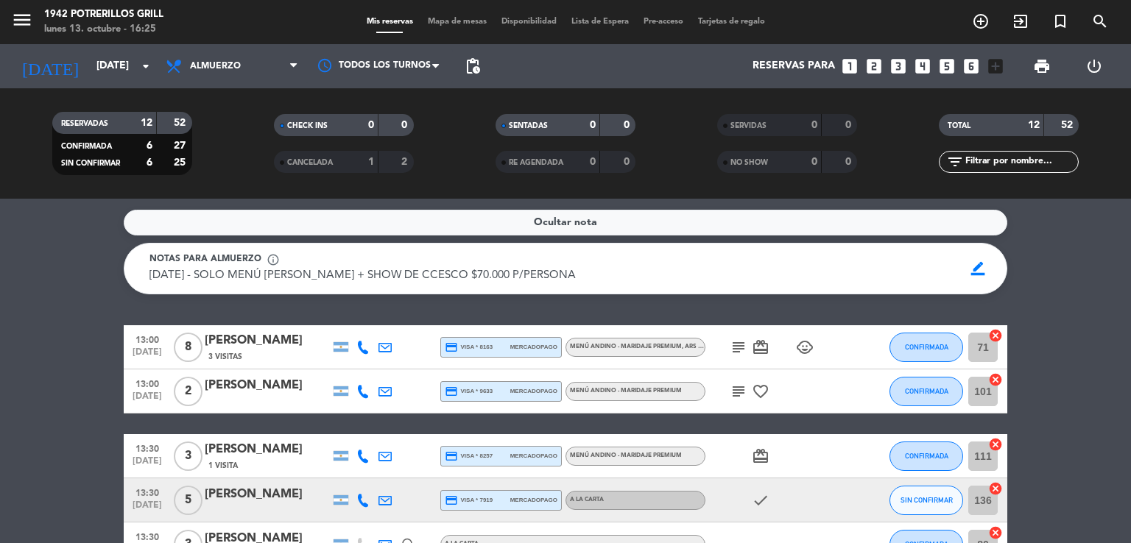
click at [739, 390] on icon "subject" at bounding box center [739, 392] width 18 height 18
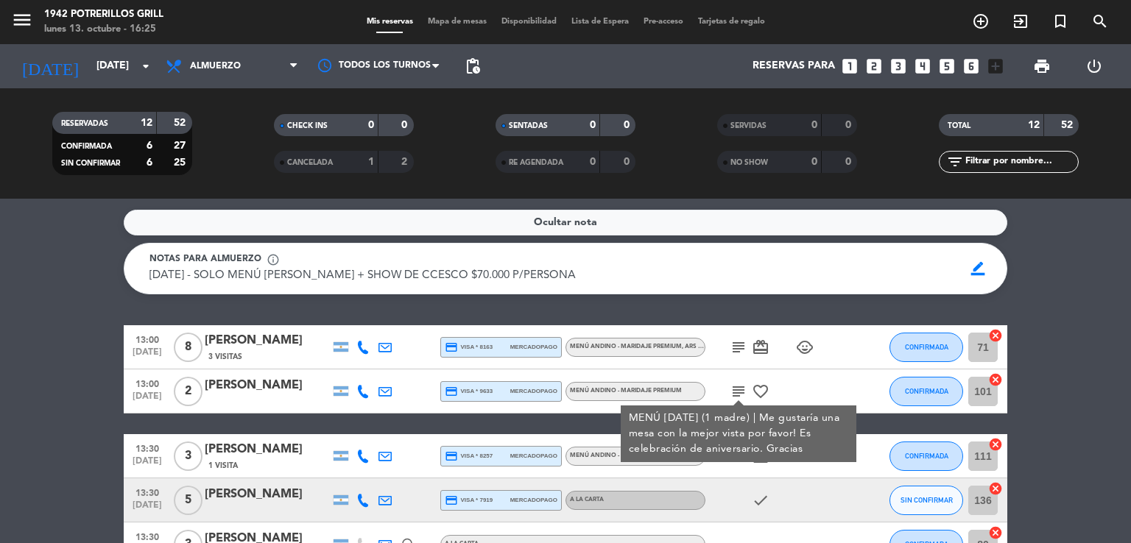
click at [738, 346] on icon "subject" at bounding box center [739, 348] width 18 height 18
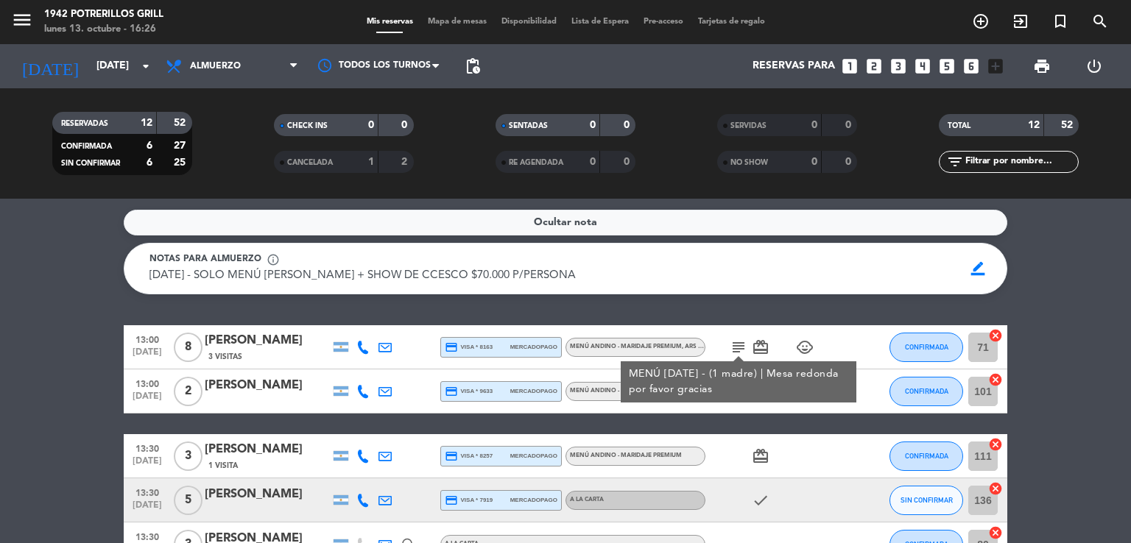
click at [367, 504] on icon at bounding box center [362, 500] width 13 height 13
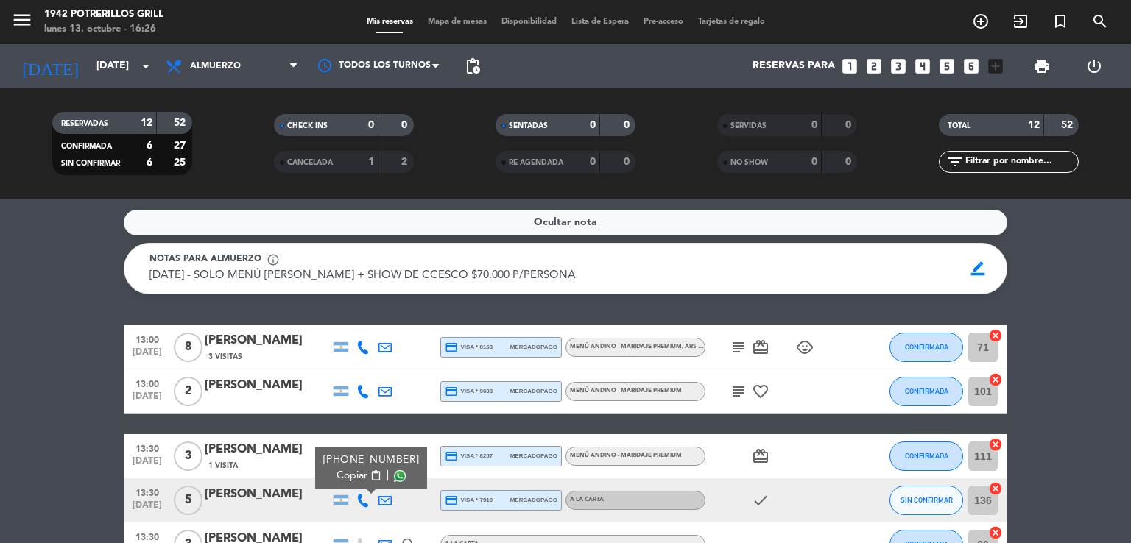
click at [352, 478] on span "Copiar" at bounding box center [351, 475] width 31 height 15
click at [256, 500] on div "[PERSON_NAME]" at bounding box center [267, 494] width 125 height 19
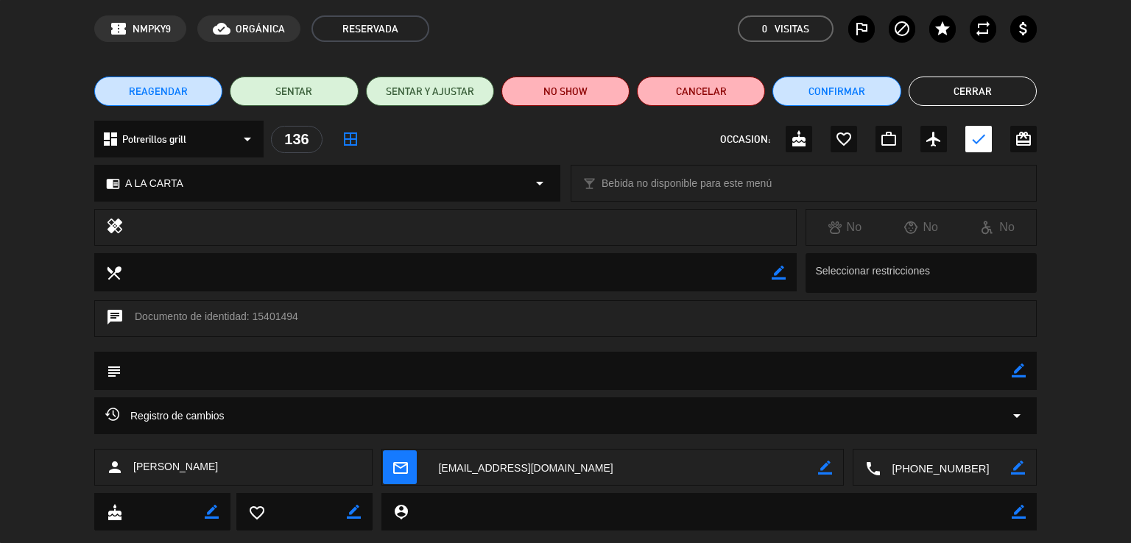
scroll to position [88, 0]
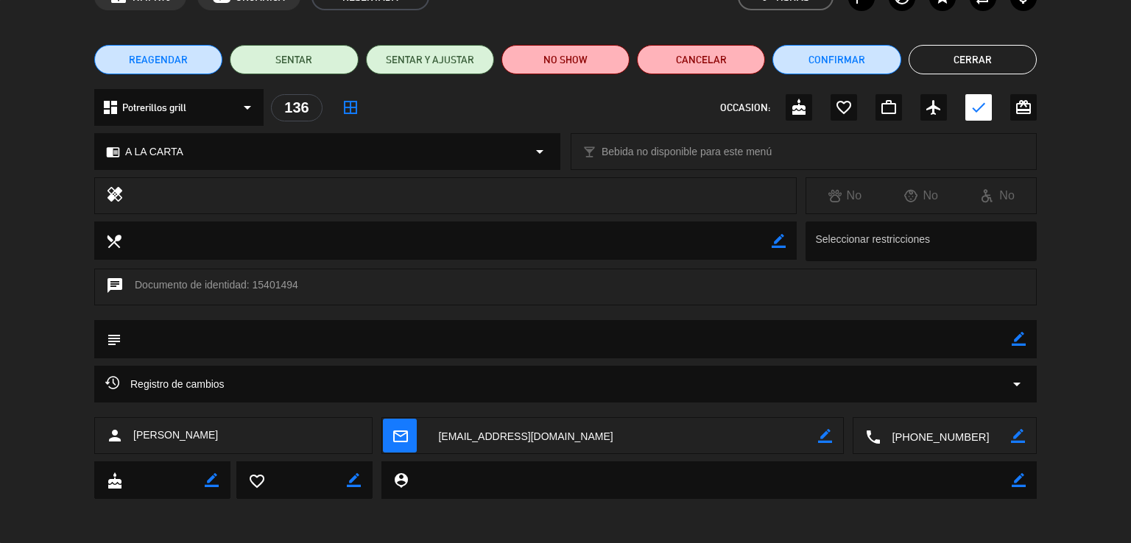
click at [671, 386] on div "Registro de cambios arrow_drop_down" at bounding box center [565, 384] width 920 height 18
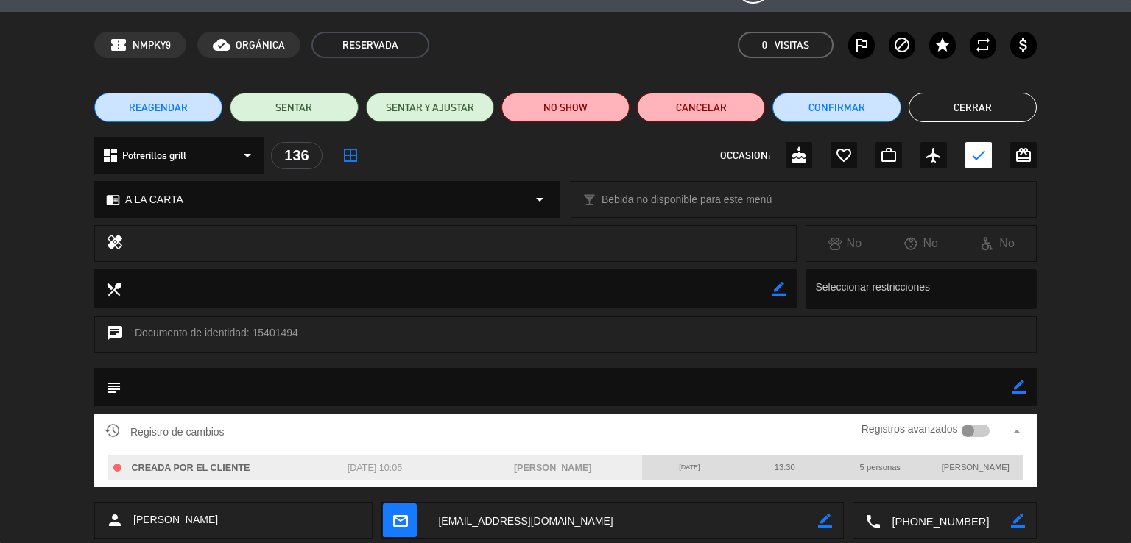
scroll to position [0, 0]
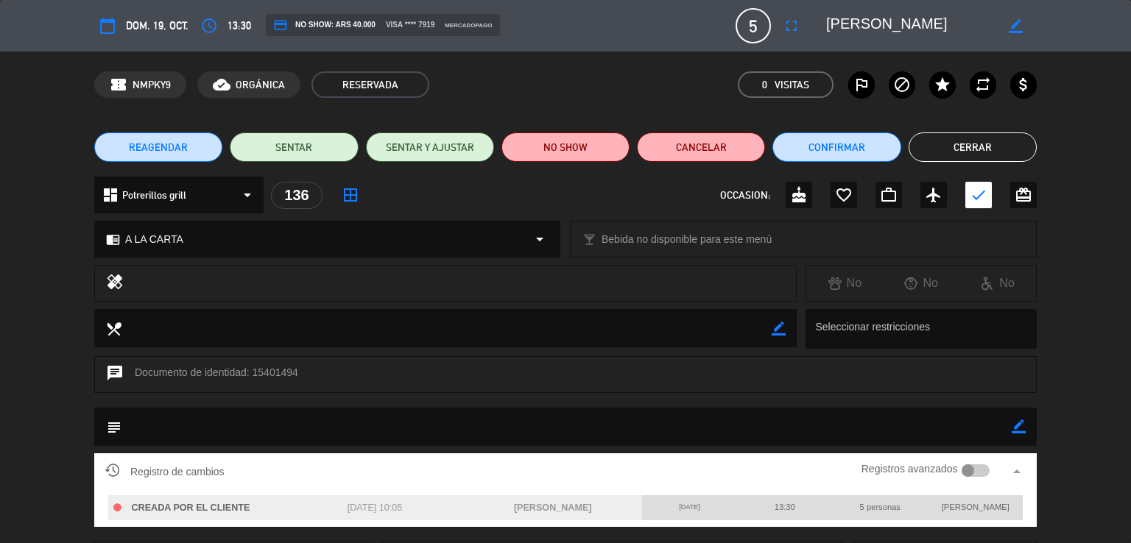
click at [991, 158] on button "Cerrar" at bounding box center [972, 147] width 128 height 29
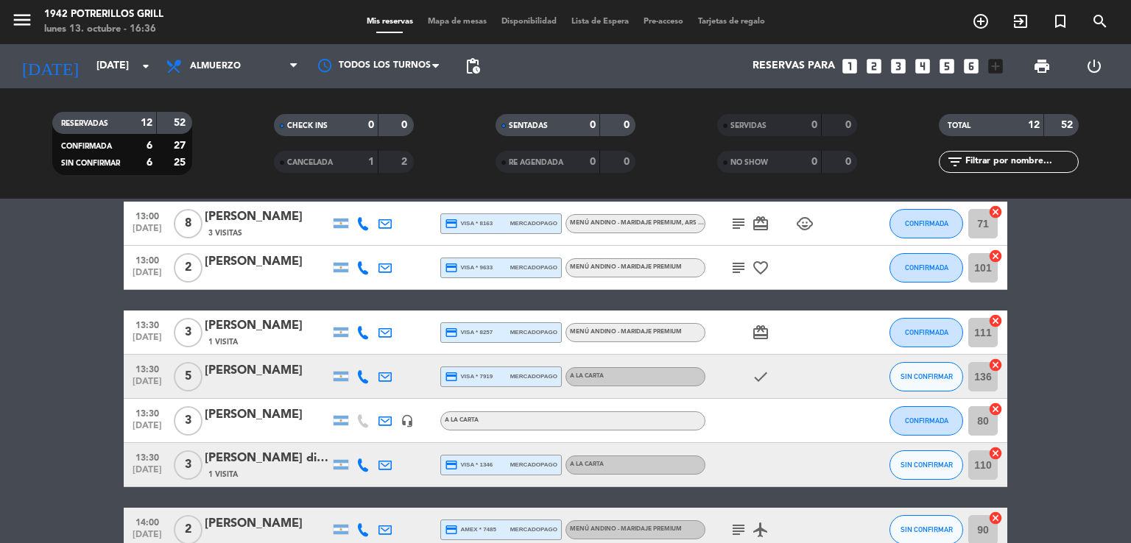
scroll to position [147, 0]
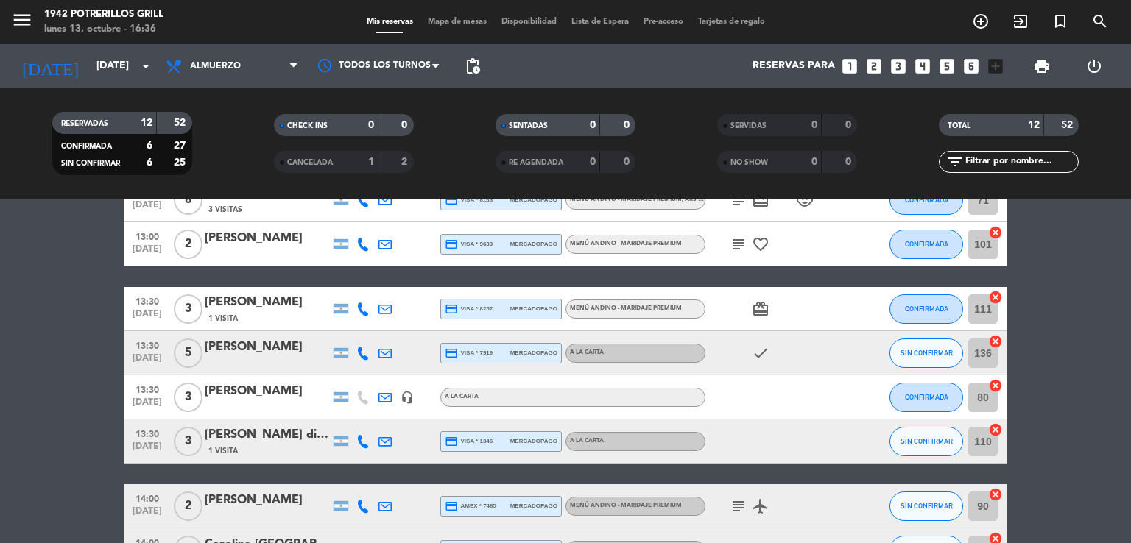
click at [361, 356] on icon at bounding box center [362, 353] width 13 height 13
click at [347, 329] on span "Copiar" at bounding box center [351, 328] width 31 height 15
click at [359, 323] on span "Copiar" at bounding box center [351, 328] width 31 height 15
click at [56, 396] on bookings-row "13:00 [DATE] 8 [PERSON_NAME] 3 Visitas credit_card visa * 8163 mercadopago Menú…" at bounding box center [565, 474] width 1131 height 592
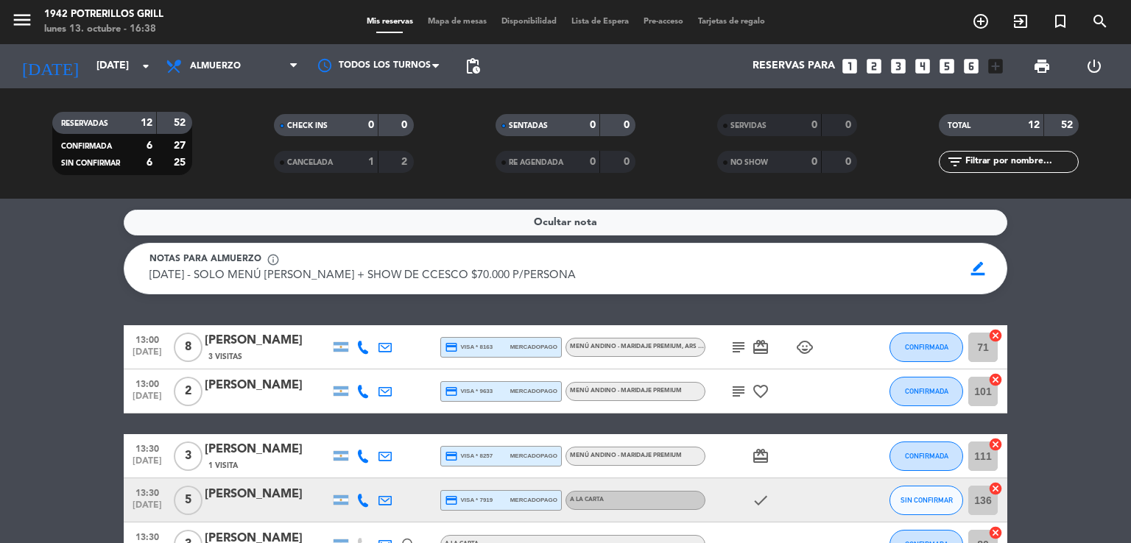
click at [745, 391] on icon "subject" at bounding box center [739, 392] width 18 height 18
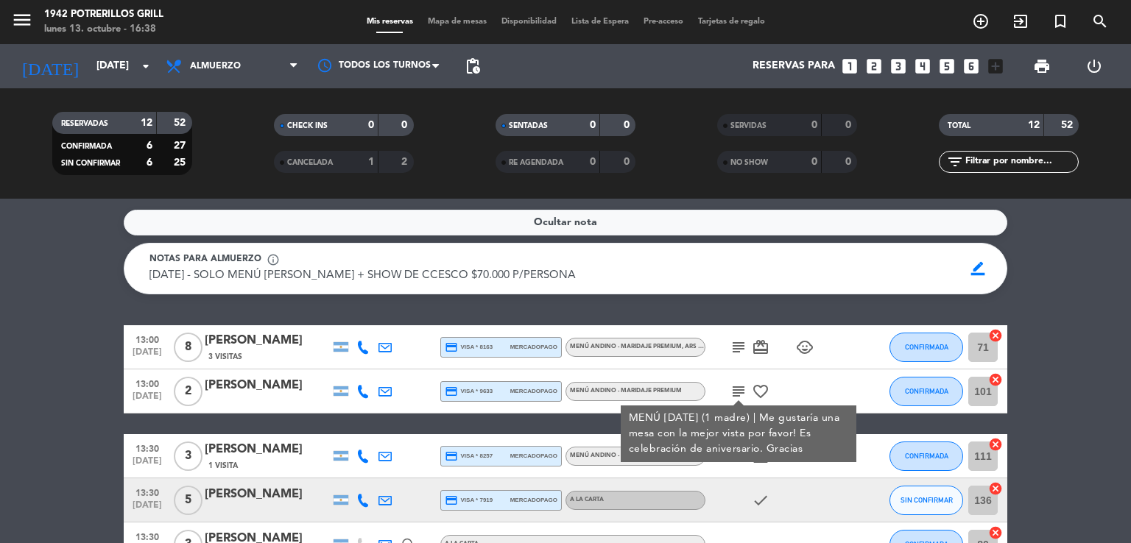
click at [743, 345] on icon "subject" at bounding box center [739, 348] width 18 height 18
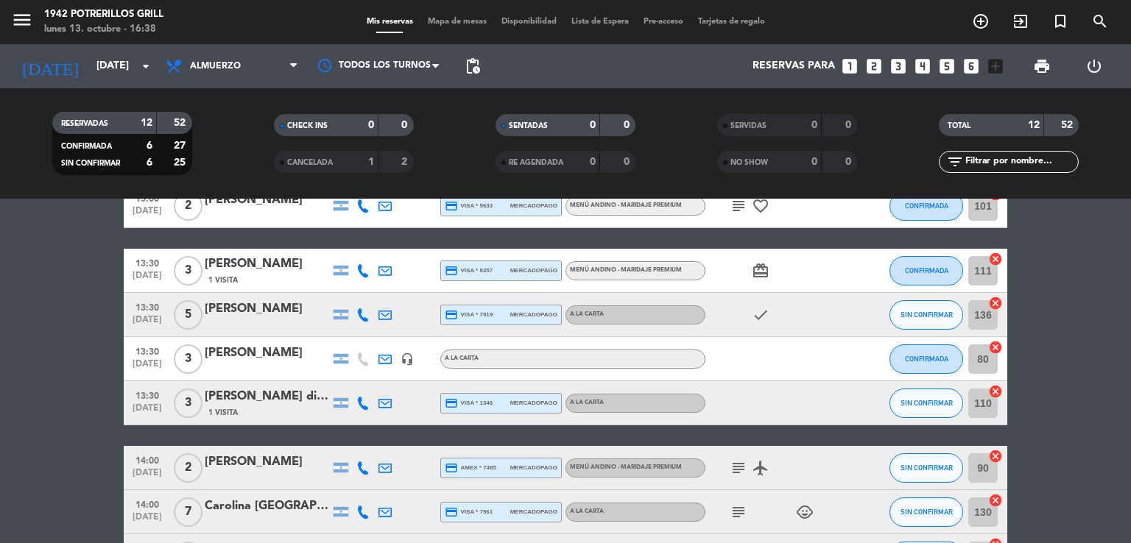
scroll to position [221, 0]
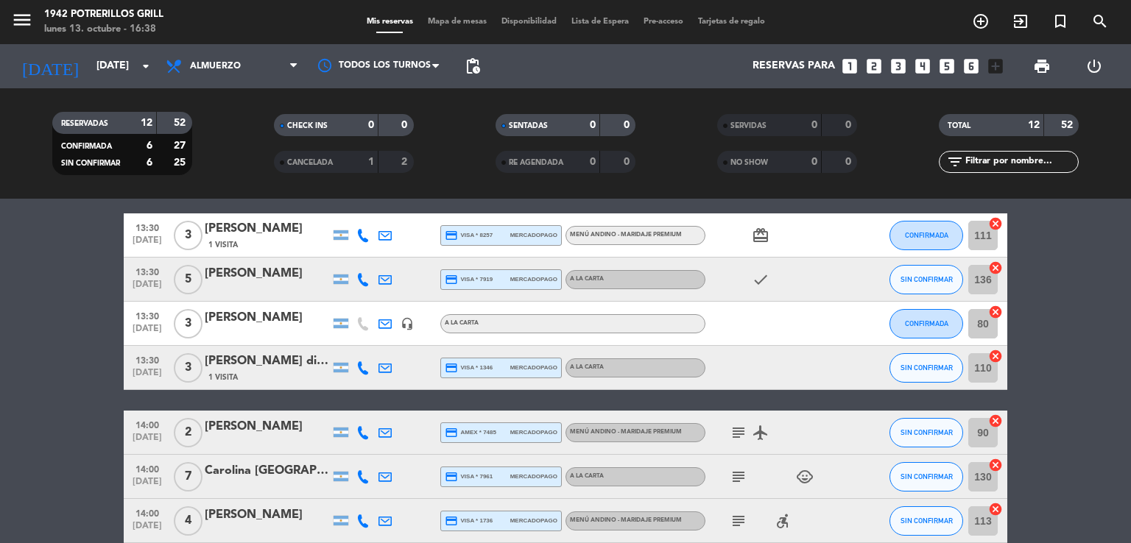
click at [244, 312] on div "[PERSON_NAME]" at bounding box center [267, 317] width 125 height 19
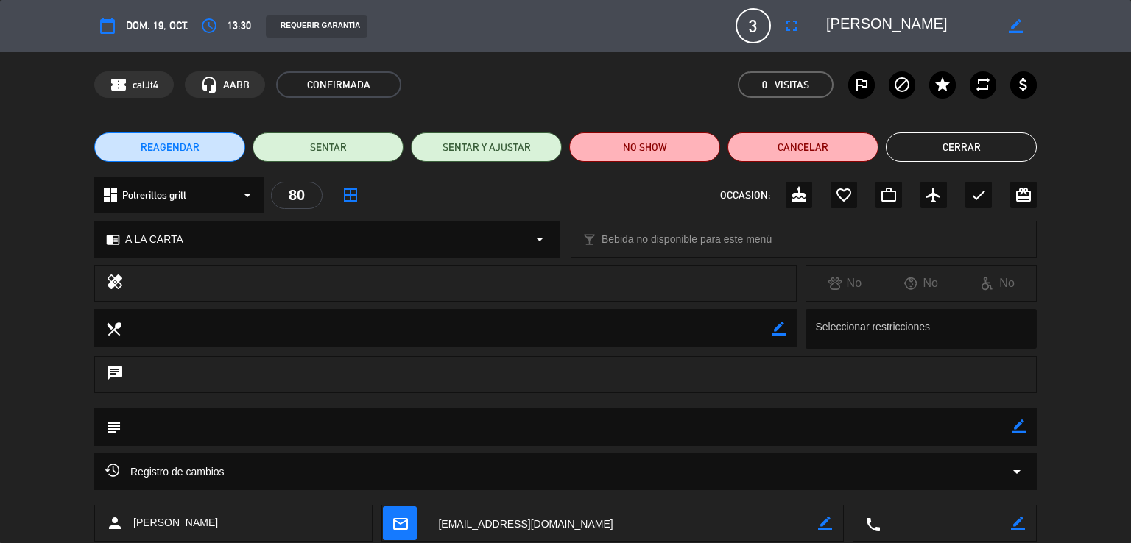
click at [1016, 428] on icon "border_color" at bounding box center [1019, 427] width 14 height 14
type textarea "(1 madre)"
click at [1023, 425] on icon at bounding box center [1019, 427] width 14 height 14
click at [953, 150] on button "Cerrar" at bounding box center [961, 147] width 151 height 29
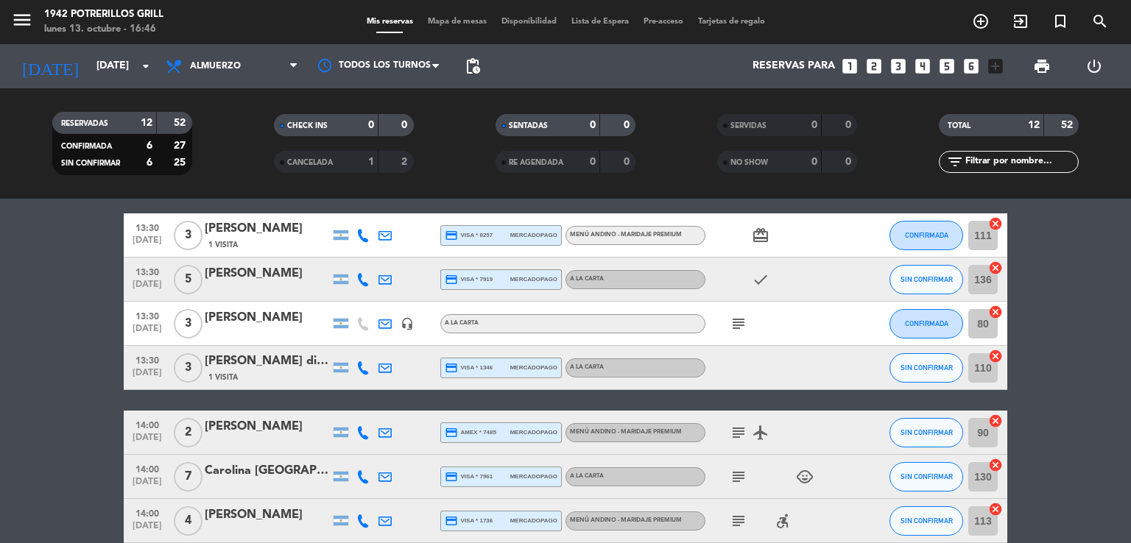
click at [272, 272] on div "[PERSON_NAME]" at bounding box center [267, 273] width 125 height 19
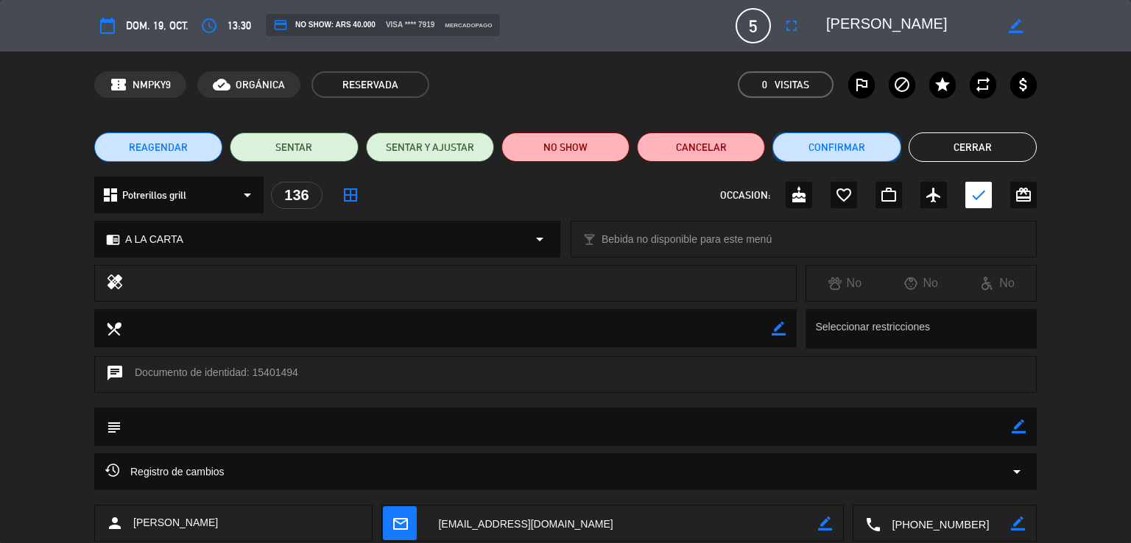
click at [854, 145] on button "Confirmar" at bounding box center [836, 147] width 128 height 29
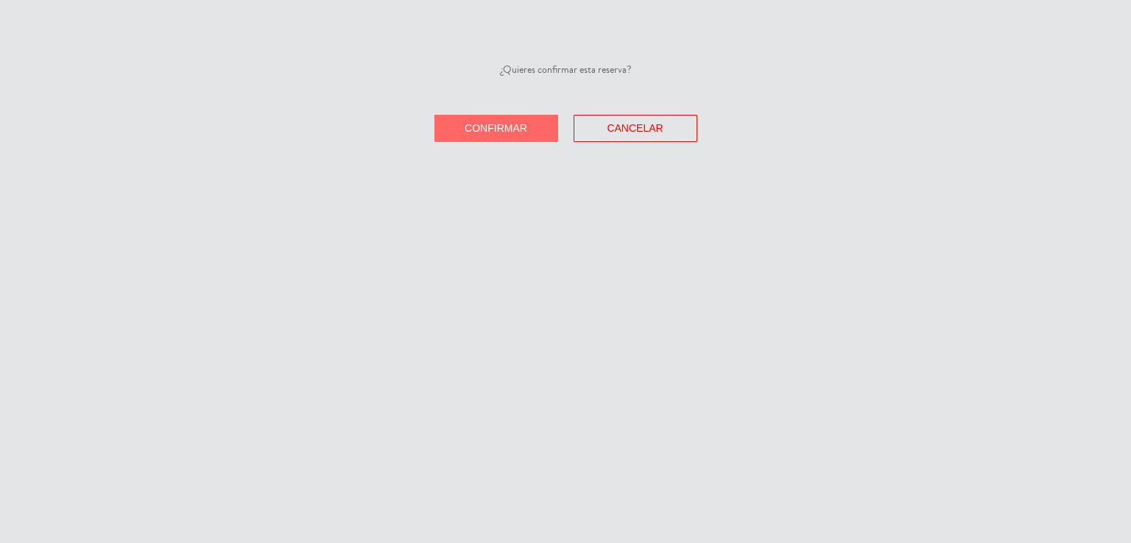
click at [554, 123] on button "Confirmar" at bounding box center [496, 128] width 124 height 27
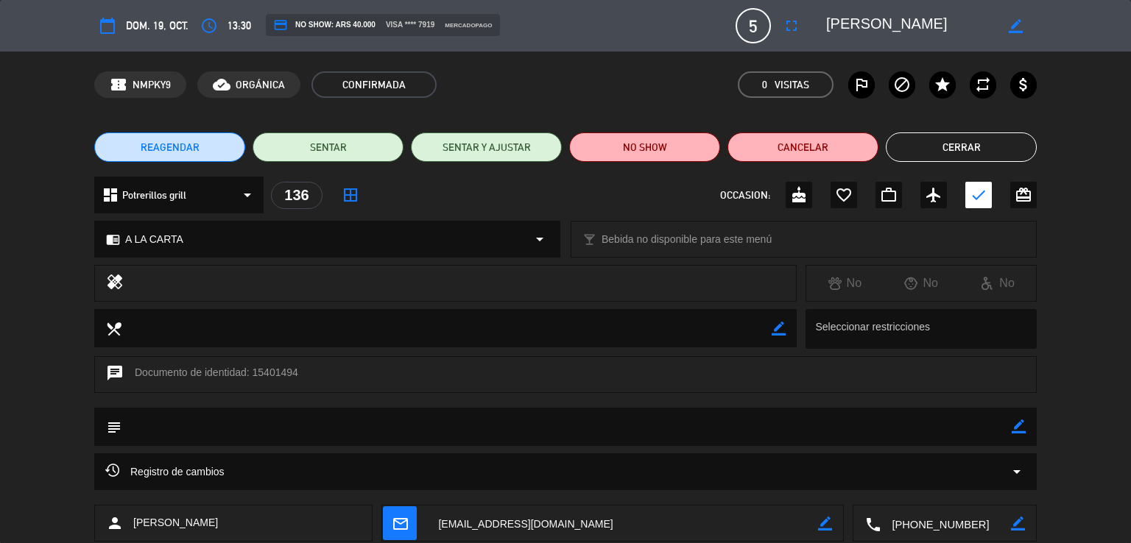
click at [1008, 428] on textarea at bounding box center [566, 427] width 890 height 38
drag, startPoint x: 1020, startPoint y: 427, endPoint x: 672, endPoint y: 428, distance: 348.2
click at [1020, 426] on icon "border_color" at bounding box center [1019, 427] width 14 height 14
click at [297, 423] on textarea at bounding box center [566, 427] width 890 height 38
click at [245, 426] on textarea at bounding box center [566, 427] width 890 height 38
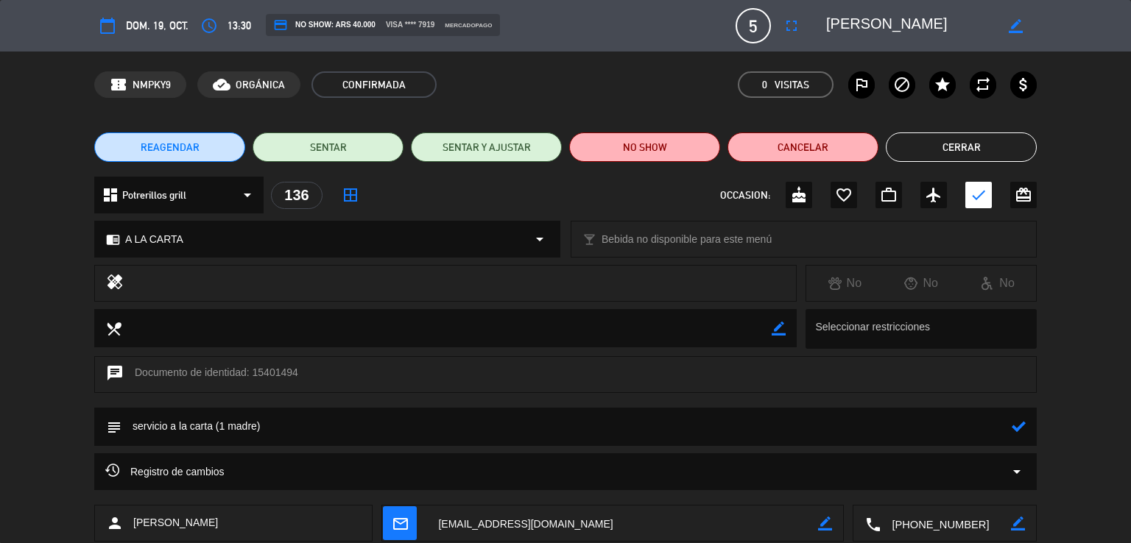
type textarea "servicio a la carta (1 madre)"
click at [1026, 424] on div "subject" at bounding box center [565, 427] width 942 height 38
click at [1020, 425] on icon at bounding box center [1019, 427] width 14 height 14
click at [943, 144] on button "Cerrar" at bounding box center [961, 147] width 151 height 29
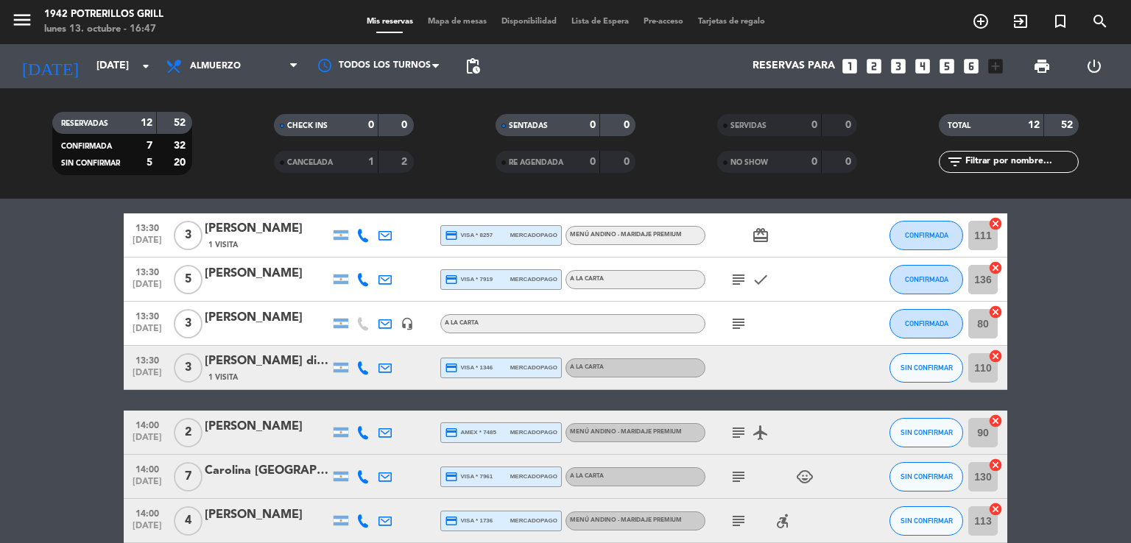
click at [740, 279] on icon "subject" at bounding box center [739, 280] width 18 height 18
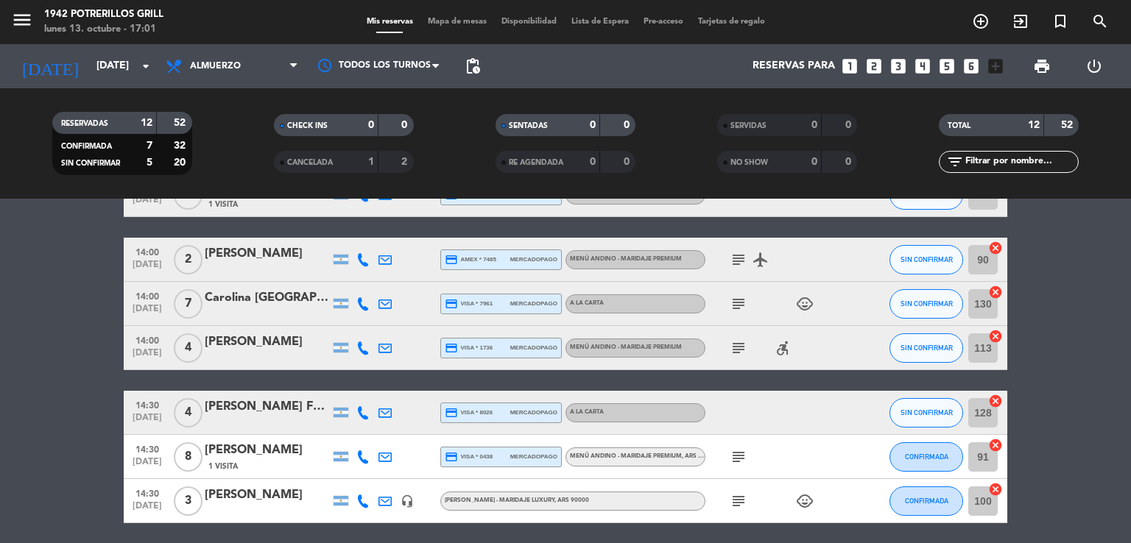
scroll to position [368, 0]
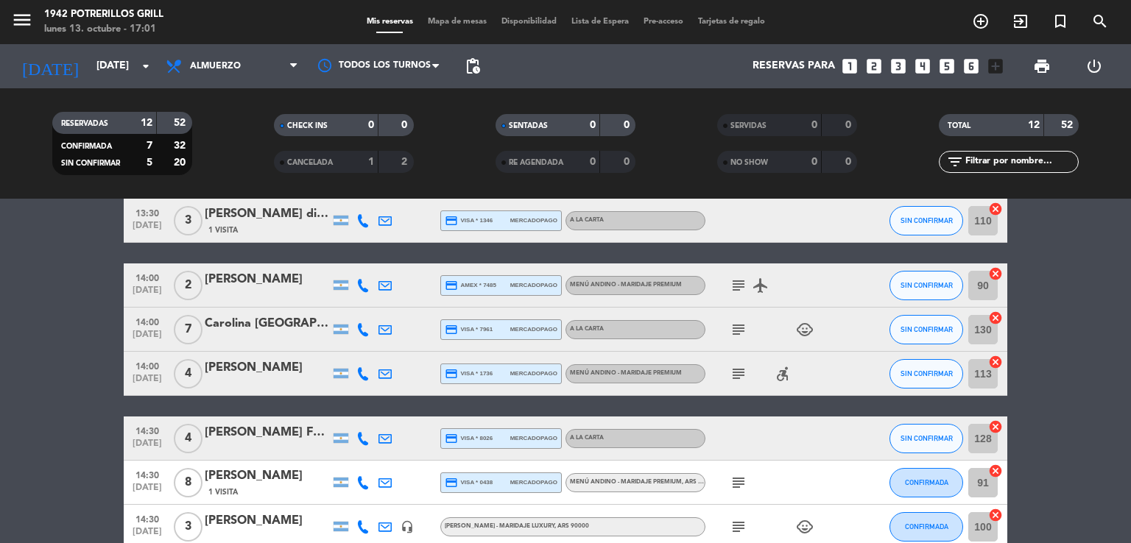
click at [733, 283] on icon "subject" at bounding box center [739, 286] width 18 height 18
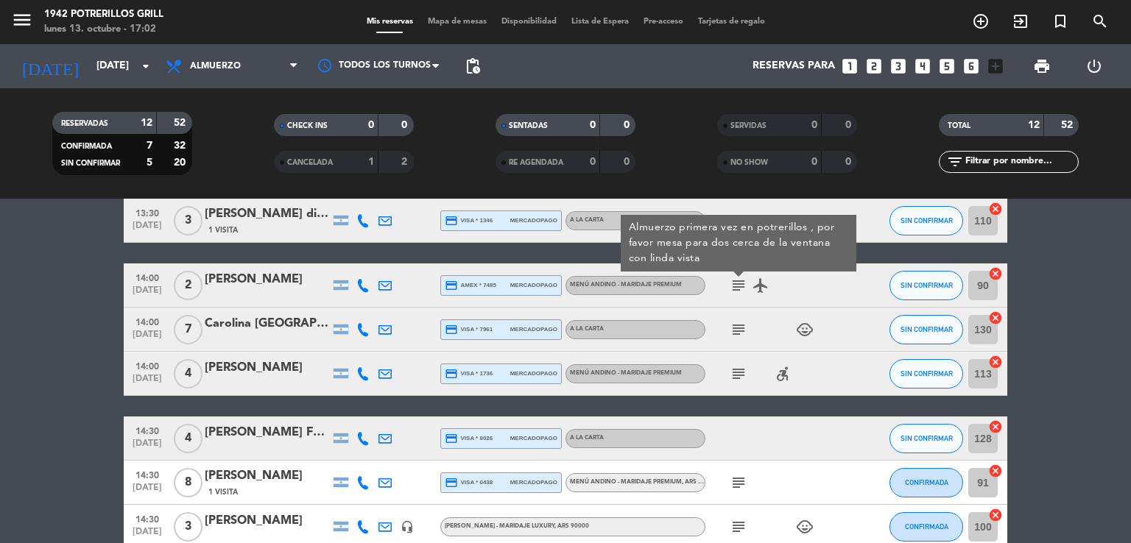
click at [743, 325] on icon "subject" at bounding box center [739, 330] width 18 height 18
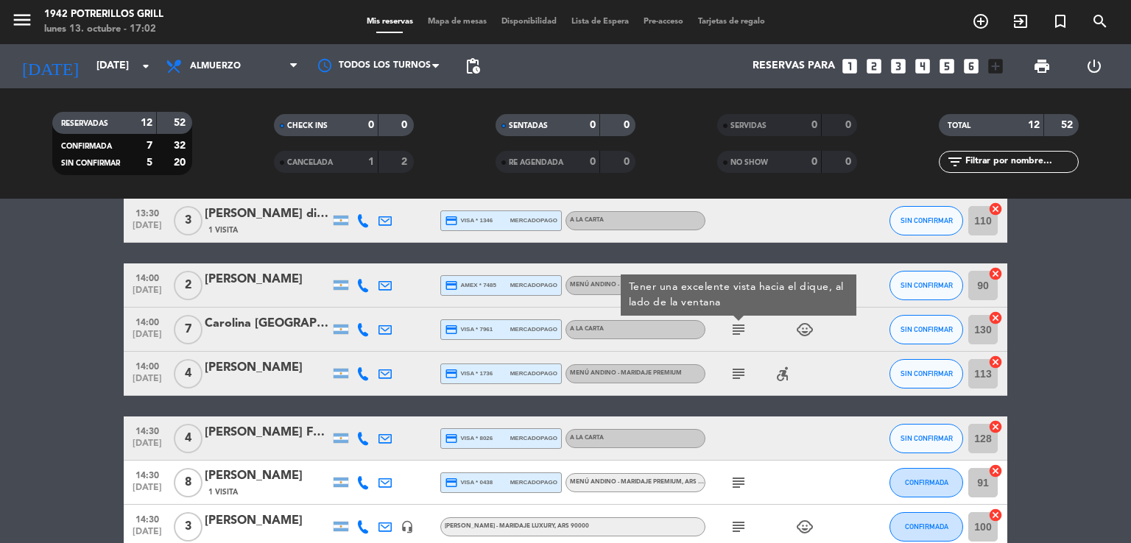
click at [739, 372] on icon "subject" at bounding box center [739, 374] width 18 height 18
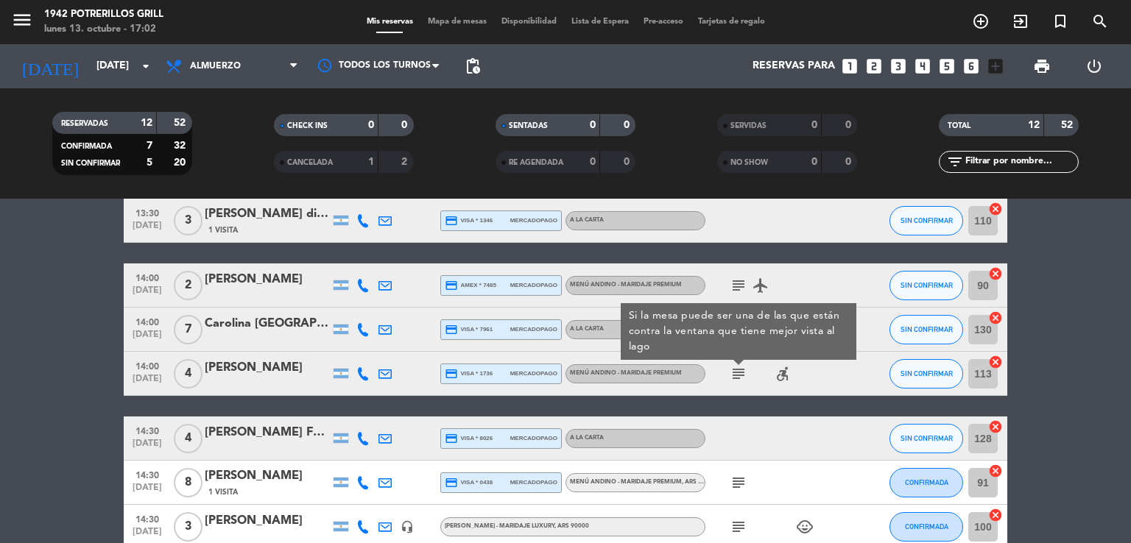
click at [739, 372] on icon "subject" at bounding box center [739, 374] width 18 height 18
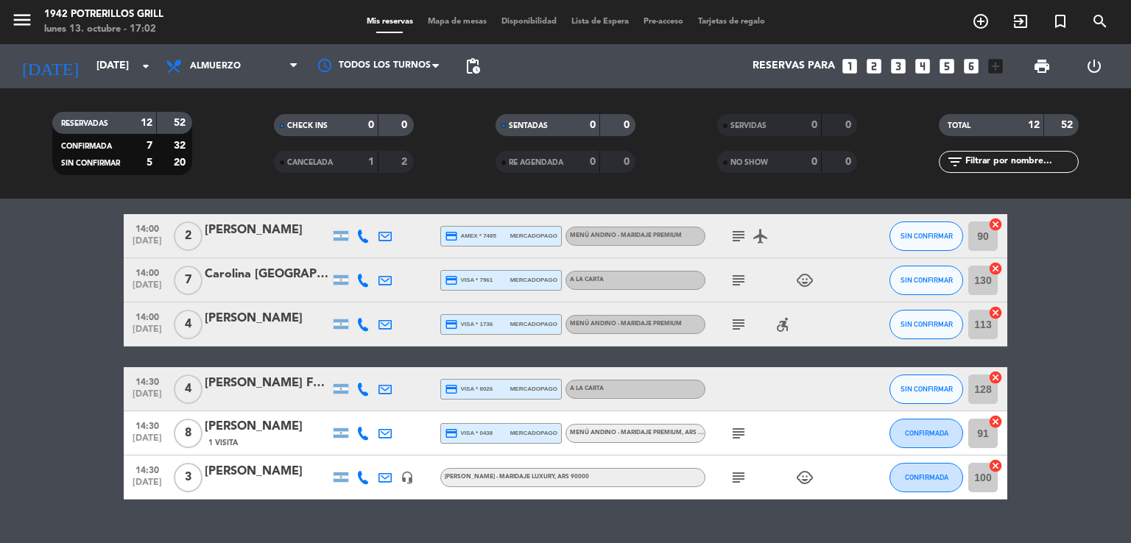
scroll to position [442, 0]
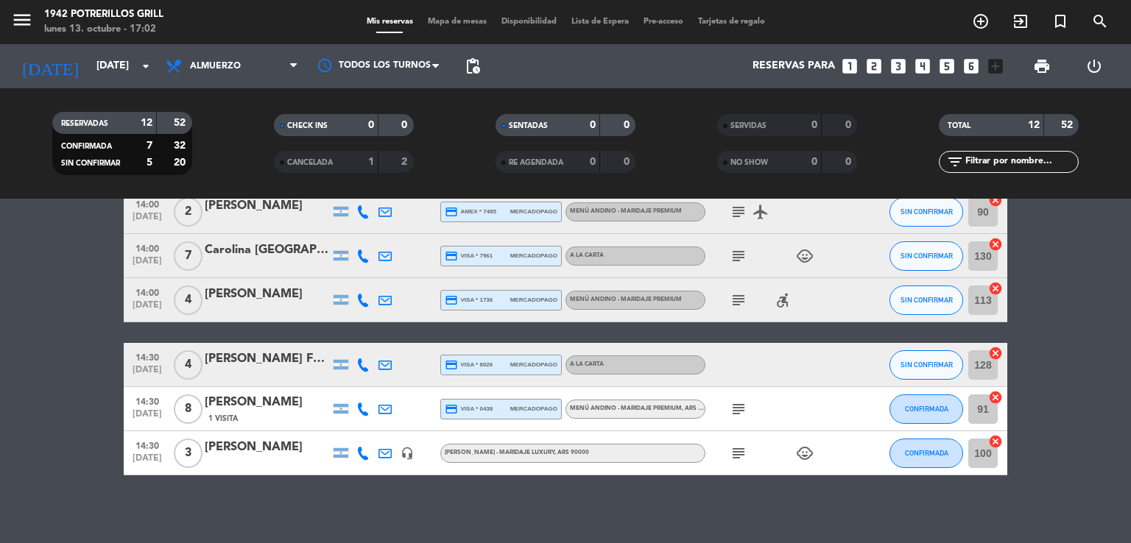
click at [746, 404] on icon "subject" at bounding box center [739, 409] width 18 height 18
